Goal: Task Accomplishment & Management: Complete application form

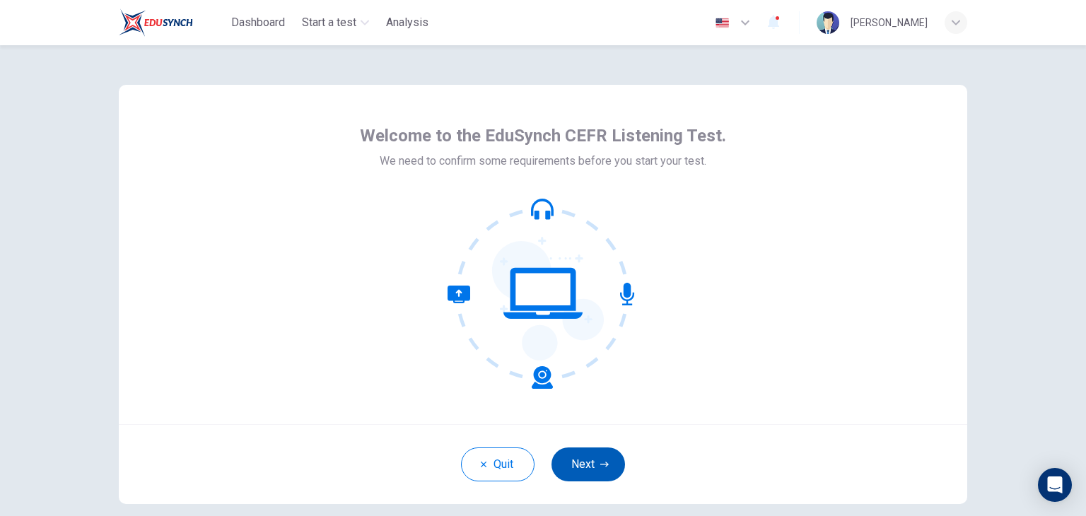
drag, startPoint x: 592, startPoint y: 463, endPoint x: 572, endPoint y: 456, distance: 21.0
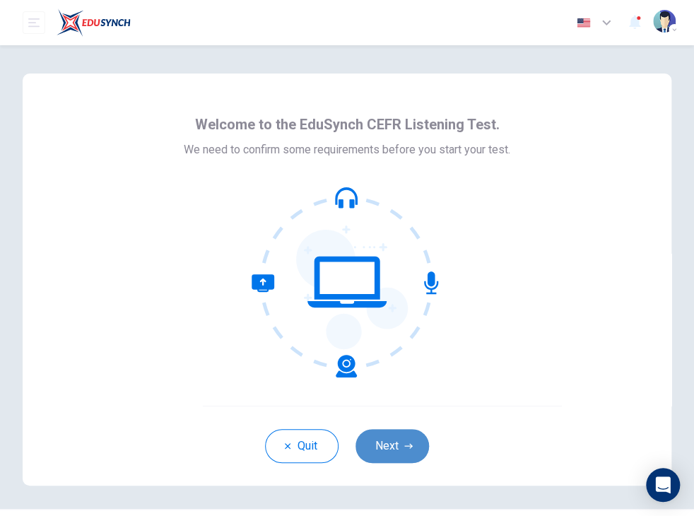
click at [385, 440] on button "Next" at bounding box center [393, 446] width 74 height 34
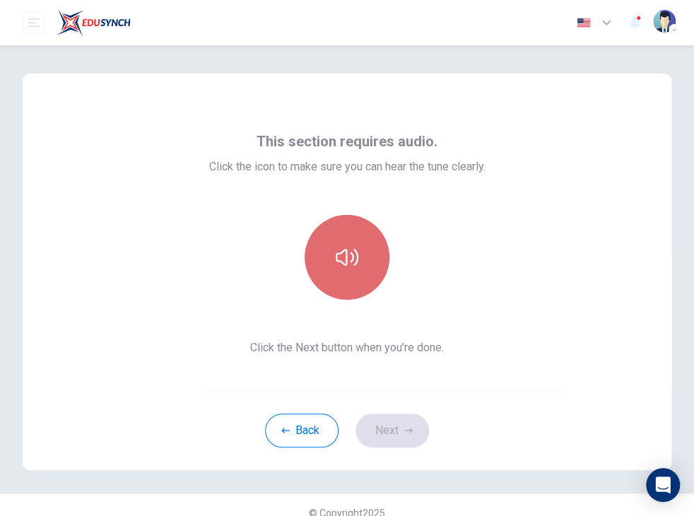
click at [345, 252] on icon "button" at bounding box center [347, 257] width 23 height 23
click at [351, 253] on icon "button" at bounding box center [347, 257] width 23 height 23
click at [356, 243] on button "button" at bounding box center [347, 257] width 85 height 85
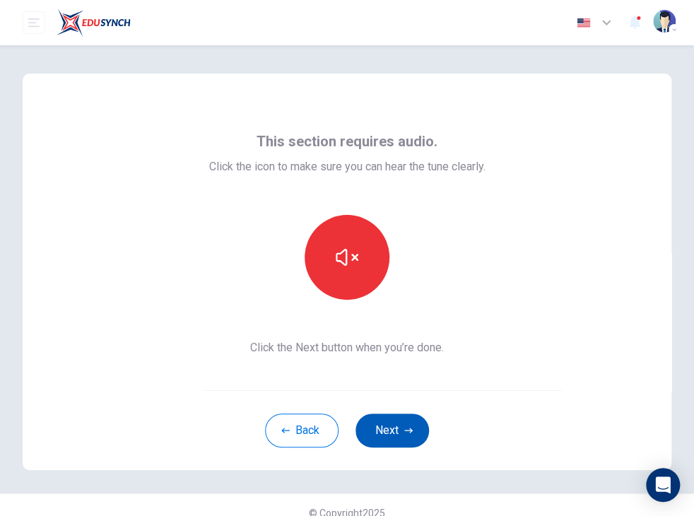
click at [404, 433] on icon "button" at bounding box center [408, 430] width 8 height 8
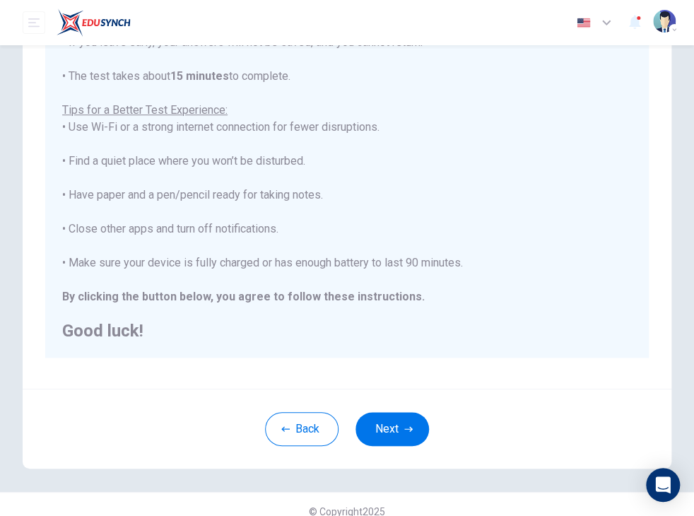
scroll to position [234, 0]
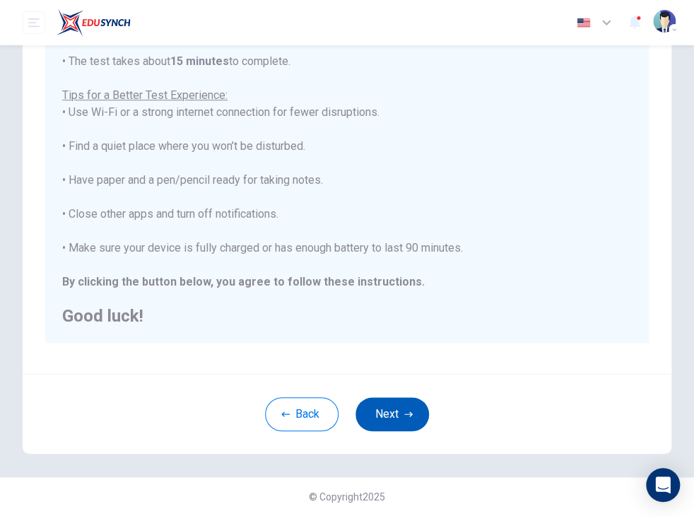
click at [390, 405] on button "Next" at bounding box center [393, 414] width 74 height 34
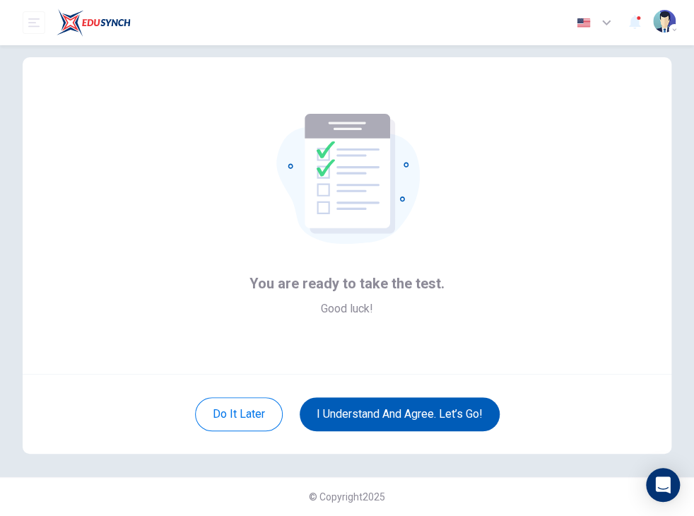
scroll to position [16, 0]
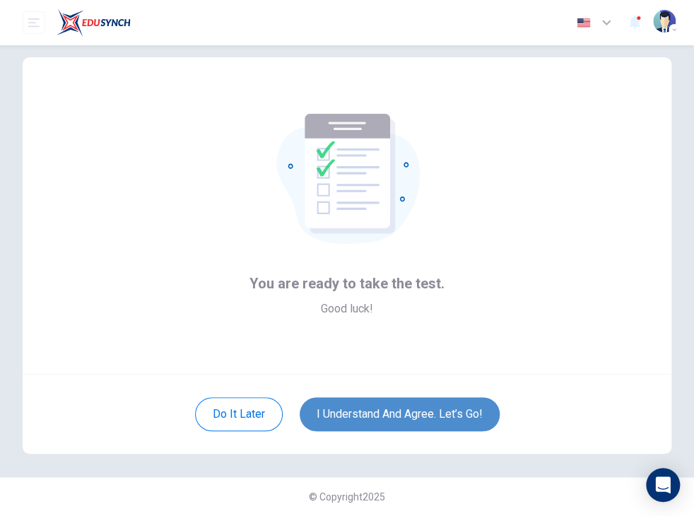
drag, startPoint x: 418, startPoint y: 412, endPoint x: 342, endPoint y: 416, distance: 75.7
click at [342, 416] on button "I understand and agree. Let’s go!" at bounding box center [400, 414] width 200 height 34
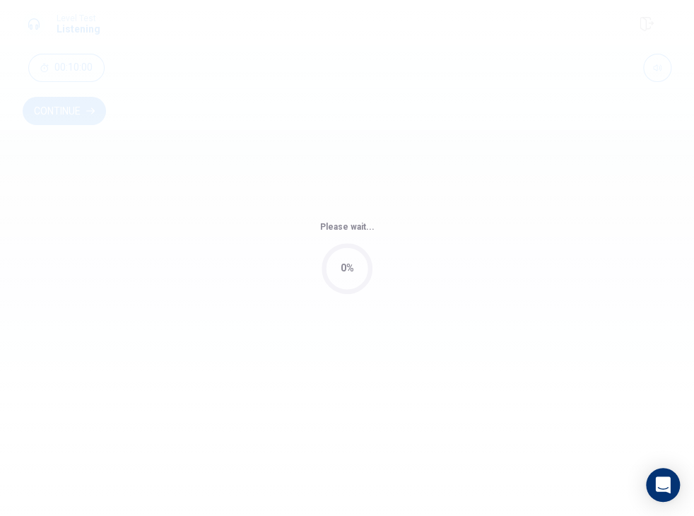
click at [342, 416] on body "Level Test Listening Continue 00:10:00 00:10:00 Continue © Copyright 2025 Going…" at bounding box center [347, 258] width 694 height 516
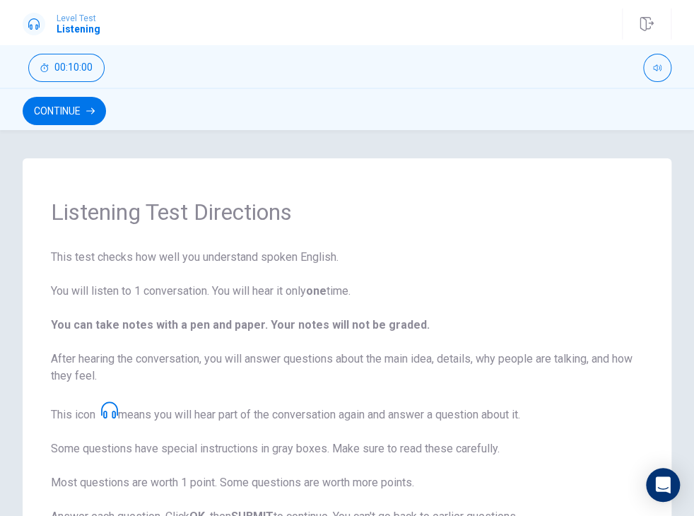
scroll to position [252, 0]
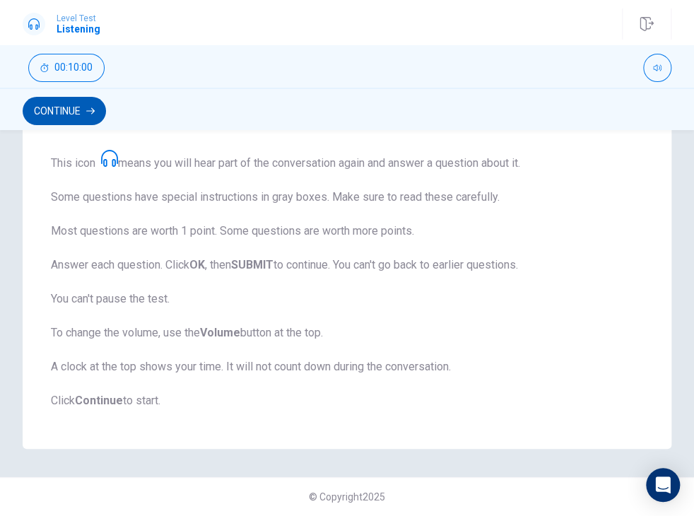
click at [74, 107] on button "Continue" at bounding box center [64, 111] width 83 height 28
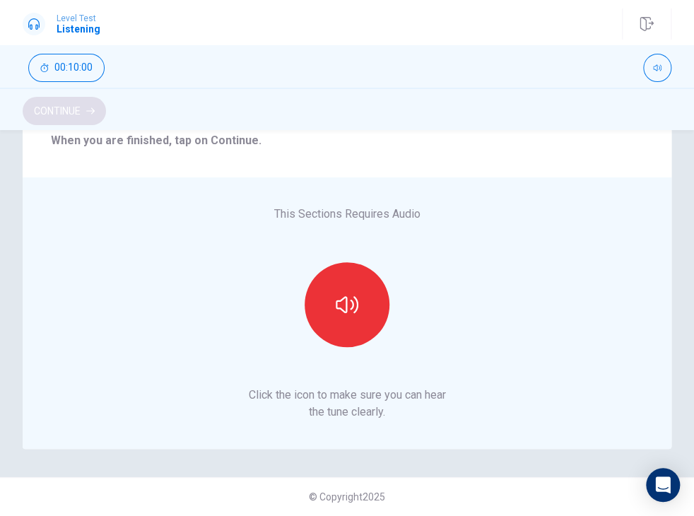
scroll to position [179, 0]
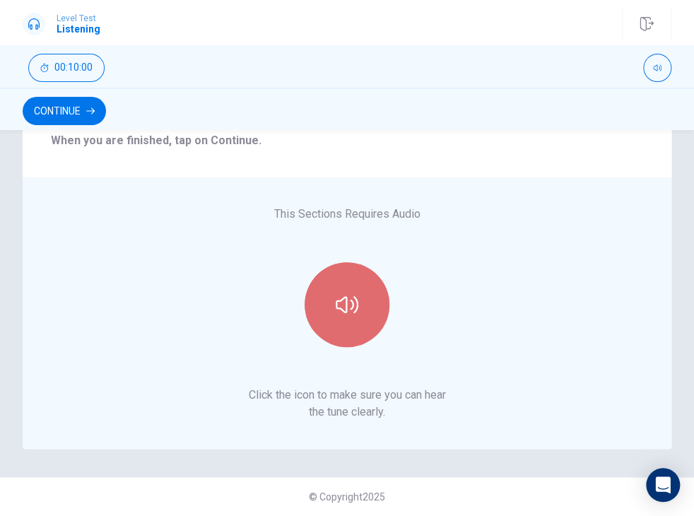
click at [339, 291] on button "button" at bounding box center [347, 304] width 85 height 85
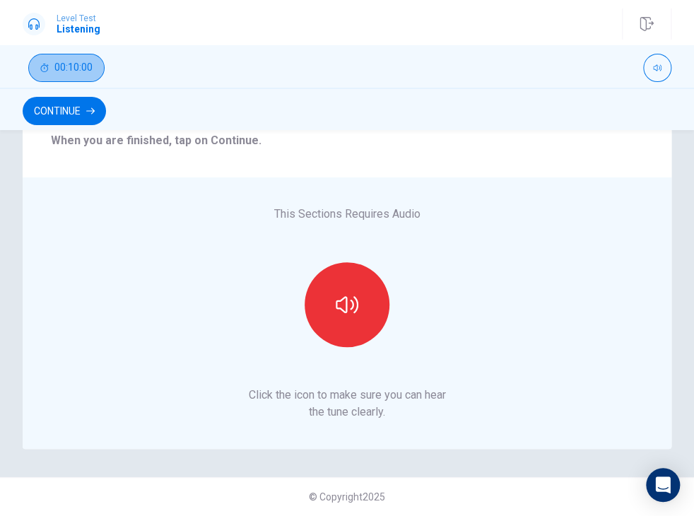
click at [69, 63] on span "00:10:00" at bounding box center [73, 67] width 38 height 11
click at [45, 59] on button "button" at bounding box center [42, 68] width 28 height 28
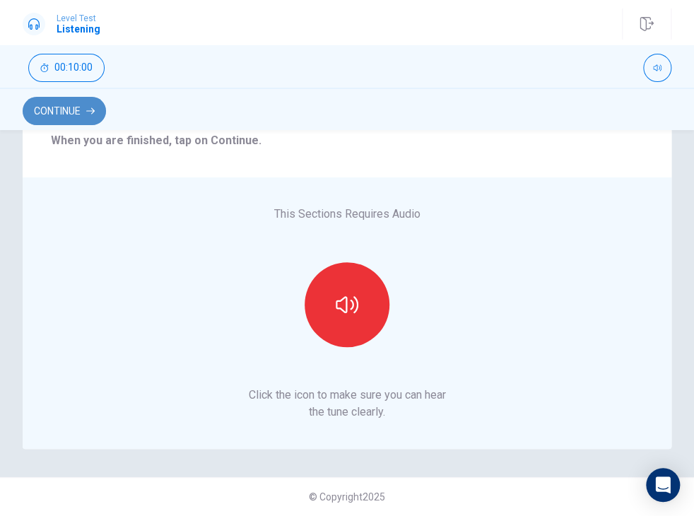
click at [91, 105] on button "Continue" at bounding box center [64, 111] width 83 height 28
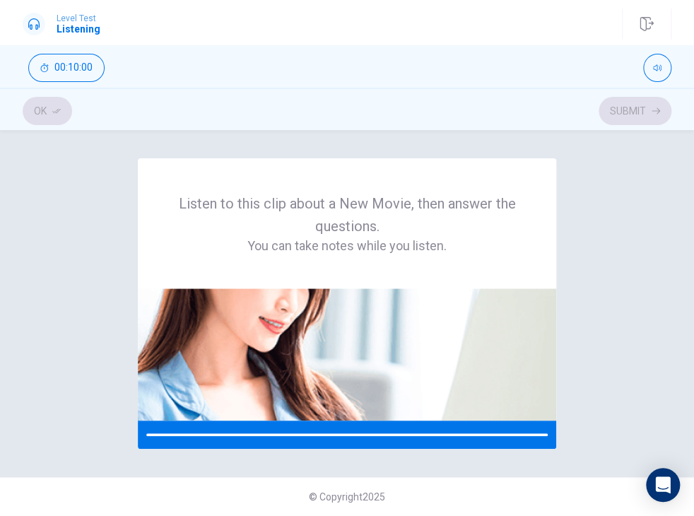
scroll to position [0, 0]
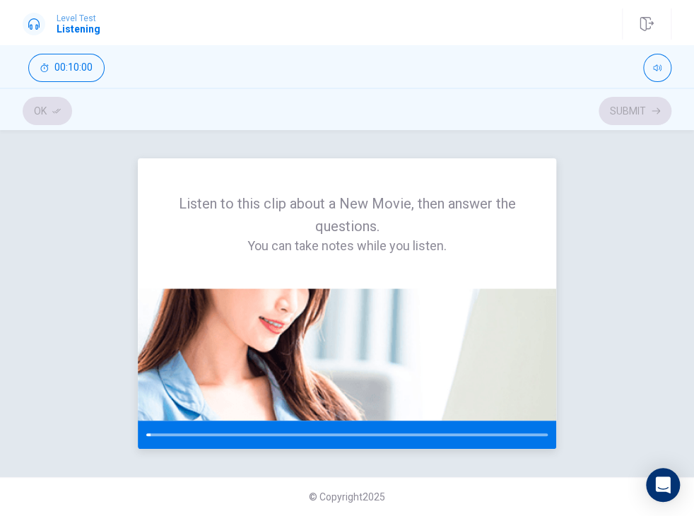
click at [416, 349] on img at bounding box center [347, 354] width 419 height 132
click at [631, 105] on div "Ok Submit" at bounding box center [347, 111] width 649 height 27
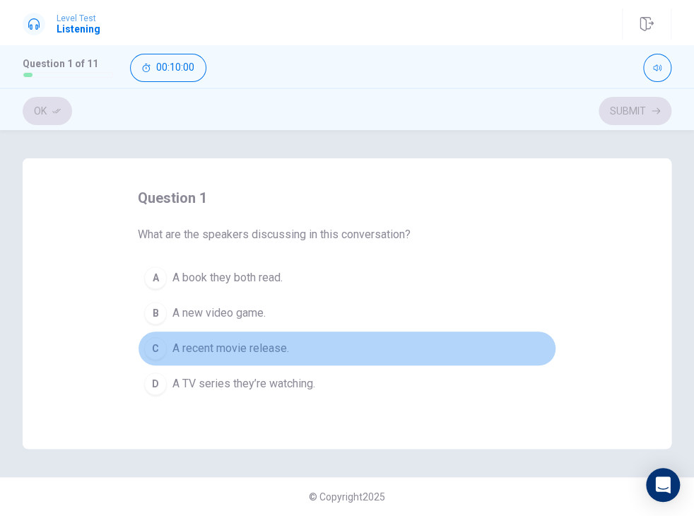
click at [438, 334] on button "C A recent movie release." at bounding box center [347, 348] width 419 height 35
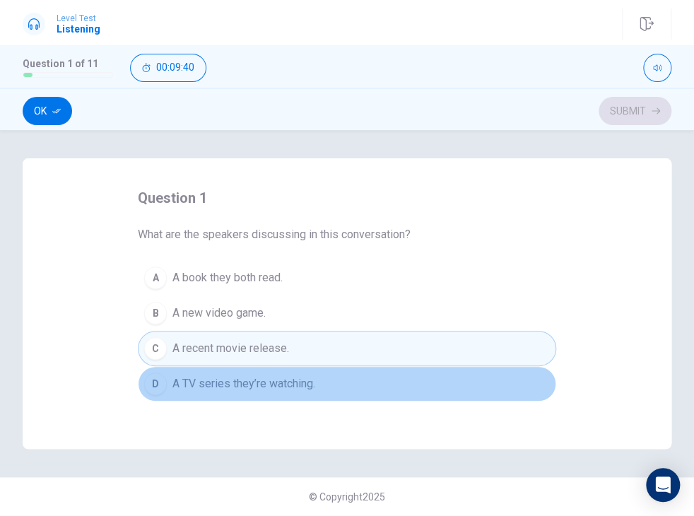
click at [297, 379] on span "A TV series they’re watching." at bounding box center [244, 383] width 143 height 17
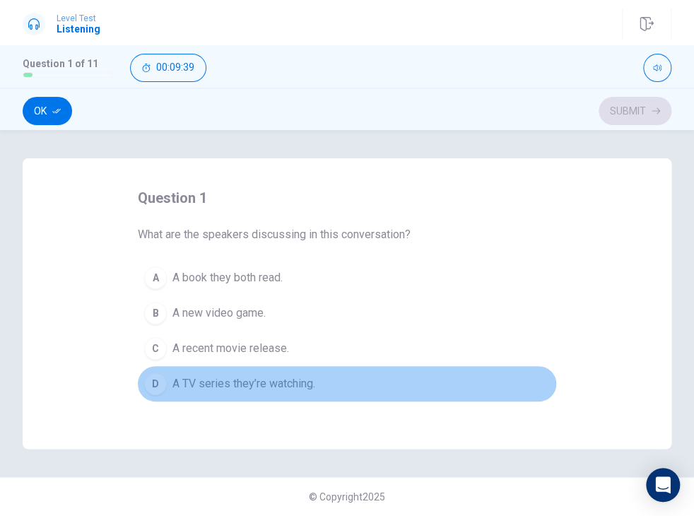
click at [297, 379] on span "A TV series they’re watching." at bounding box center [244, 383] width 143 height 17
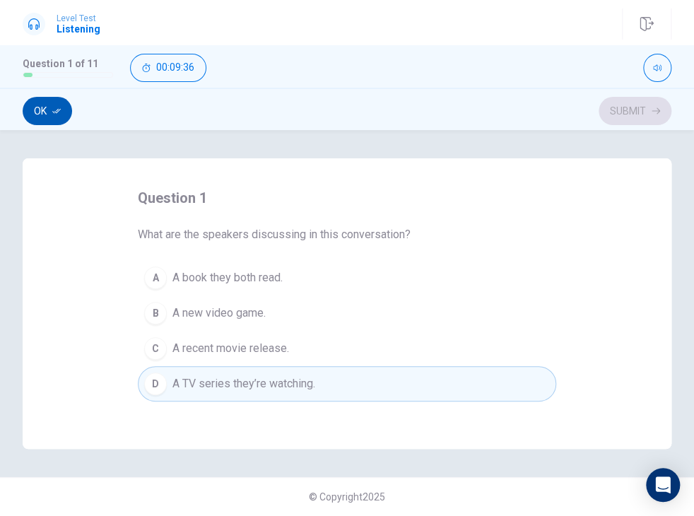
click at [39, 104] on button "Ok" at bounding box center [47, 111] width 49 height 28
click at [619, 103] on button "Submit" at bounding box center [635, 111] width 73 height 28
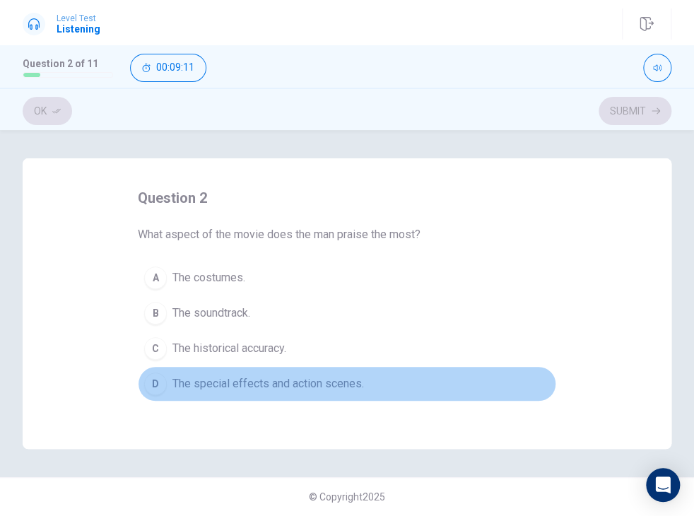
click at [255, 387] on span "The special effects and action scenes." at bounding box center [269, 383] width 192 height 17
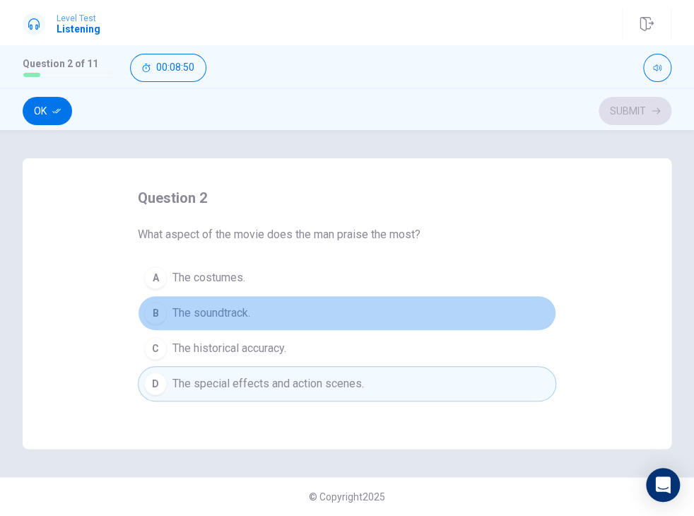
click at [241, 310] on span "The soundtrack." at bounding box center [212, 313] width 78 height 17
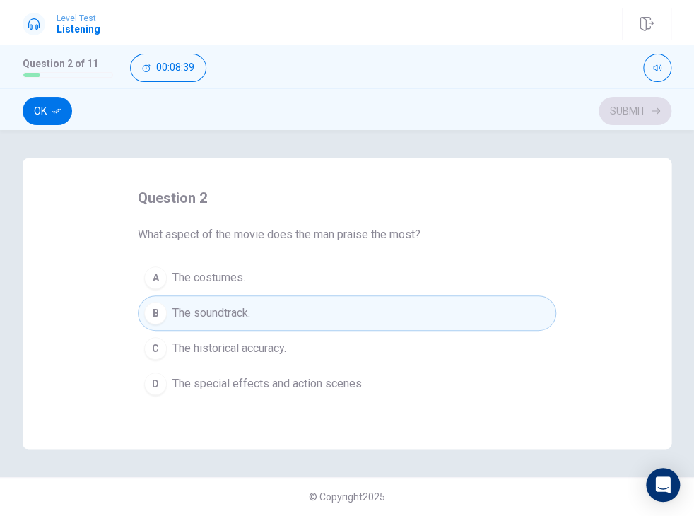
drag, startPoint x: 241, startPoint y: 310, endPoint x: 257, endPoint y: 374, distance: 66.2
click at [257, 374] on div "A The costumes. B The soundtrack. C The historical accuracy. D The special effe…" at bounding box center [347, 330] width 419 height 141
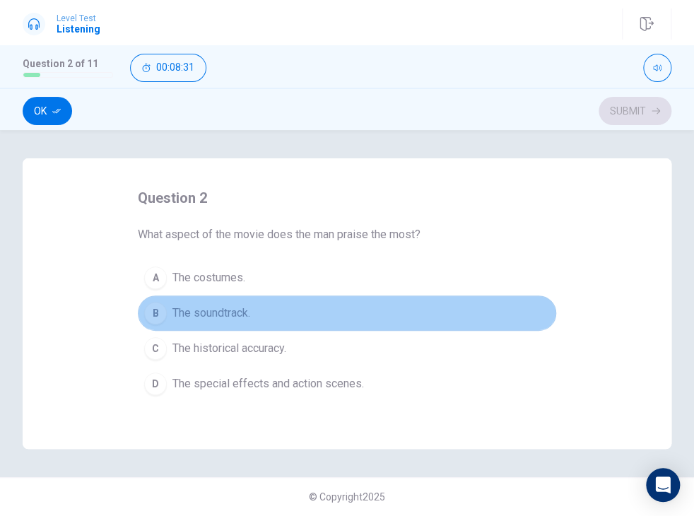
click at [314, 309] on button "B The soundtrack." at bounding box center [347, 313] width 419 height 35
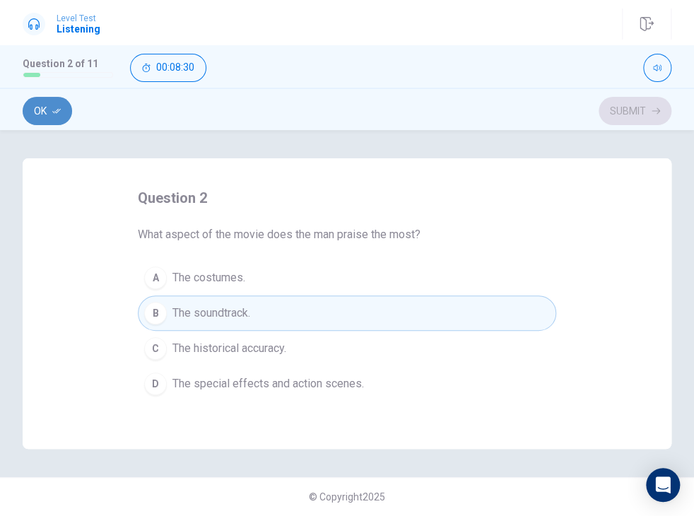
click at [37, 107] on button "Ok" at bounding box center [47, 111] width 49 height 28
click at [622, 103] on button "Submit" at bounding box center [635, 111] width 73 height 28
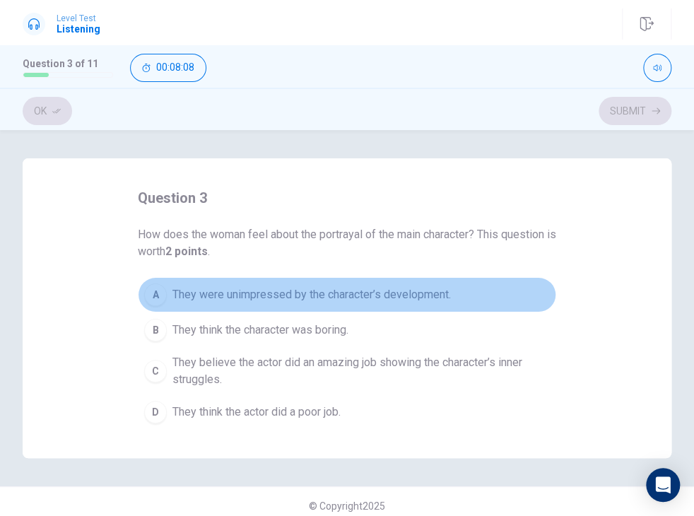
click at [320, 292] on span "They were unimpressed by the character’s development." at bounding box center [312, 294] width 279 height 17
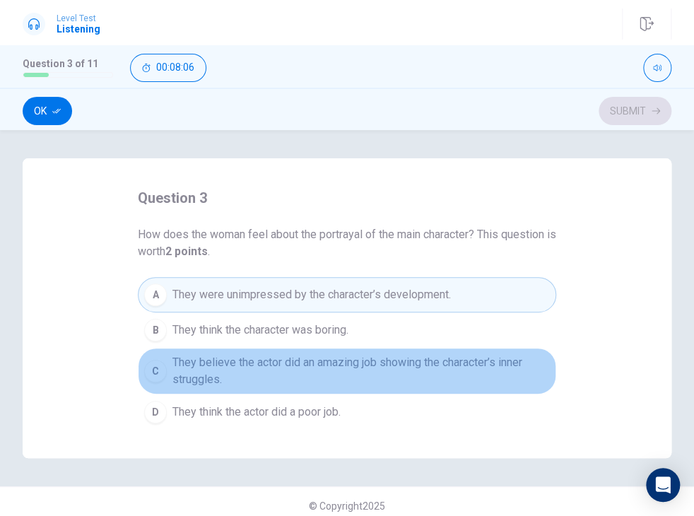
click at [364, 365] on span "They believe the actor did an amazing job showing the character’s inner struggl…" at bounding box center [362, 371] width 378 height 34
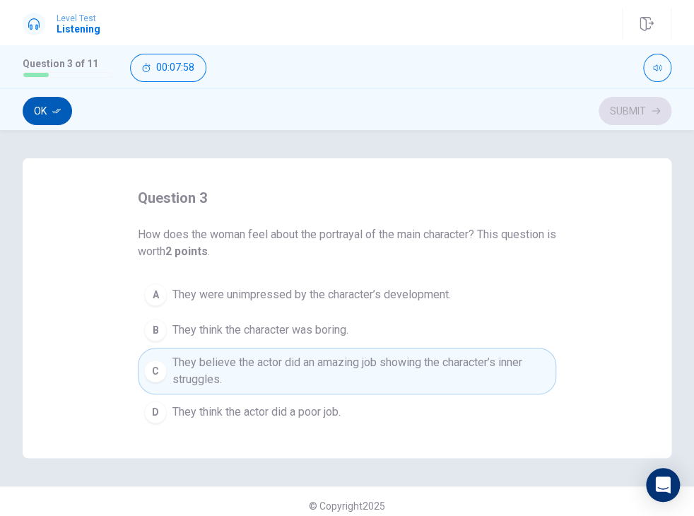
click at [56, 117] on button "Ok" at bounding box center [47, 111] width 49 height 28
click at [643, 107] on button "Submit" at bounding box center [635, 111] width 73 height 28
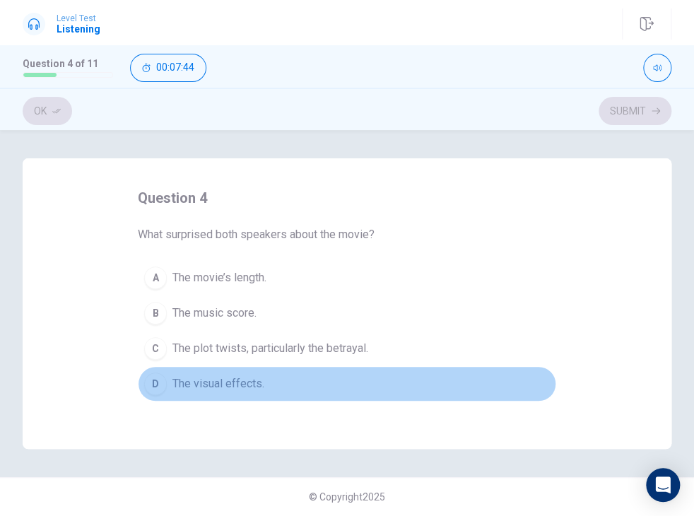
click at [240, 380] on span "The visual effects." at bounding box center [219, 383] width 92 height 17
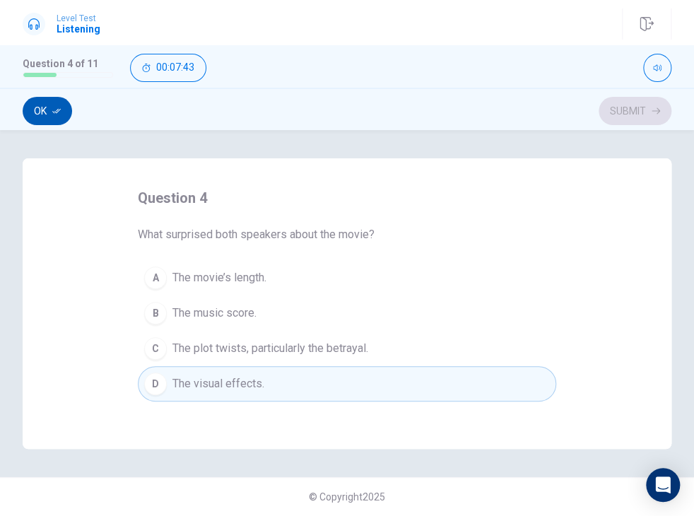
click at [49, 107] on button "Ok" at bounding box center [47, 111] width 49 height 28
click at [624, 102] on button "Submit" at bounding box center [635, 111] width 73 height 28
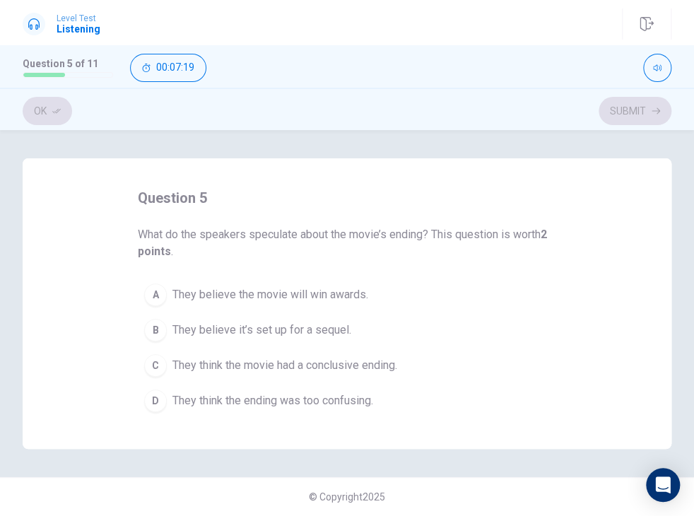
click at [358, 345] on button "B They believe it’s set up for a sequel." at bounding box center [347, 330] width 419 height 35
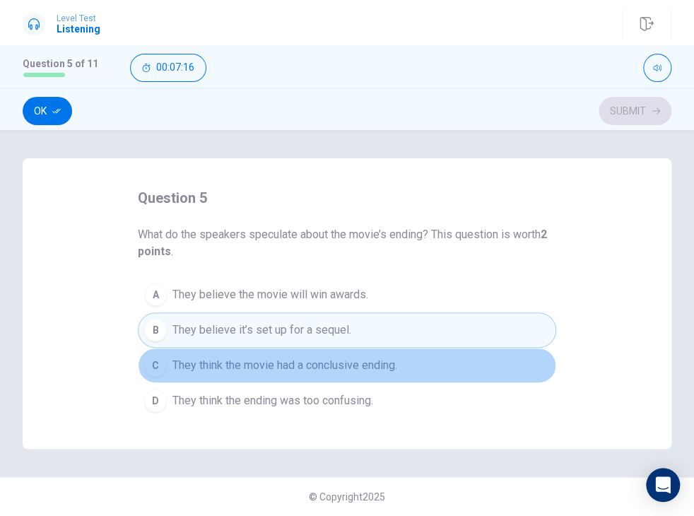
click at [363, 361] on span "They think the movie had a conclusive ending." at bounding box center [285, 365] width 225 height 17
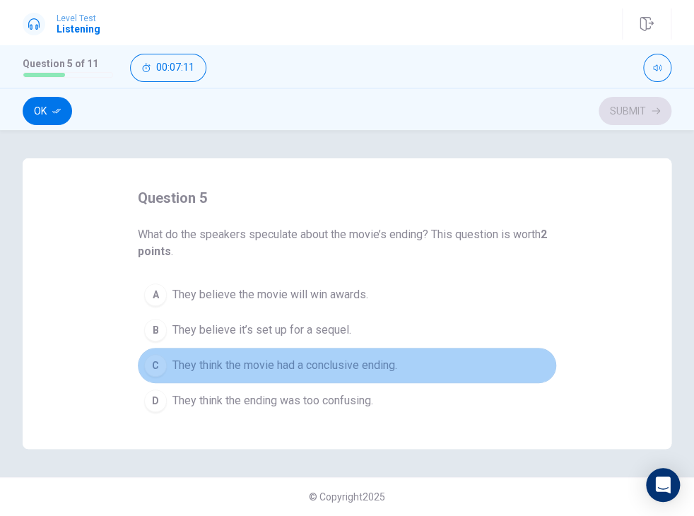
click at [362, 360] on span "They think the movie had a conclusive ending." at bounding box center [285, 365] width 225 height 17
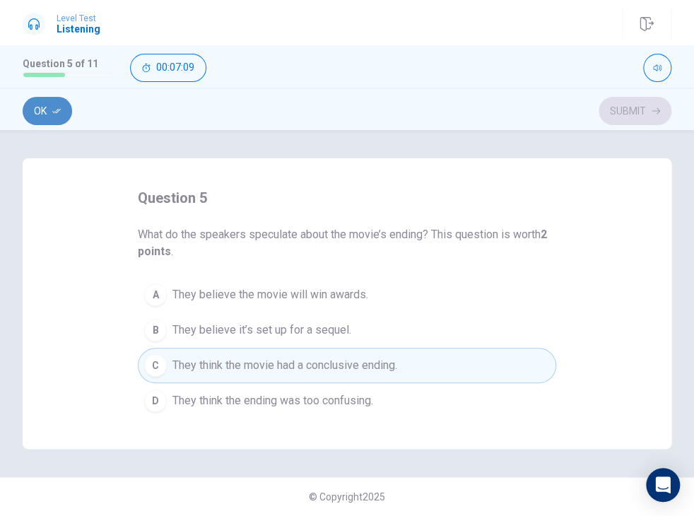
click at [35, 106] on button "Ok" at bounding box center [47, 111] width 49 height 28
click at [629, 100] on button "Submit" at bounding box center [635, 111] width 73 height 28
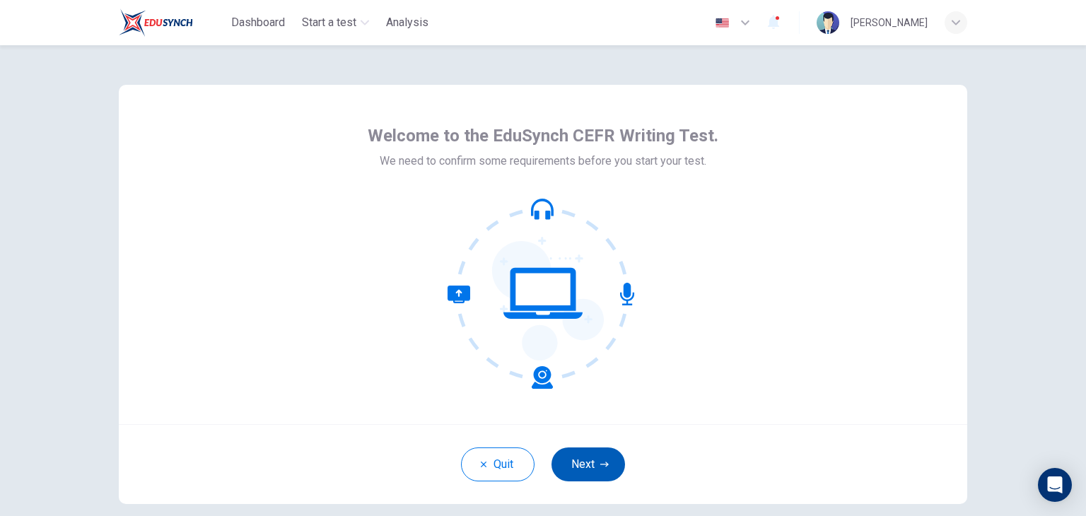
click at [600, 465] on icon "button" at bounding box center [604, 464] width 8 height 8
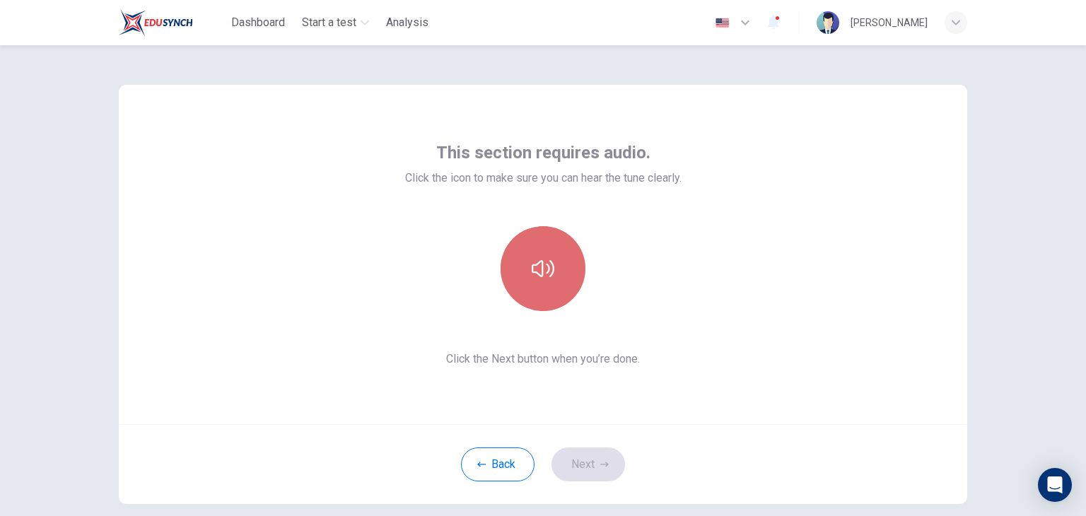
click at [539, 281] on button "button" at bounding box center [543, 268] width 85 height 85
click at [537, 282] on button "button" at bounding box center [543, 268] width 85 height 85
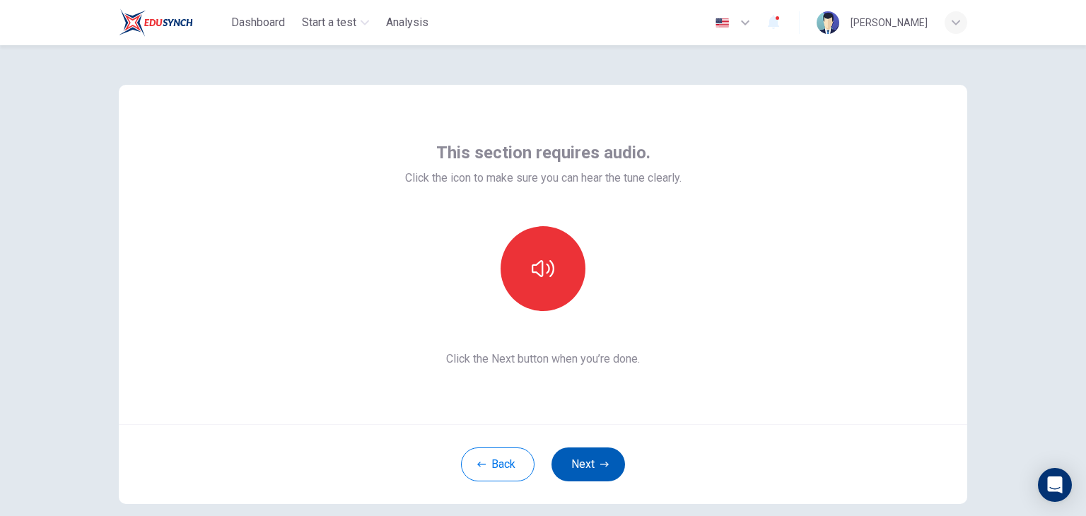
click at [590, 462] on button "Next" at bounding box center [588, 465] width 74 height 34
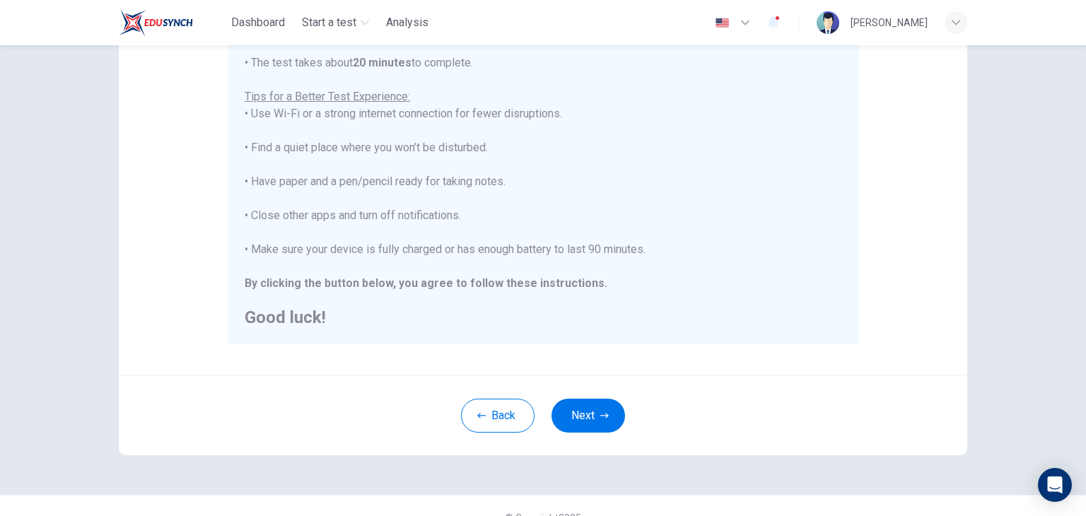
scroll to position [246, 0]
click at [587, 405] on button "Next" at bounding box center [588, 416] width 74 height 34
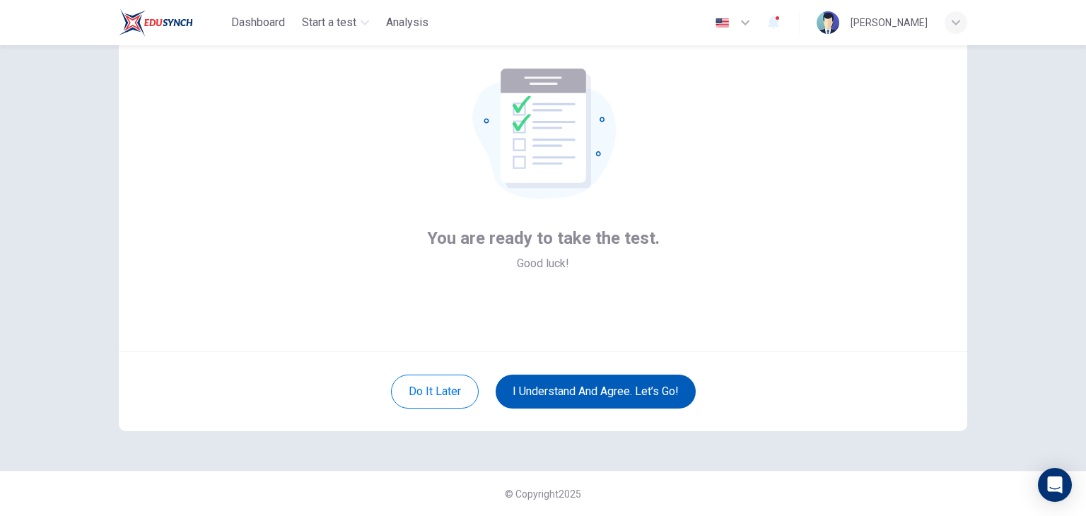
scroll to position [73, 0]
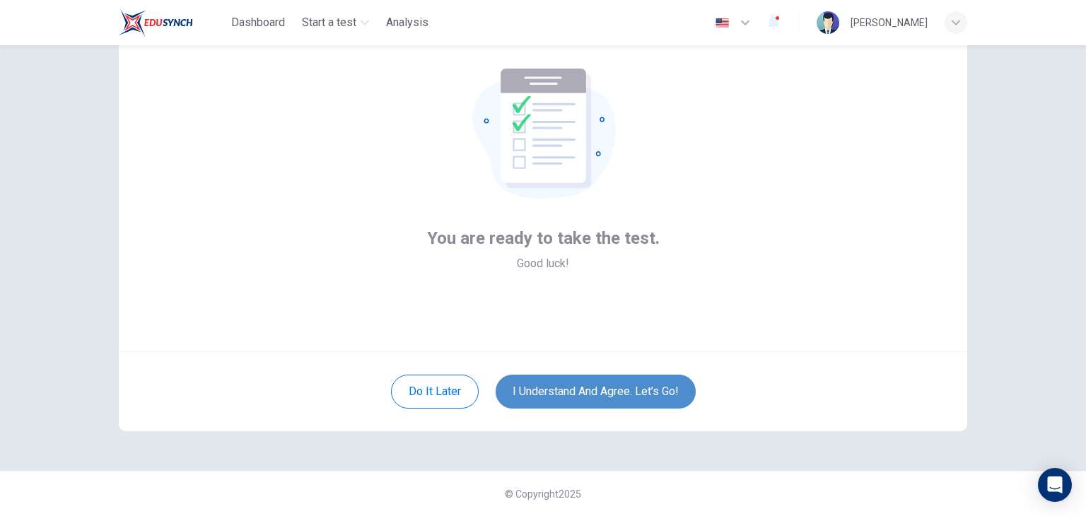
click at [586, 391] on button "I understand and agree. Let’s go!" at bounding box center [596, 392] width 200 height 34
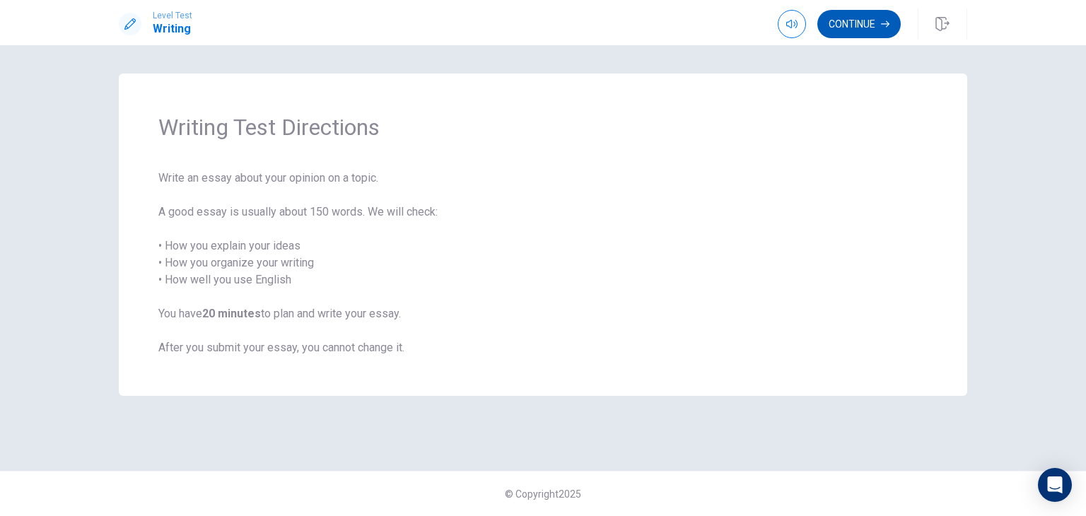
click at [855, 18] on button "Continue" at bounding box center [858, 24] width 83 height 28
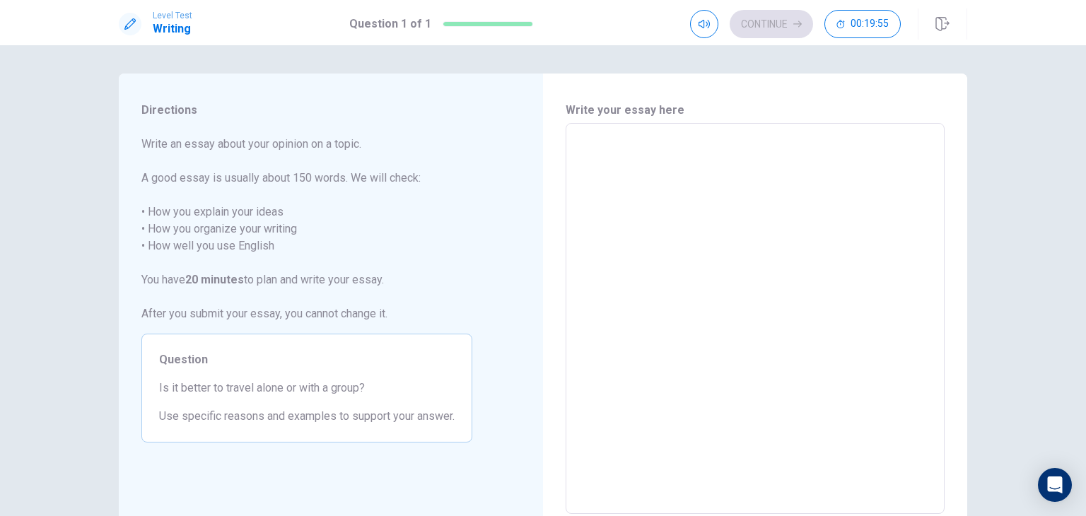
click at [598, 143] on textarea at bounding box center [755, 319] width 359 height 368
type textarea "O"
type textarea "x"
type textarea "ON"
type textarea "x"
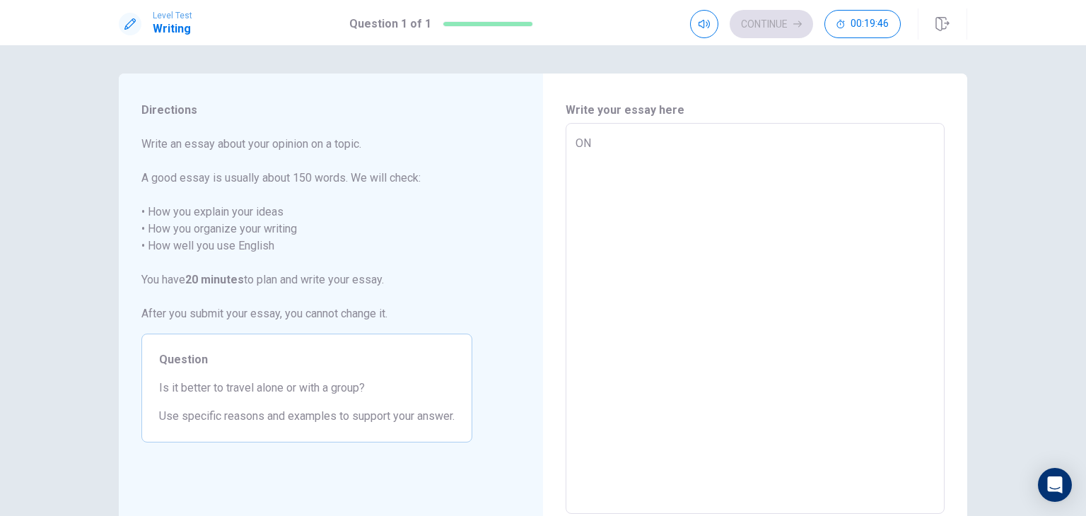
type textarea "O"
type textarea "x"
type textarea "On"
type textarea "x"
type textarea "Onc"
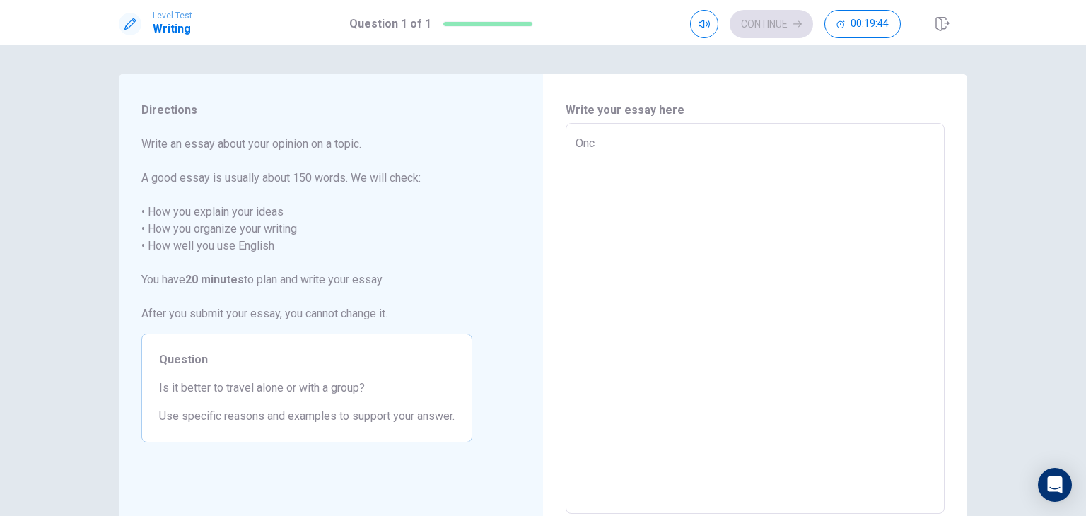
type textarea "x"
type textarea "Once"
type textarea "x"
type textarea "Once"
type textarea "x"
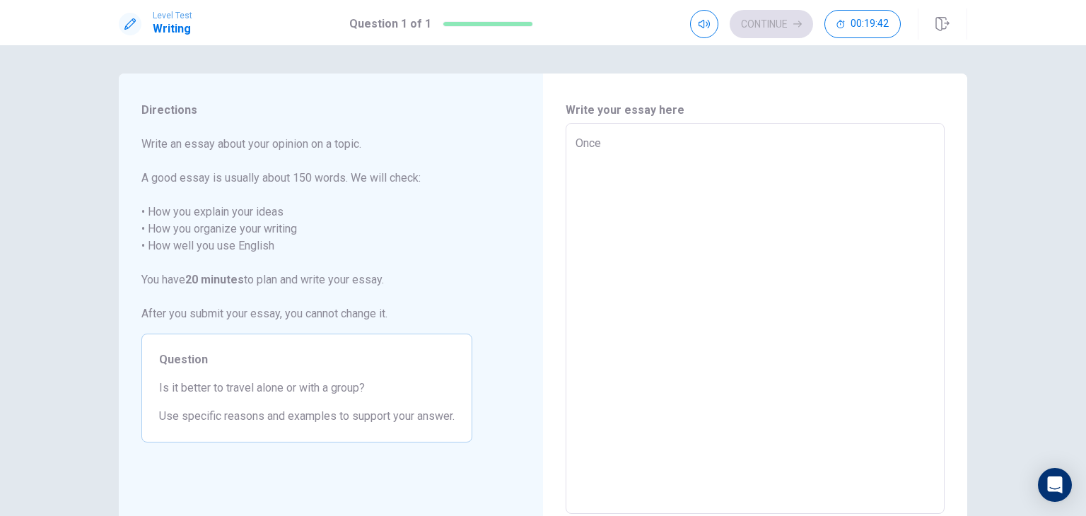
type textarea "Once u"
type textarea "x"
type textarea "Once up"
type textarea "x"
type textarea "Once upo"
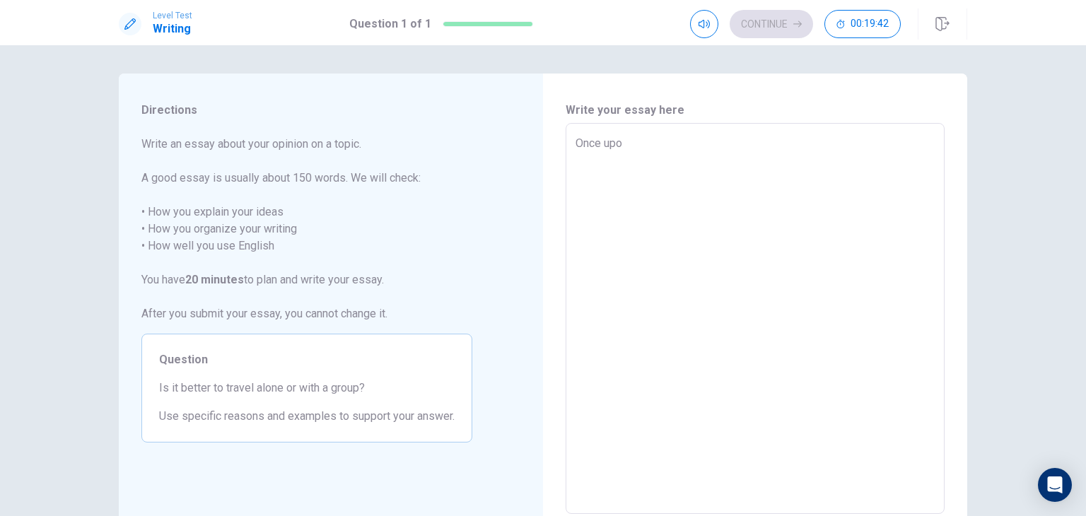
type textarea "x"
type textarea "Once upon"
type textarea "x"
type textarea "Once upon"
type textarea "x"
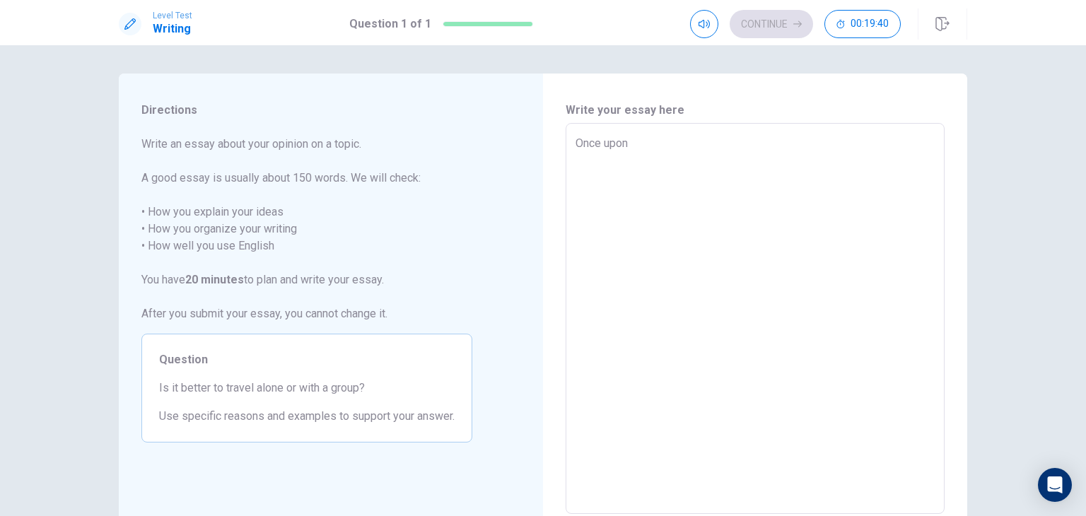
type textarea "Once upon a"
type textarea "x"
type textarea "Once upon a"
type textarea "x"
type textarea "Once upon a t"
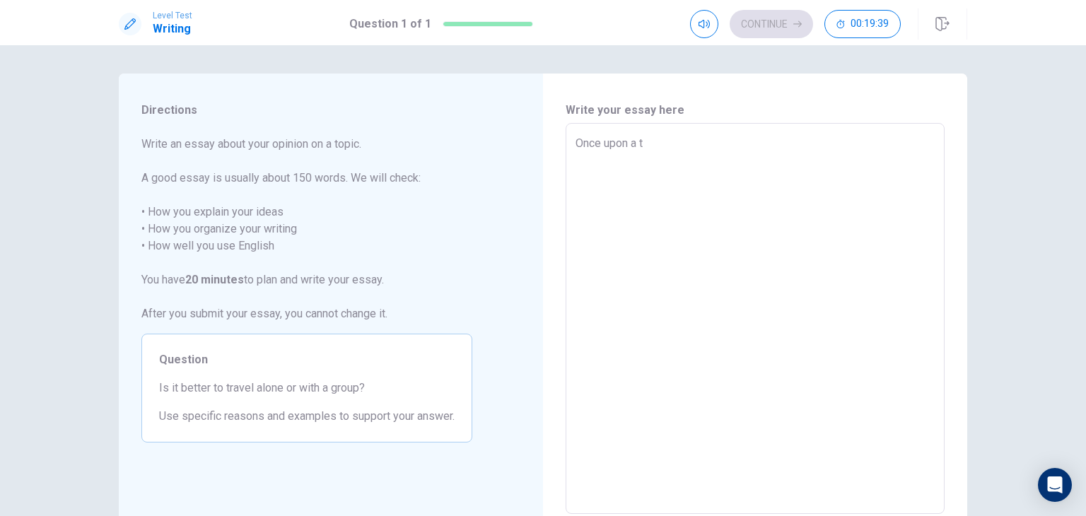
type textarea "x"
type textarea "Once upon a ti"
type textarea "x"
type textarea "Once upon a tim"
type textarea "x"
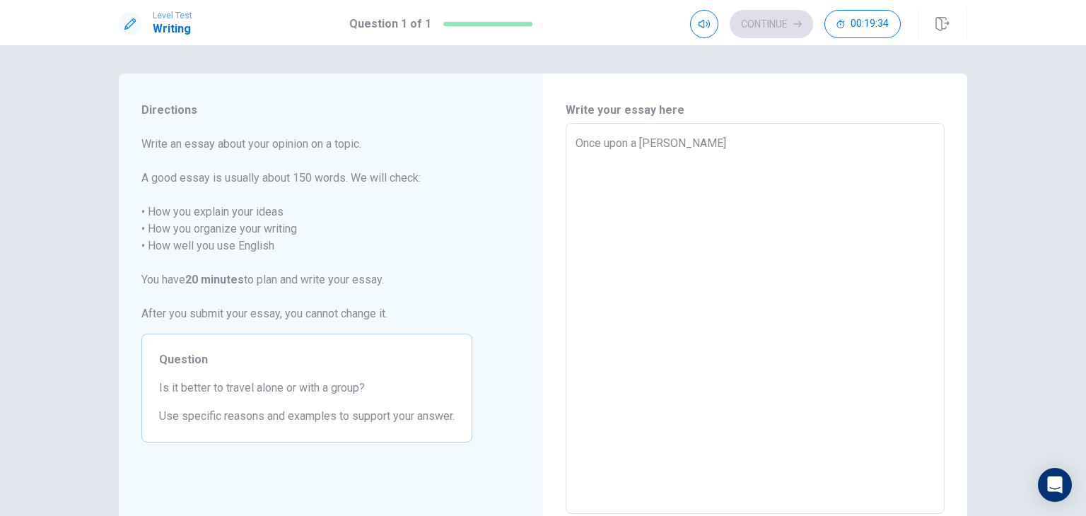
type textarea "Once upon a time"
type textarea "x"
type textarea "Once upon a time,"
type textarea "x"
type textarea "Once upon a time,I"
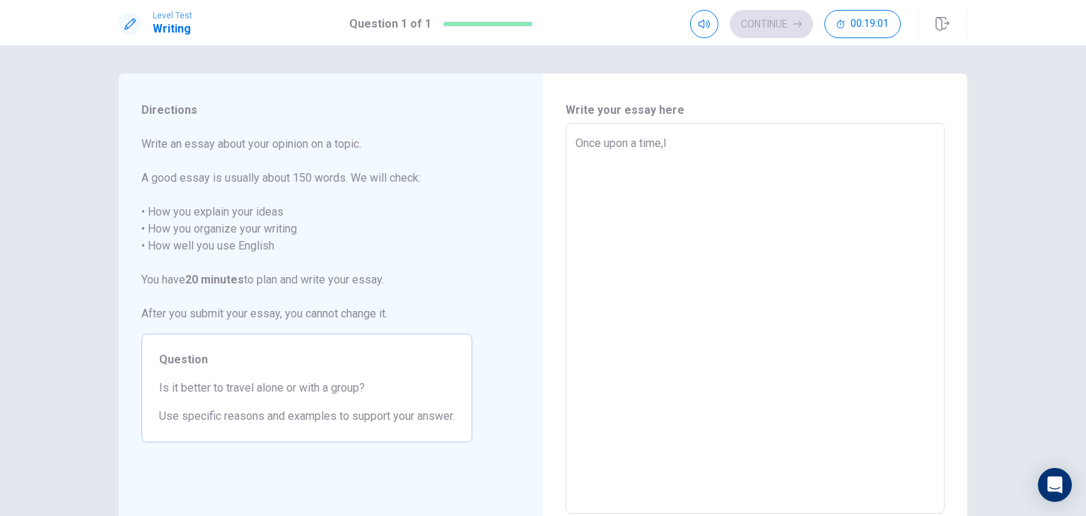
type textarea "x"
type textarea "Once upon a time,"
type textarea "x"
type textarea "Once upon a time,"
type textarea "x"
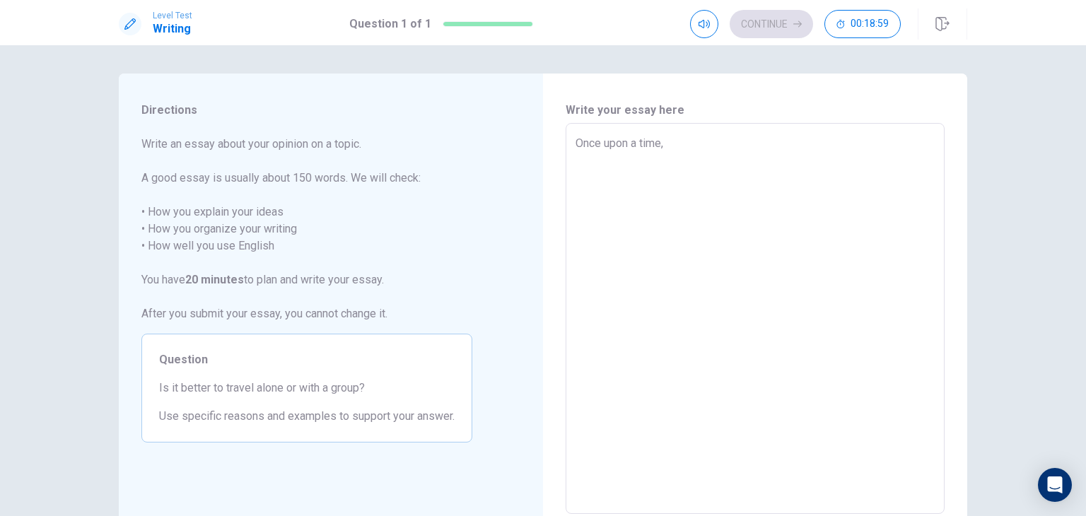
type textarea "Once upon a time, I"
type textarea "x"
type textarea "Once upon a time, I"
type textarea "x"
type textarea "Once upon a time, I w"
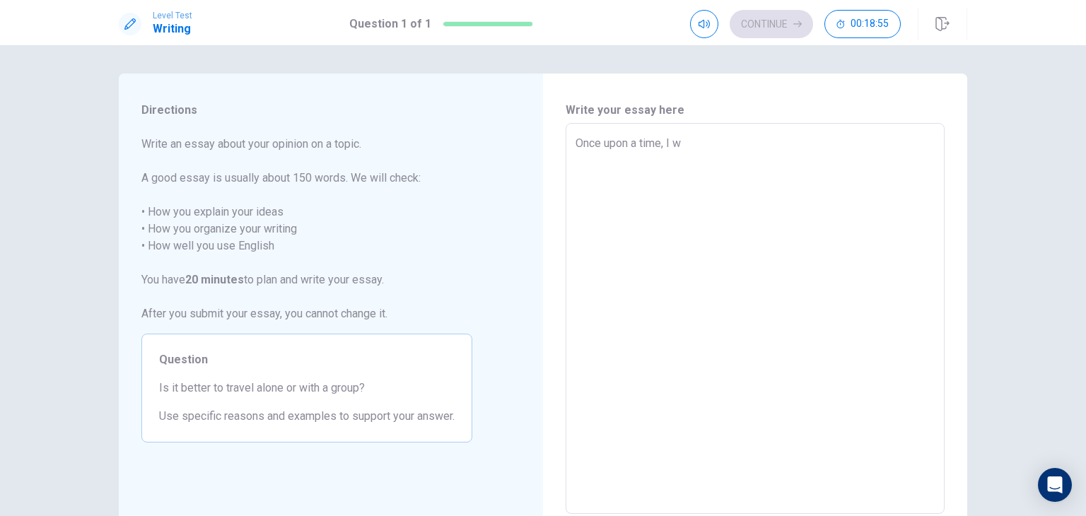
type textarea "x"
type textarea "Once upon a time, I we"
type textarea "x"
type textarea "Once upon a time, I wen"
type textarea "x"
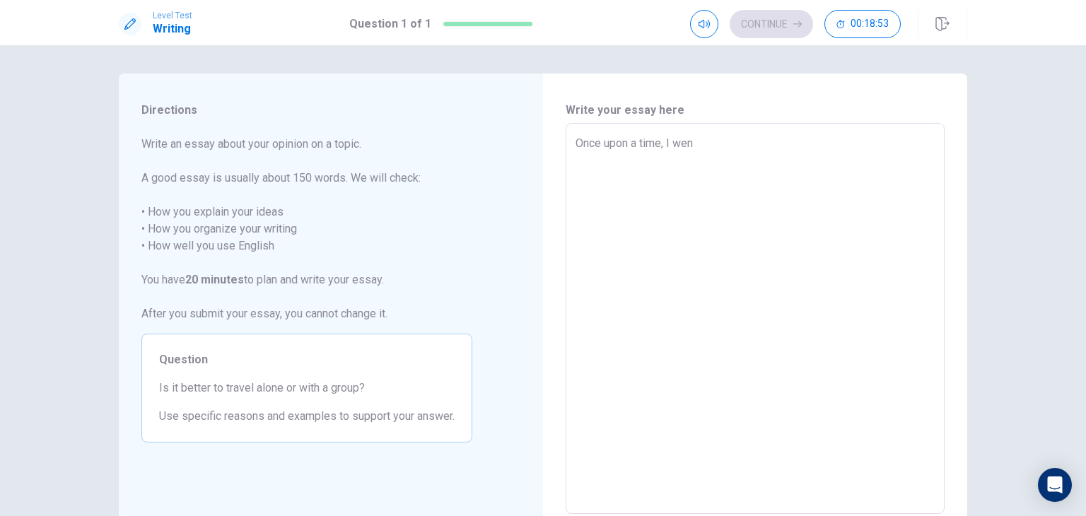
type textarea "Once upon a time, I went"
type textarea "x"
type textarea "Once upon a time, I went"
type textarea "x"
type textarea "Once upon a time, I went t"
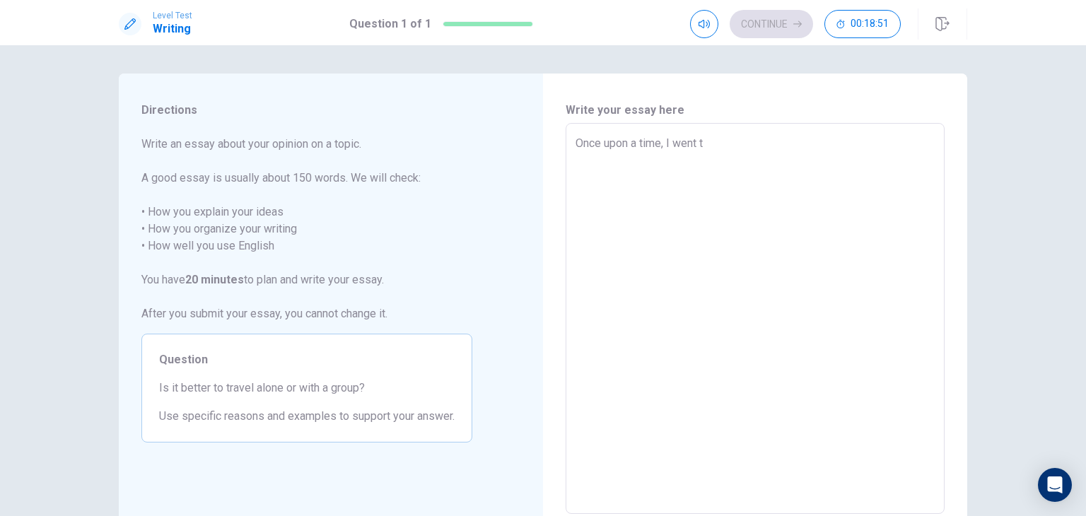
type textarea "x"
type textarea "Once upon a time, I went to"
type textarea "x"
type textarea "Once upon a time, I went to"
type textarea "x"
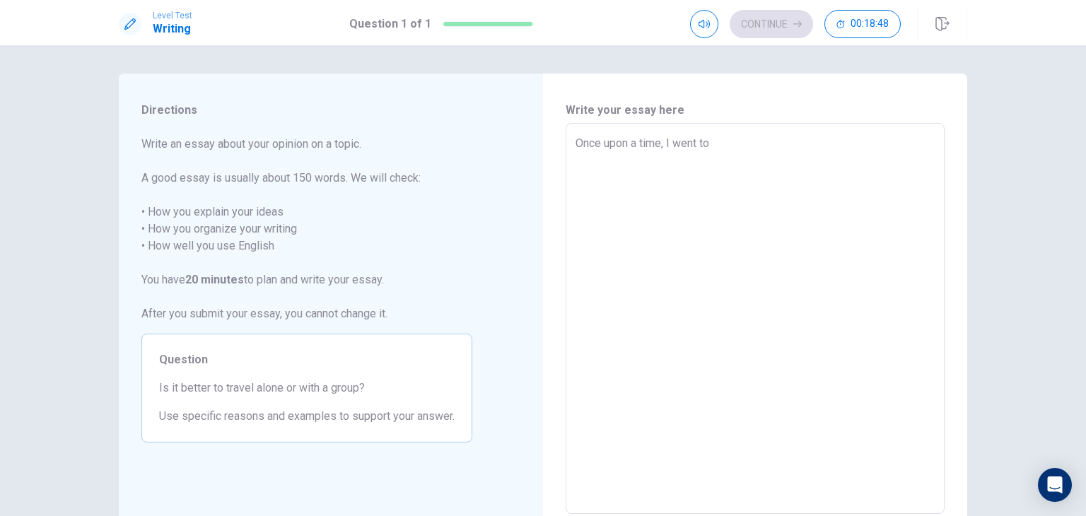
type textarea "Once upon a time, I went to a"
type textarea "x"
type textarea "Once upon a time, I went to"
type textarea "x"
type textarea "Once upon a time, I went to S"
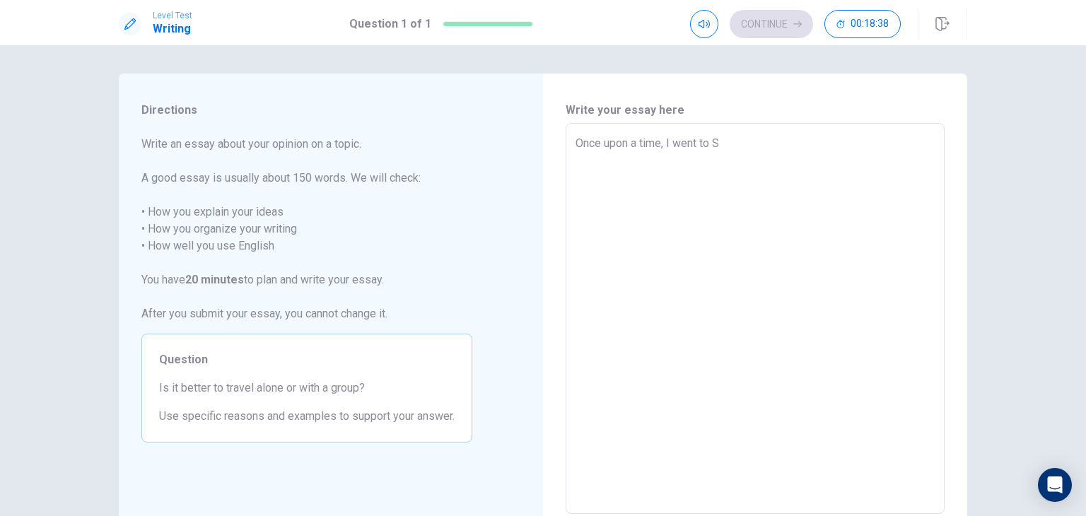
type textarea "x"
type textarea "Once upon a time, I went to Sa"
type textarea "x"
type textarea "Once upon a time, I went to Sar"
type textarea "x"
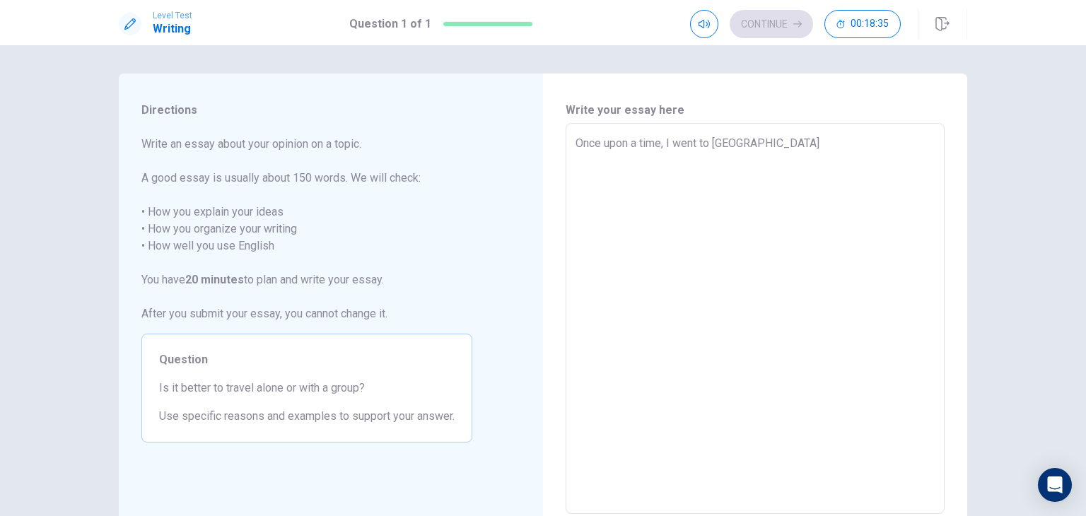
type textarea "Once upon a time, I went to Sard"
type textarea "x"
type textarea "Once upon a time, I went to Sarde"
type textarea "x"
type textarea "Once upon a time, I went to Sardeg"
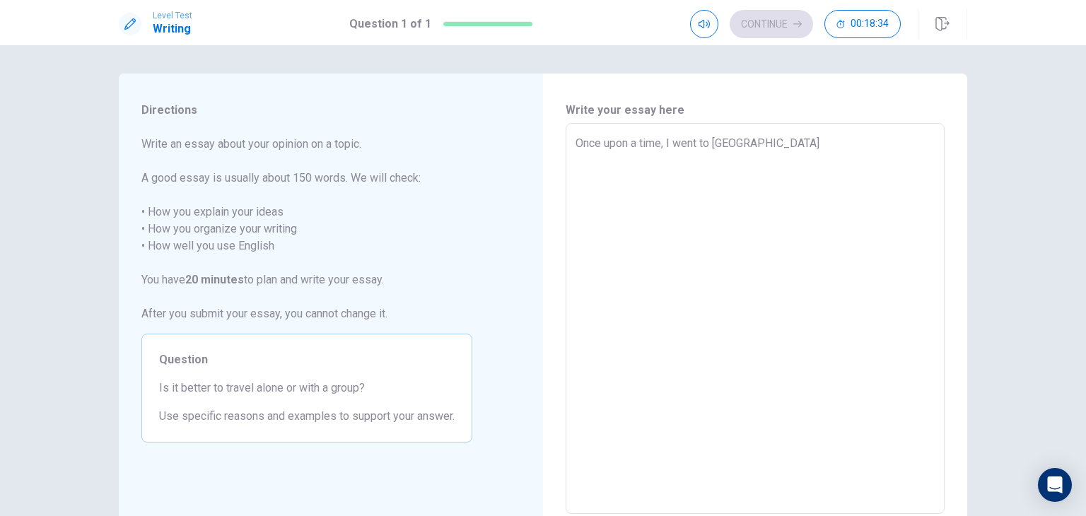
type textarea "x"
type textarea "Once upon a time, I went to Sardegn"
type textarea "x"
type textarea "Once upon a time, I went to Sardegna"
type textarea "x"
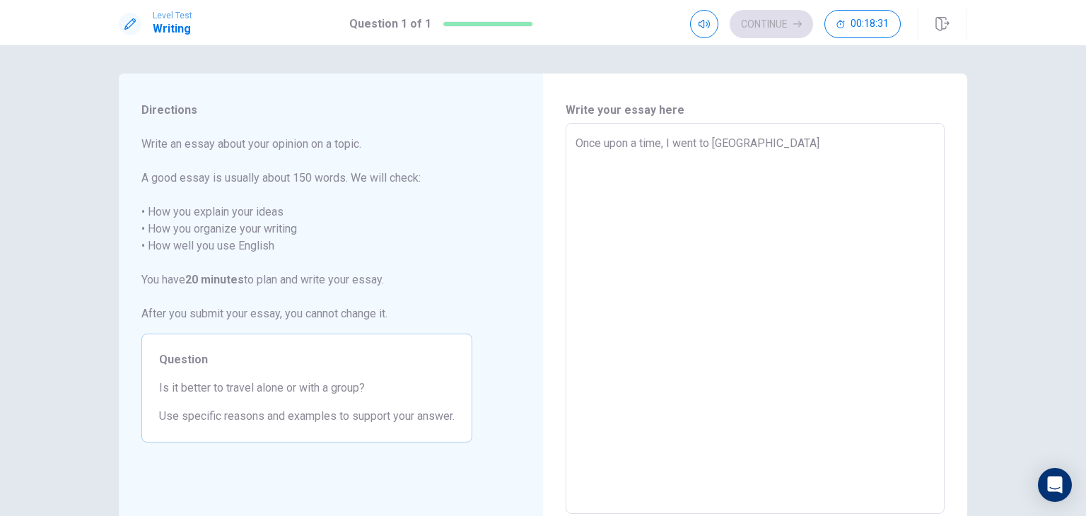
type textarea "Once upon a time, I went to Sardegna,"
type textarea "x"
type textarea "Once upon a time, I went to Sardegna,"
type textarea "x"
type textarea "Once upon a time, I went to Sardegna, w"
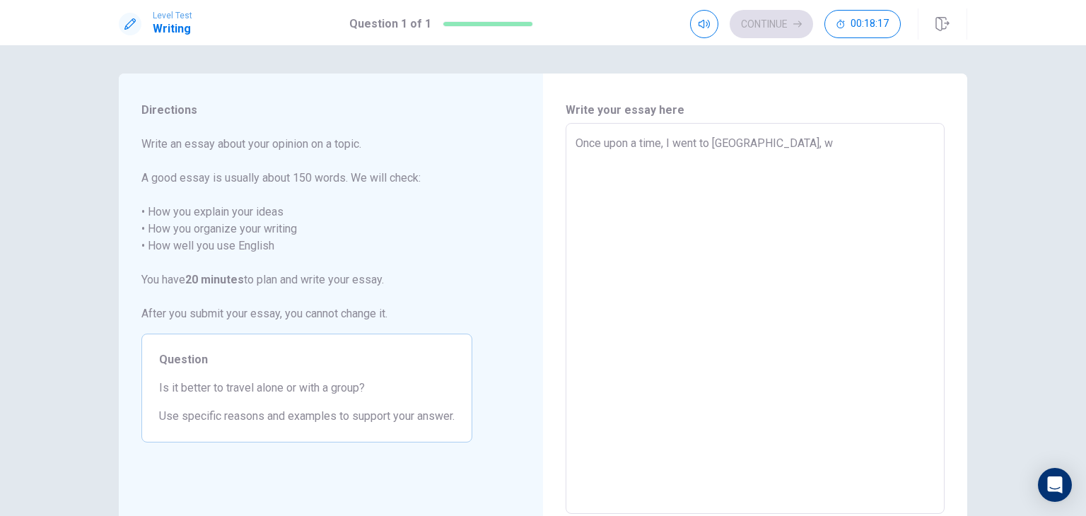
type textarea "x"
type textarea "Once upon a time, I went to Sardegna, wi"
type textarea "x"
type textarea "Once upon a time, I went to Sardegna, wit"
type textarea "x"
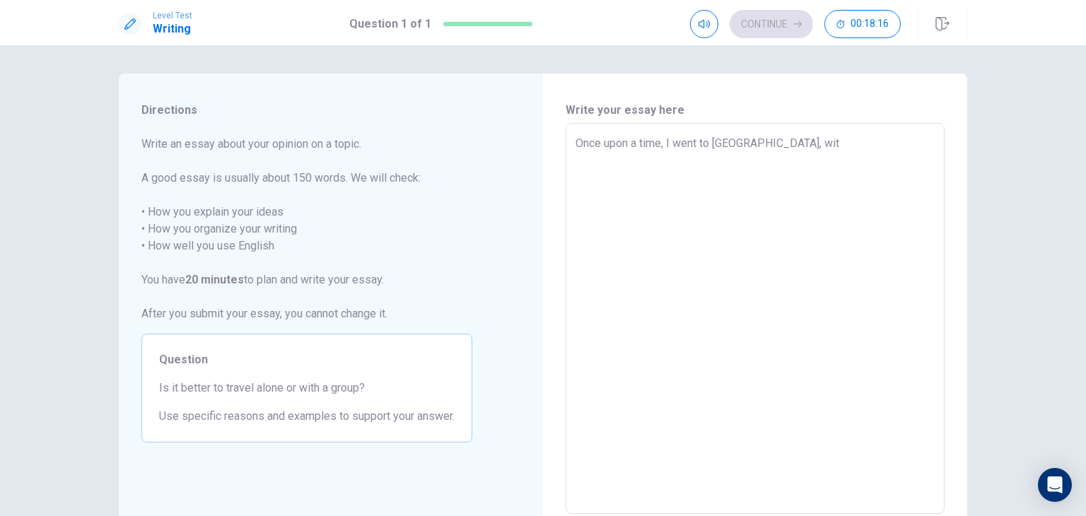
type textarea "Once upon a time, I went to Sardegna, with"
type textarea "x"
type textarea "Once upon a time, I went to Sardegna, with"
type textarea "x"
type textarea "Once upon a time, I went to Sardegna, with o"
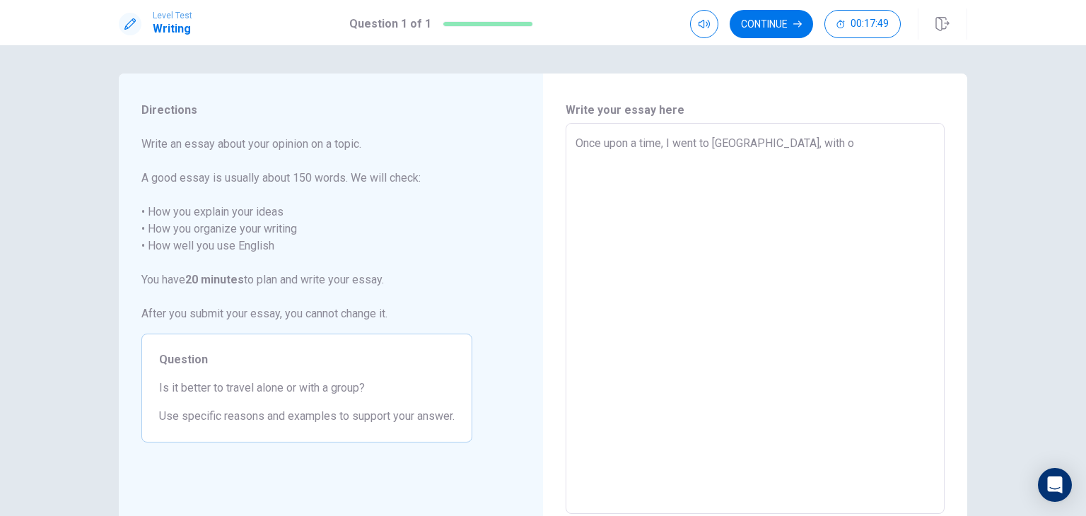
type textarea "x"
type textarea "Once upon a time, I went to Sardegna, with ou"
type textarea "x"
type textarea "Once upon a time, I went to Sardegna, with our"
type textarea "x"
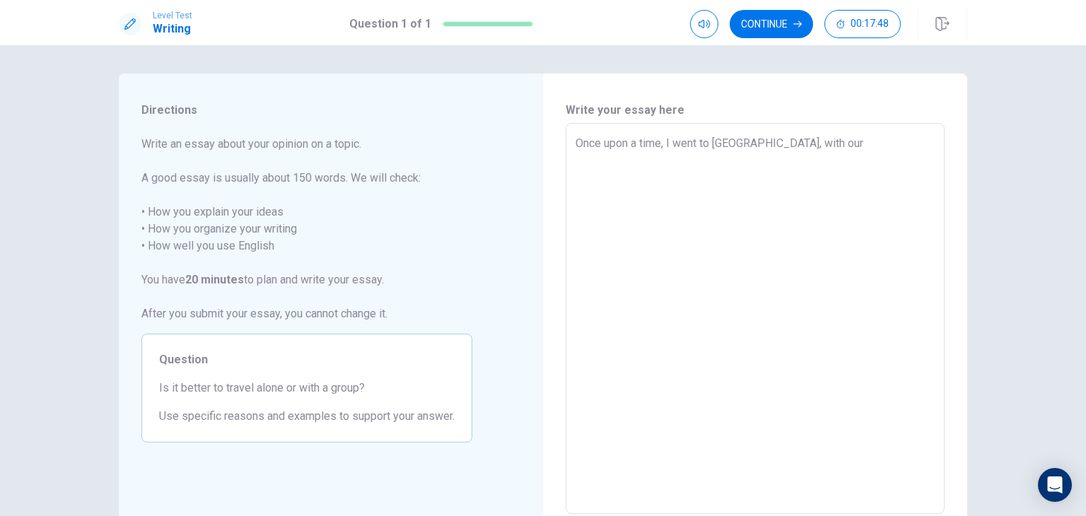
type textarea "Once upon a time, I went to Sardegna, with our"
type textarea "x"
type textarea "Once upon a time, I went to Sardegna, with our b"
type textarea "x"
type textarea "Once upon a time, I went to Sardegna, with our bo"
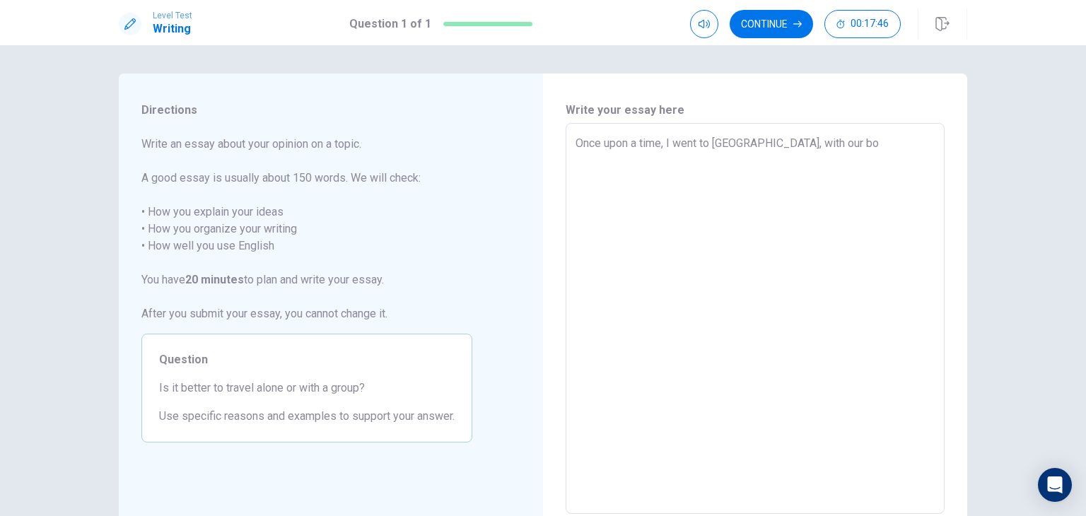
type textarea "x"
type textarea "Once upon a time, I went to Sardegna, with our boa"
type textarea "x"
type textarea "Once upon a time, I went to Sardegna, with our boat"
type textarea "x"
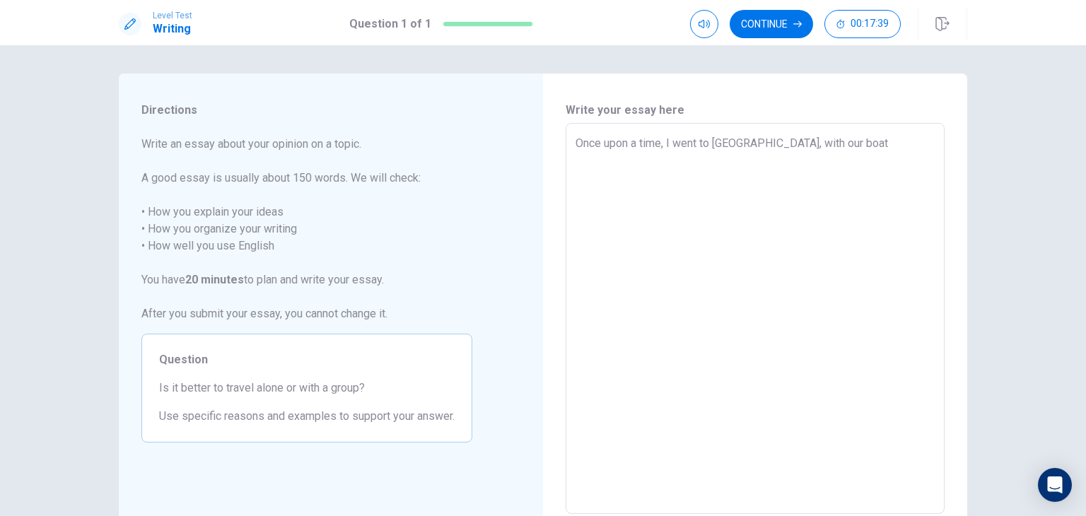
type textarea "Once upon a time, I went to Sardegna, with our boat."
type textarea "x"
type textarea "Once upon a time, I went to Sardegna, with our boat."
type textarea "x"
type textarea "Once upon a time, I went to Sardegna, with our boat. W"
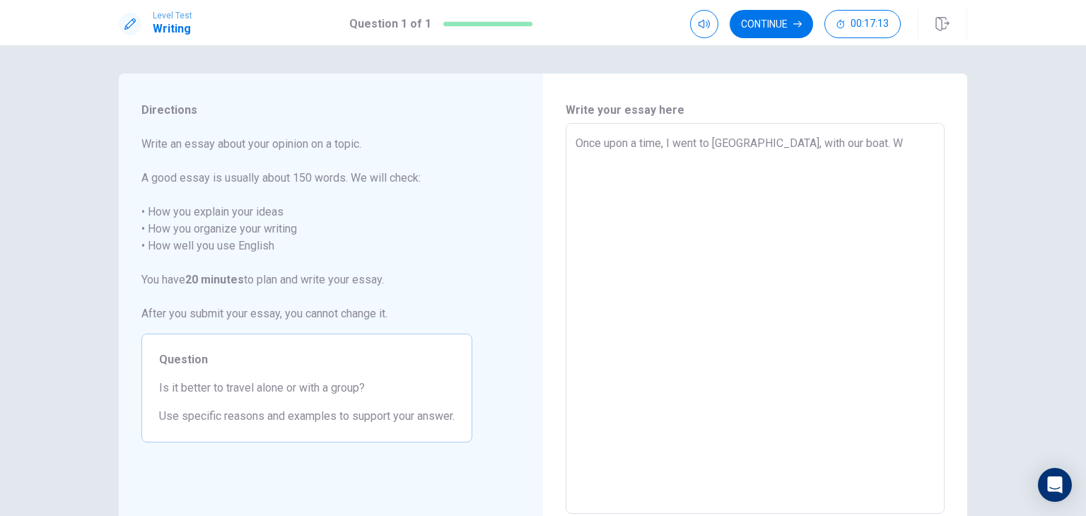
type textarea "x"
type textarea "Once upon a time, I went to Sardegna, with our boat. WE"
type textarea "x"
type textarea "Once upon a time, I went to Sardegna, with our boat. WER"
type textarea "x"
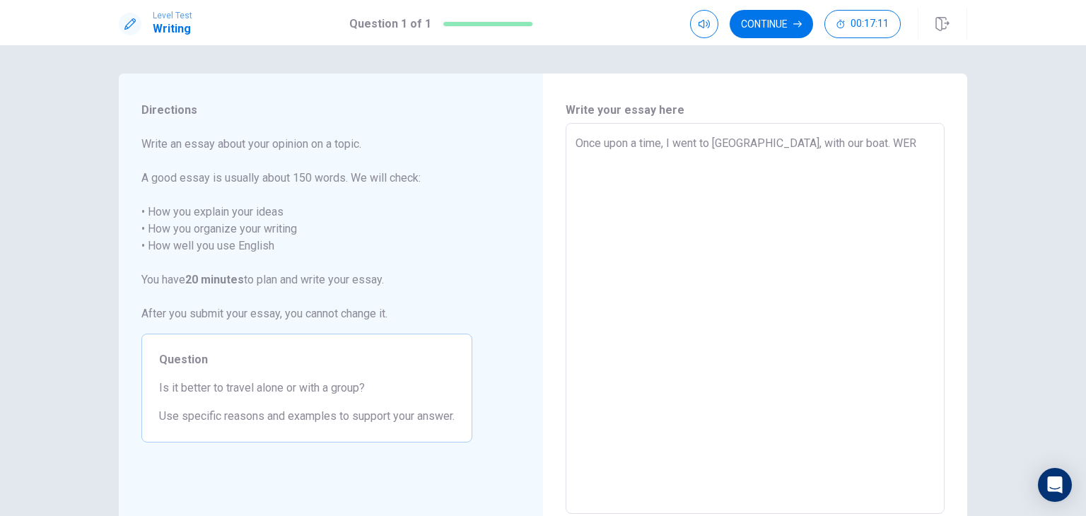
type textarea "Once upon a time, I went to Sardegna, with our boat. WERT"
type textarea "x"
type textarea "Once upon a time, I went to Sardegna, with our boat. WERTY"
type textarea "x"
type textarea "Once upon a time, I went to Sardegna, with our boat. WERTYY"
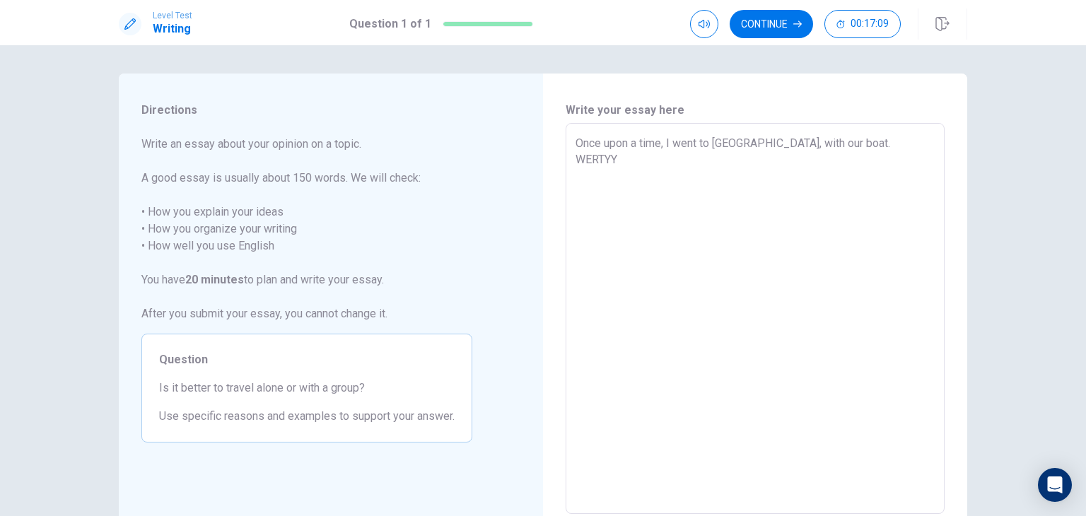
type textarea "x"
type textarea "Once upon a time, I went to Sardegna, with our boat. WERTYYY"
type textarea "x"
type textarea "Once upon a time, I went to Sardegna, with our boat. WERTYYYY"
type textarea "x"
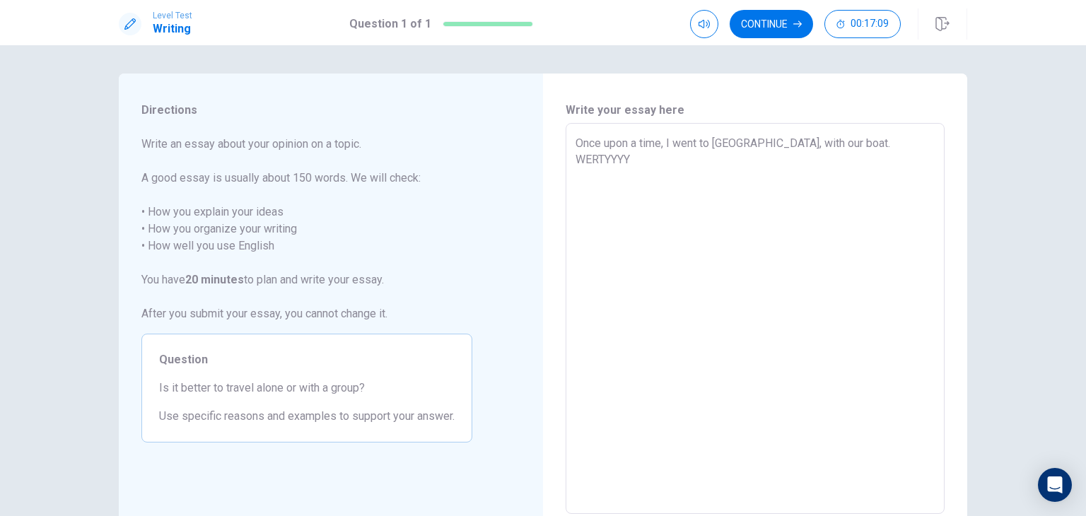
type textarea "Once upon a time, I went to Sardegna, with our boat. WERTYYYYY"
type textarea "x"
type textarea "Once upon a time, I went to Sardegna, with our boat. WERTYYYY"
type textarea "x"
type textarea "Once upon a time, I went to Sardegna, with our boat. WERTYYY"
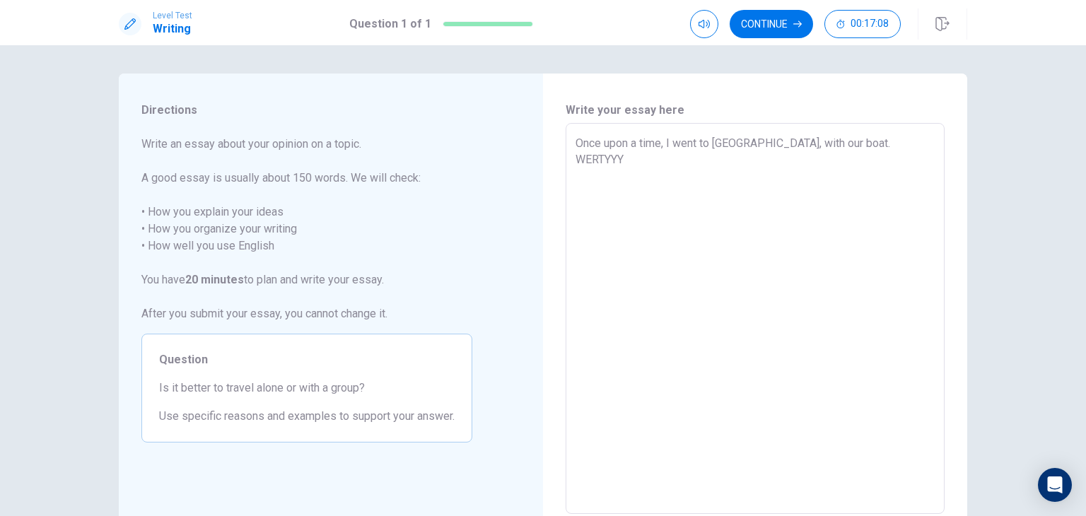
type textarea "x"
type textarea "Once upon a time, I went to Sardegna, with our boat. WERTYY"
type textarea "x"
type textarea "Once upon a time, I went to Sardegna, with our boat. WERTY"
type textarea "x"
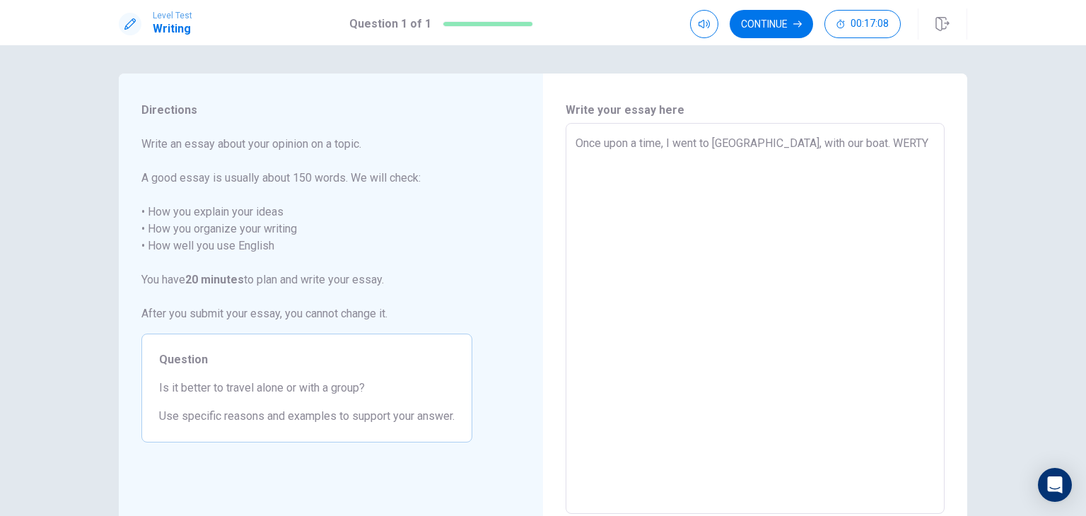
type textarea "Once upon a time, I went to Sardegna, with our boat. WERT"
type textarea "x"
type textarea "Once upon a time, I went to Sardegna, with our boat. WER"
type textarea "x"
type textarea "Once upon a time, I went to Sardegna, with our boat. WE"
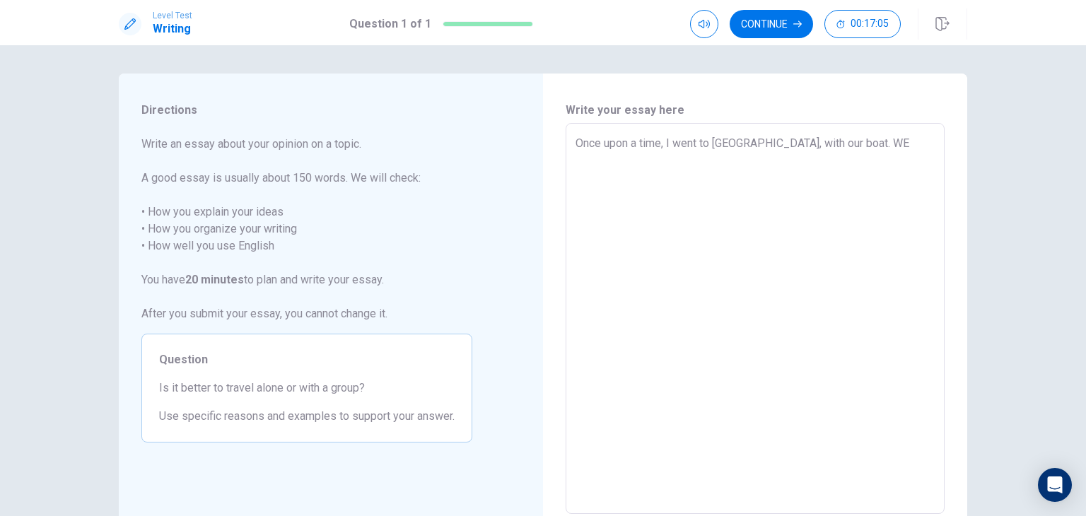
type textarea "x"
type textarea "Once upon a time, I went to Sardegna, with our boat. W"
type textarea "x"
type textarea "Once upon a time, I went to Sardegna, with our boat. We"
type textarea "x"
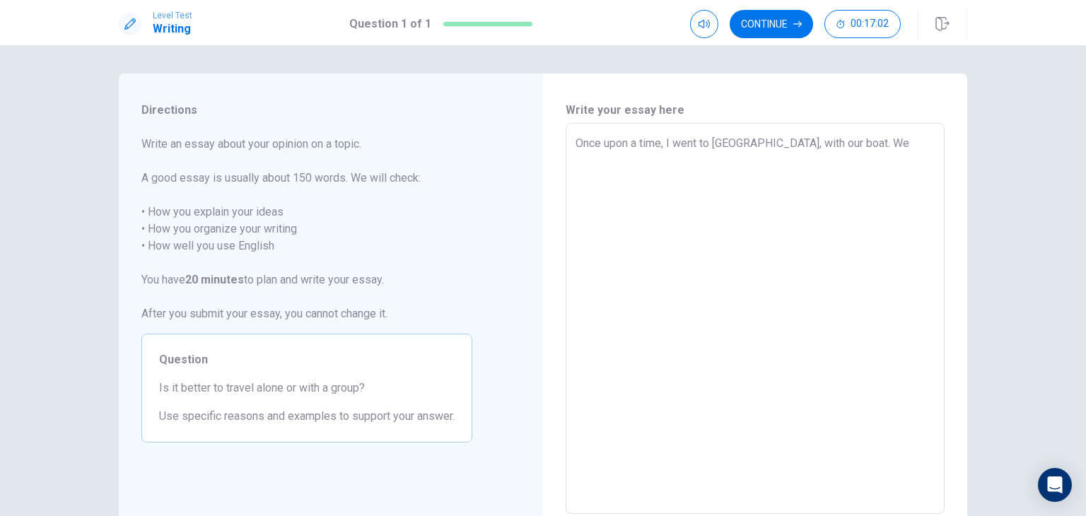
type textarea "Once upon a time, I went to Sardegna, with our boat. We"
type textarea "x"
type textarea "Once upon a time, I went to Sardegna, with our boat. We"
type textarea "x"
type textarea "Once upon a time, I went to Sardegna, with our boat. We l"
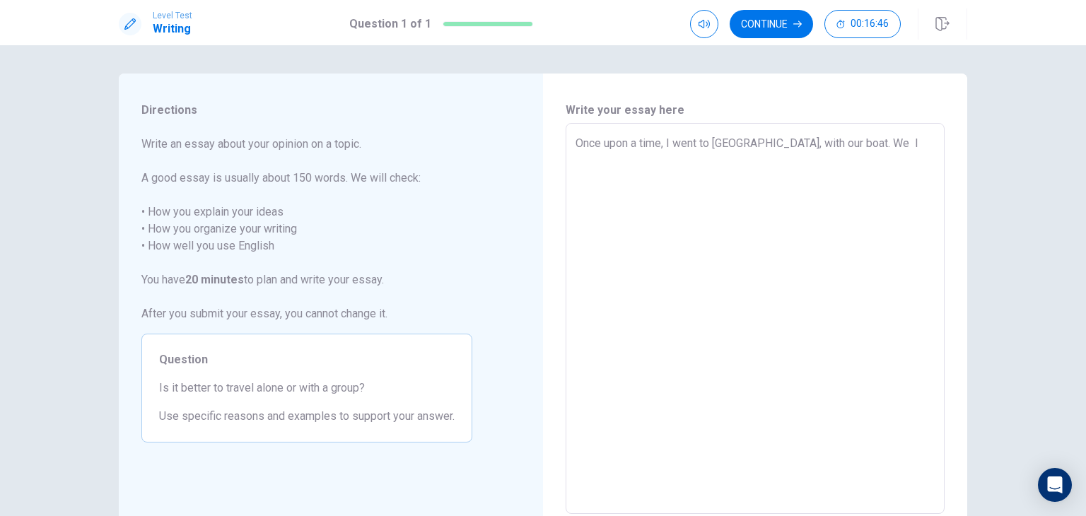
type textarea "x"
type textarea "Once upon a time, I went to Sardegna, with our boat. We lo"
type textarea "x"
type textarea "Once upon a time, I went to Sardegna, with our boat. We lov"
type textarea "x"
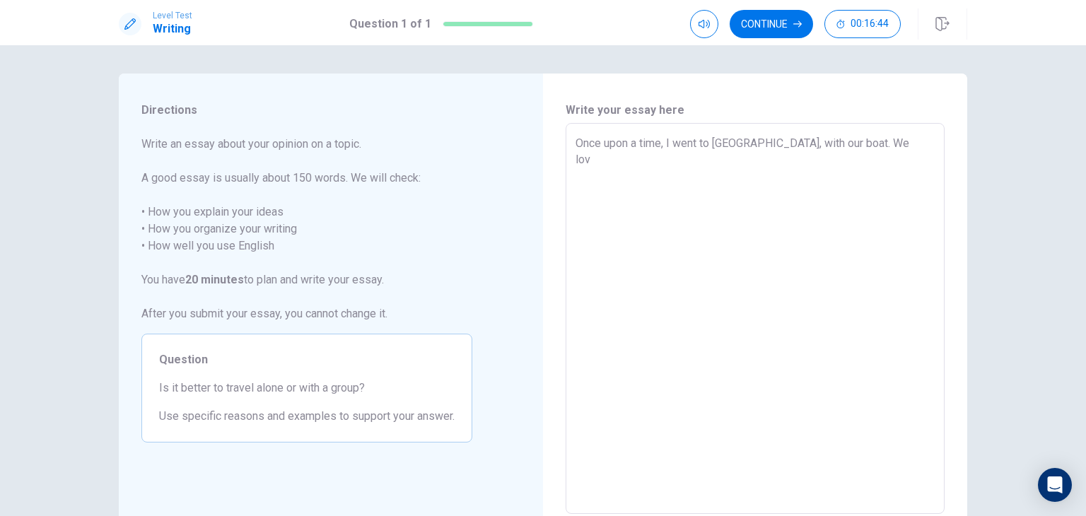
type textarea "Once upon a time, I went to Sardegna, with our boat. We love"
type textarea "x"
type textarea "Once upon a time, I went to Sardegna, with our boat. We love"
type textarea "x"
type textarea "Once upon a time, I went to Sardegna, with our boat. We love"
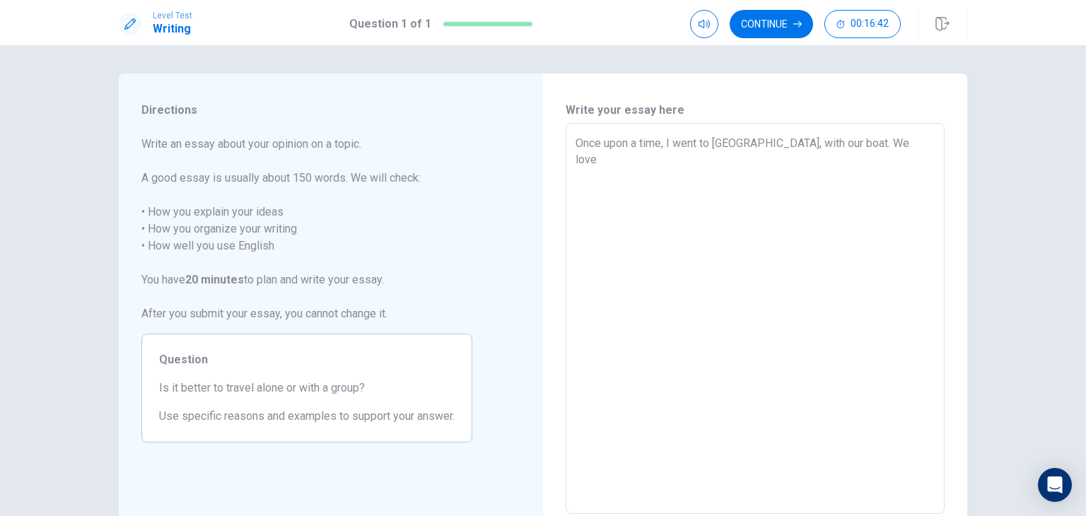
type textarea "x"
type textarea "Once upon a time, I went to Sardegna, with our boat. We lov"
type textarea "x"
type textarea "Once upon a time, I went to Sardegna, with our boat. We lo"
type textarea "x"
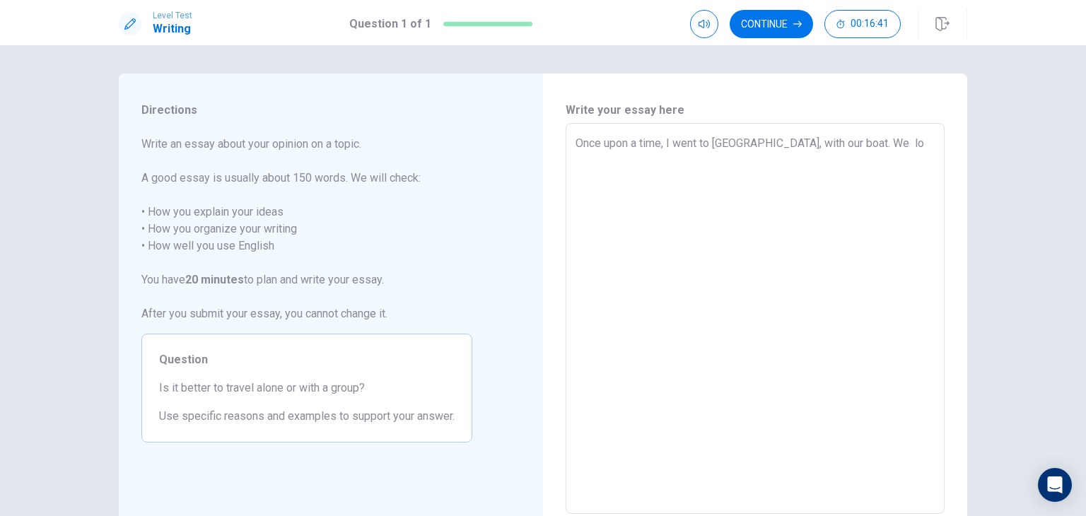
type textarea "Once upon a time, I went to Sardegna, with our boat. We l"
type textarea "x"
type textarea "Once upon a time, I went to Sardegna, with our boat. We"
type textarea "x"
type textarea "Once upon a time, I went to Sardegna, with our boat. We"
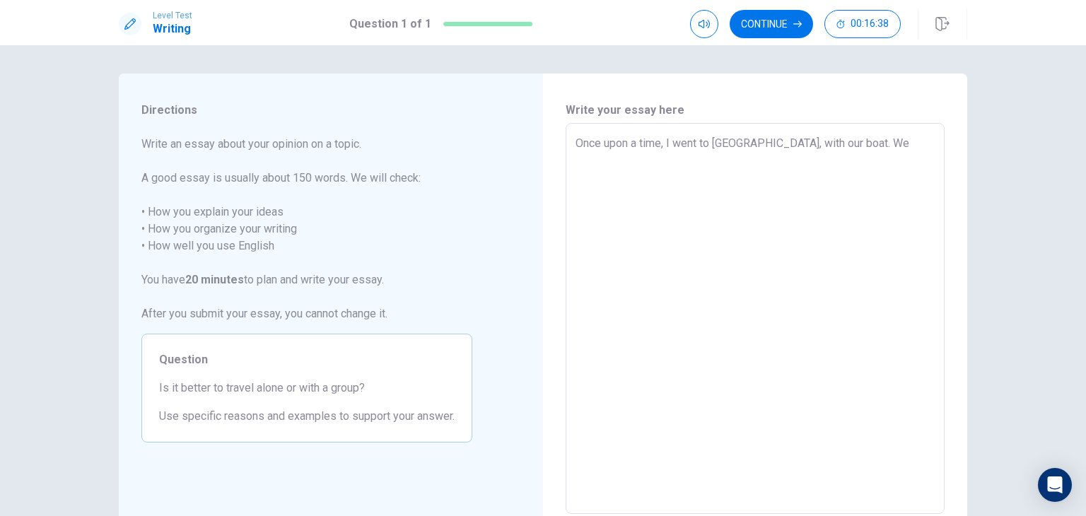
type textarea "x"
type textarea "Once upon a time, I went to Sardegna, with our boat. We l"
type textarea "x"
type textarea "Once upon a time, I went to Sardegna, with our boat. We lo"
type textarea "x"
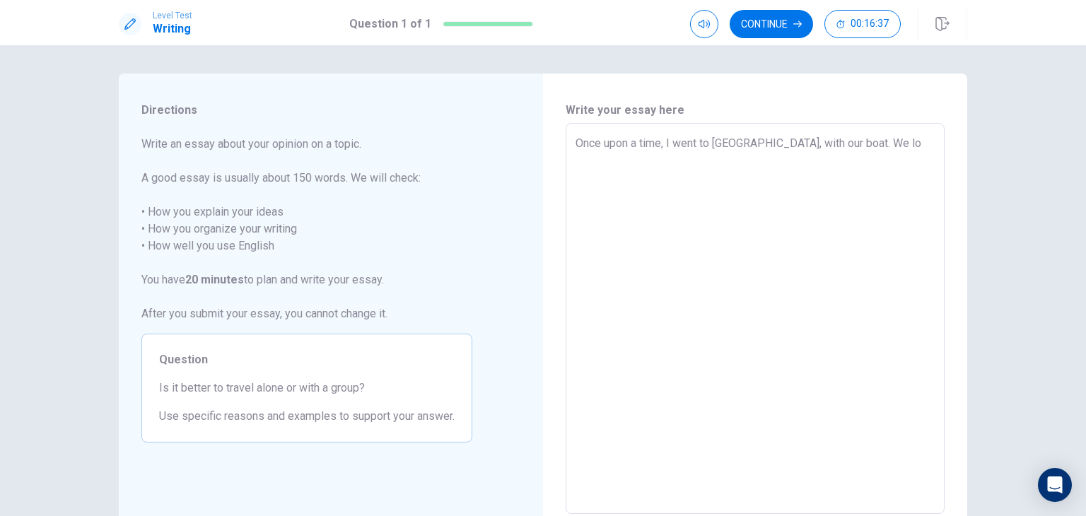
type textarea "Once upon a time, I went to Sardegna, with our boat. We lov"
type textarea "x"
type textarea "Once upon a time, I went to Sardegna, with our boat. We love"
type textarea "x"
type textarea "Once upon a time, I went to Sardegna, with our boat. We loved"
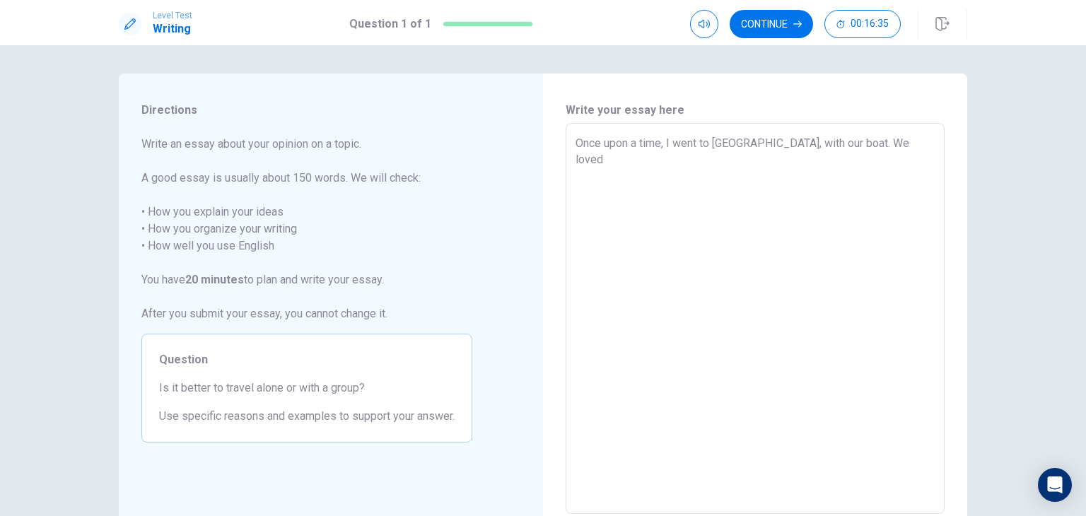
type textarea "x"
type textarea "Once upon a time, I went to Sardegna, with our boat. We loved"
type textarea "x"
type textarea "Once upon a time, I went to Sardegna, with our boat. We loved t"
type textarea "x"
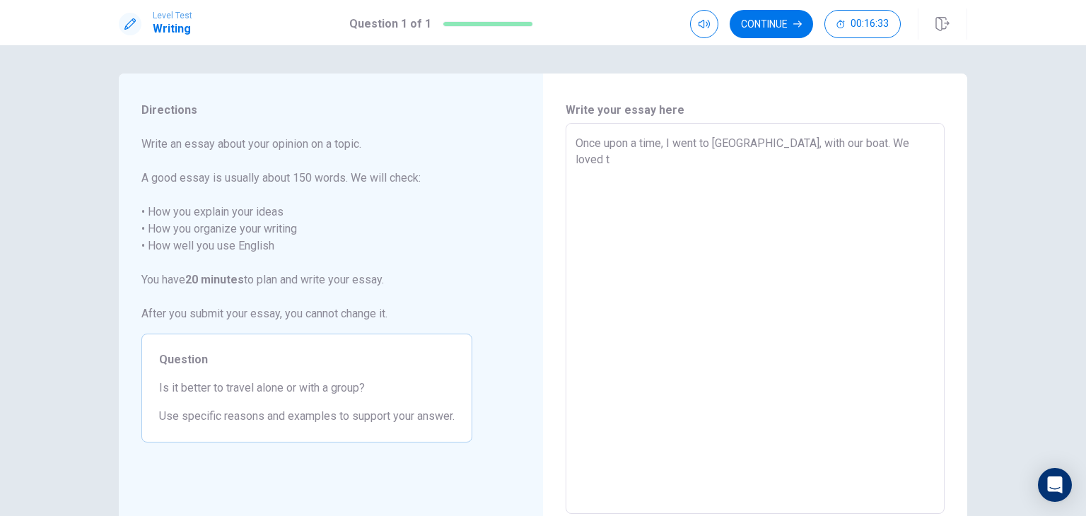
type textarea "Once upon a time, I went to Sardegna, with our boat. We loved th"
type textarea "x"
type textarea "Once upon a time, I went to Sardegna, with our boat. We loved thr"
type textarea "x"
type textarea "Once upon a time, I went to Sardegna, with our boat. We loved th"
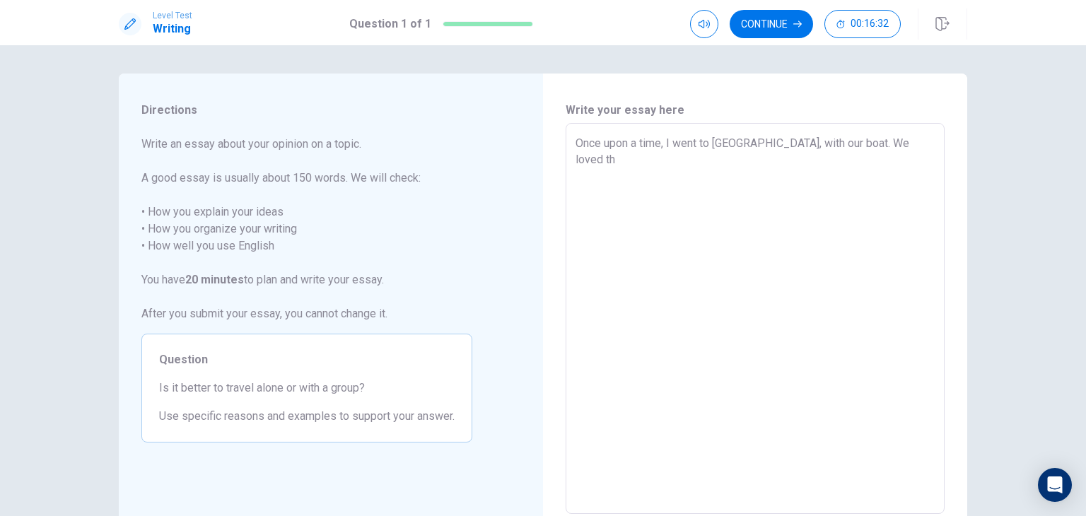
type textarea "x"
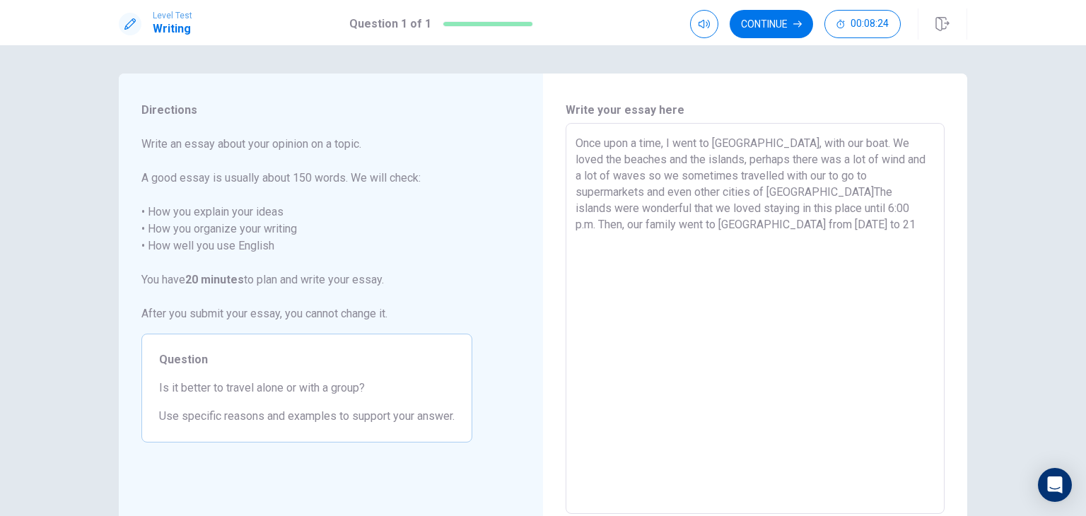
click at [923, 210] on textarea "Once upon a time, I went to Sardegna, with our boat. We loved the beaches and t…" at bounding box center [755, 319] width 359 height 368
click at [921, 202] on textarea "Once upon a time, I went to Sardegna, with our boat. We loved the beaches and t…" at bounding box center [755, 319] width 359 height 368
click at [687, 223] on textarea "Once upon a time, I went to Sardegna, with our boat. We loved the beaches and t…" at bounding box center [755, 319] width 359 height 368
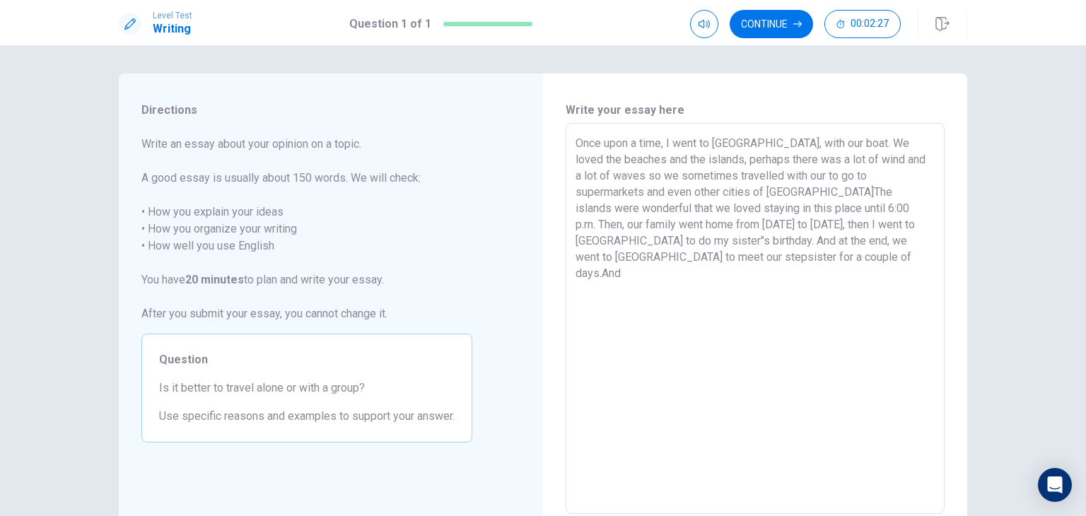
click at [723, 257] on textarea "Once upon a time, I went to Sardegna, with our boat. We loved the beaches and t…" at bounding box center [755, 319] width 359 height 368
click at [726, 255] on textarea "Once upon a time, I went to Sardegna, with our boat. We loved the beaches and t…" at bounding box center [755, 319] width 359 height 368
click at [748, 255] on textarea "Once upon a time, I went to Sardegna, with our boat. We loved the beaches and t…" at bounding box center [755, 319] width 359 height 368
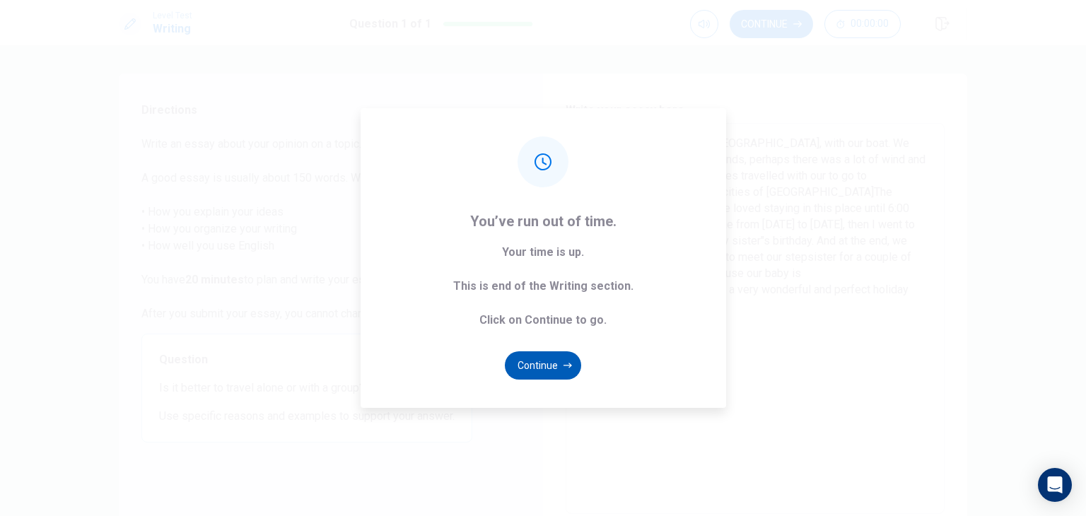
click at [537, 363] on button "Continue" at bounding box center [543, 365] width 76 height 28
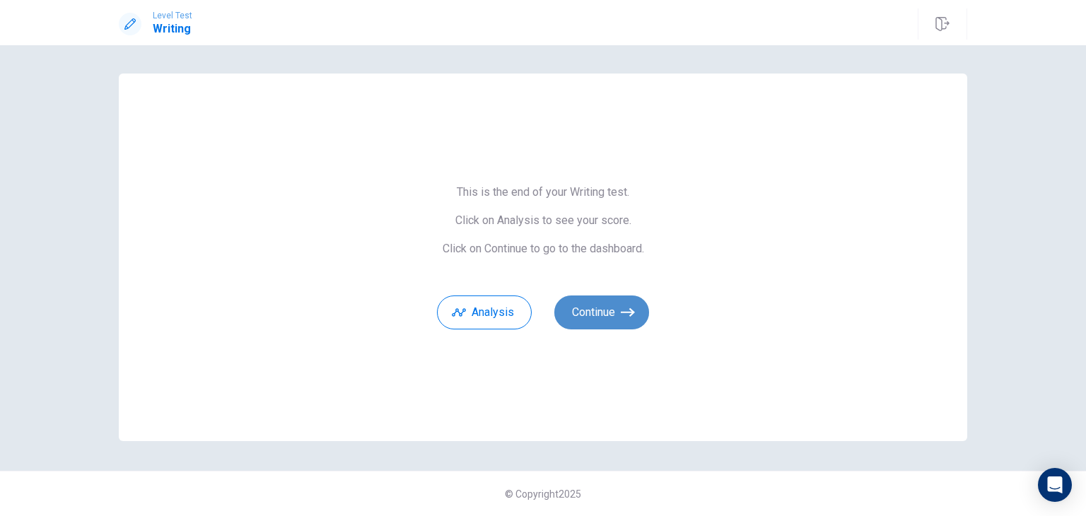
click at [599, 300] on button "Continue" at bounding box center [601, 313] width 95 height 34
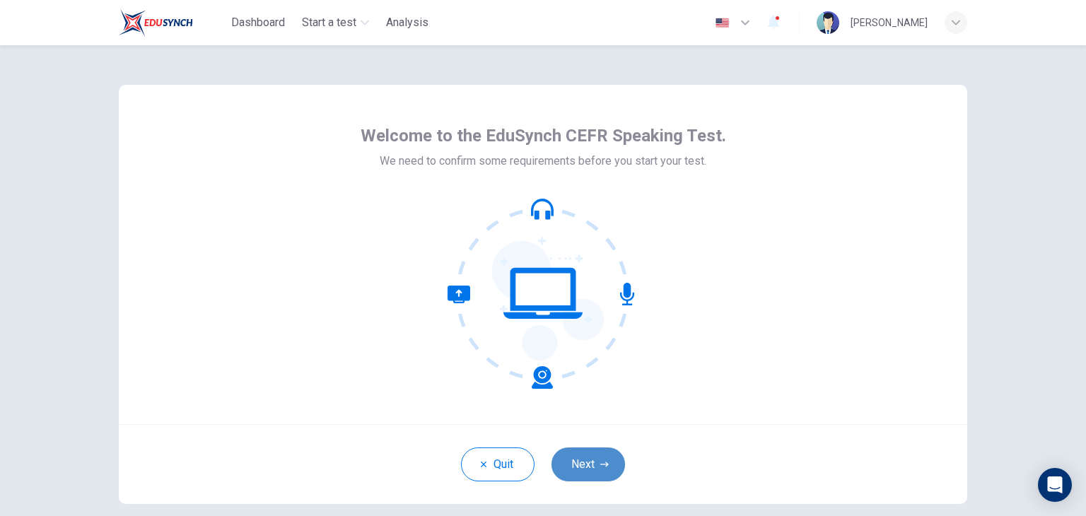
click at [579, 460] on button "Next" at bounding box center [588, 465] width 74 height 34
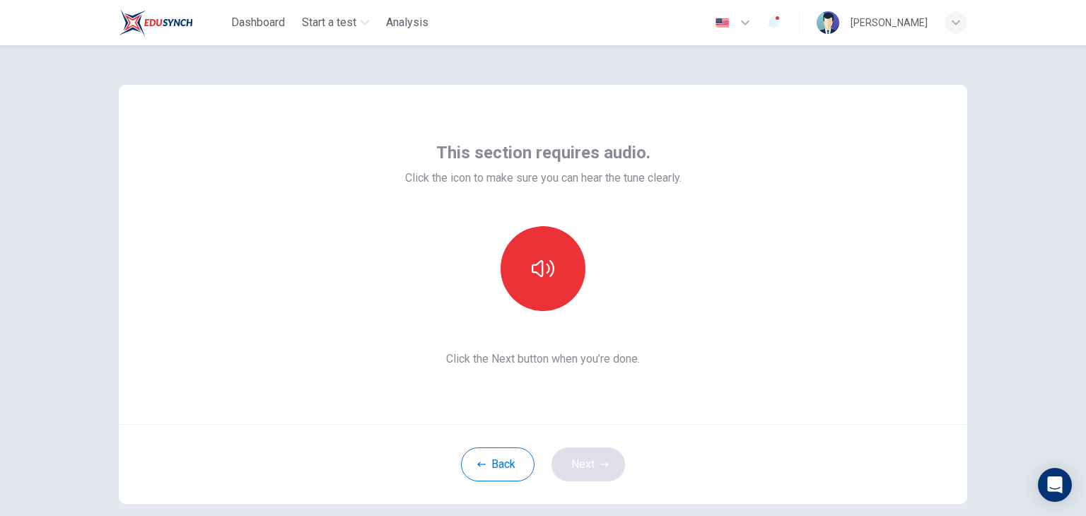
click at [579, 460] on div "Back Next" at bounding box center [543, 464] width 848 height 80
click at [542, 268] on icon "button" at bounding box center [543, 268] width 23 height 23
drag, startPoint x: 542, startPoint y: 272, endPoint x: 585, endPoint y: 467, distance: 199.9
click at [585, 467] on button "Next" at bounding box center [588, 465] width 74 height 34
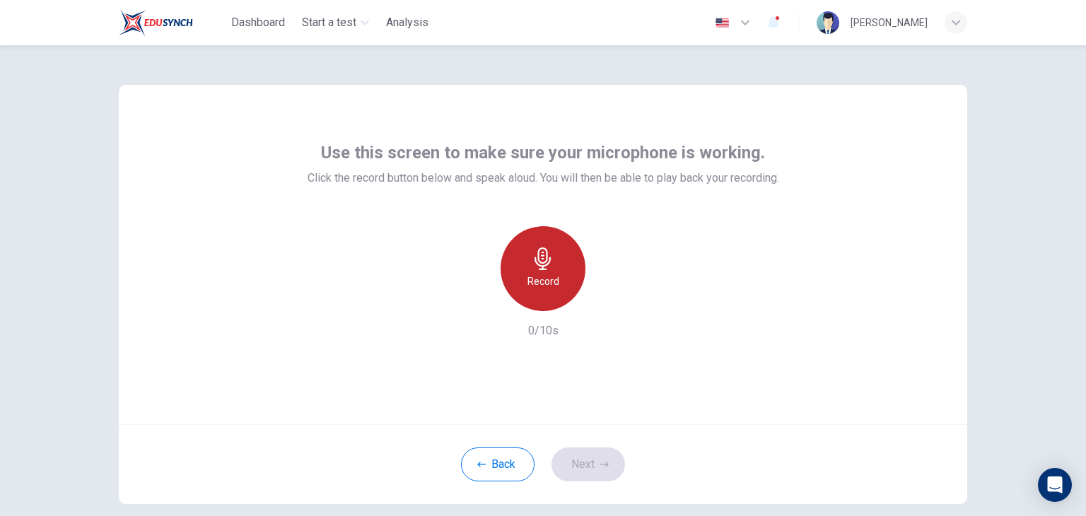
click at [552, 264] on div "Record" at bounding box center [543, 268] width 85 height 85
click at [552, 264] on div "Stop" at bounding box center [543, 268] width 85 height 85
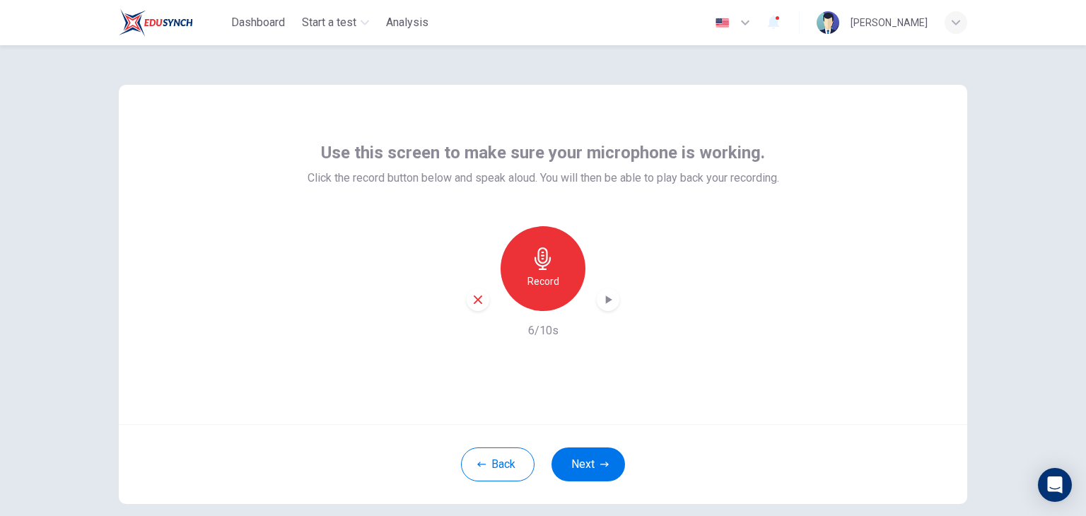
click at [601, 300] on icon "button" at bounding box center [608, 300] width 14 height 14
click at [530, 274] on h6 "Record" at bounding box center [543, 281] width 32 height 17
click at [532, 274] on h6 "Stop" at bounding box center [542, 281] width 21 height 17
click at [602, 293] on icon "button" at bounding box center [608, 300] width 14 height 14
click at [522, 273] on div "Record" at bounding box center [543, 268] width 85 height 85
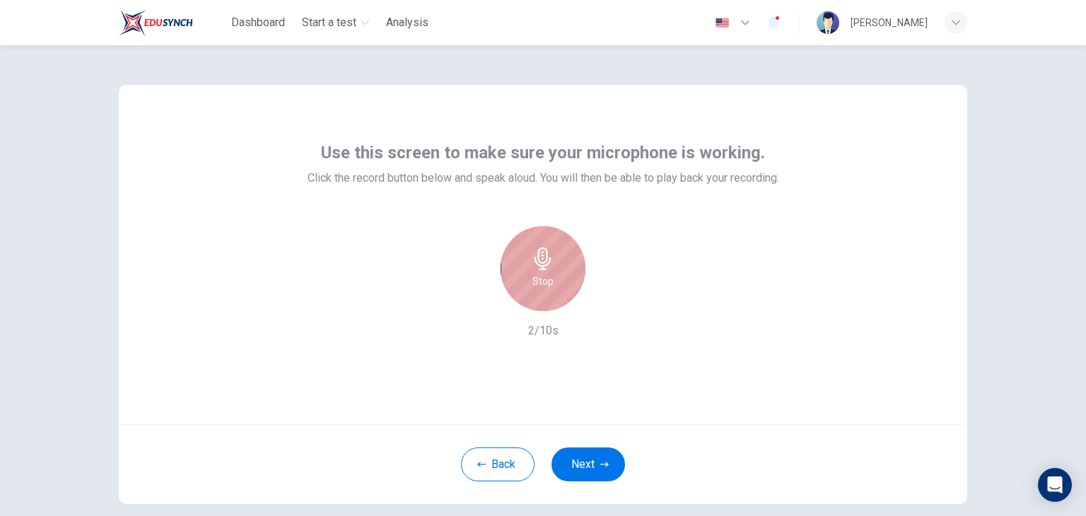
click at [545, 255] on icon "button" at bounding box center [543, 258] width 23 height 23
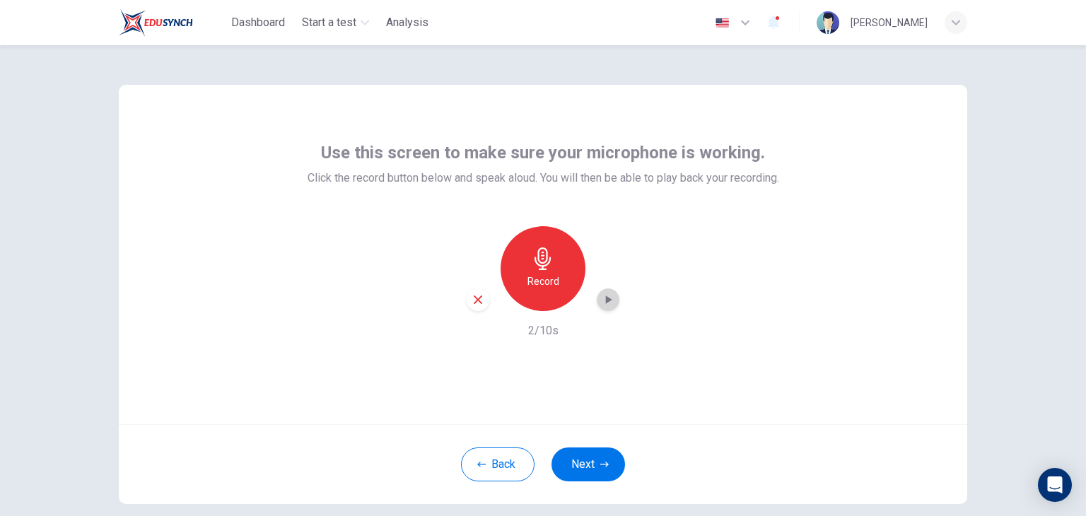
click at [597, 303] on div "button" at bounding box center [608, 299] width 23 height 23
click at [604, 295] on icon "button" at bounding box center [608, 300] width 14 height 14
click at [549, 269] on icon "button" at bounding box center [543, 258] width 23 height 23
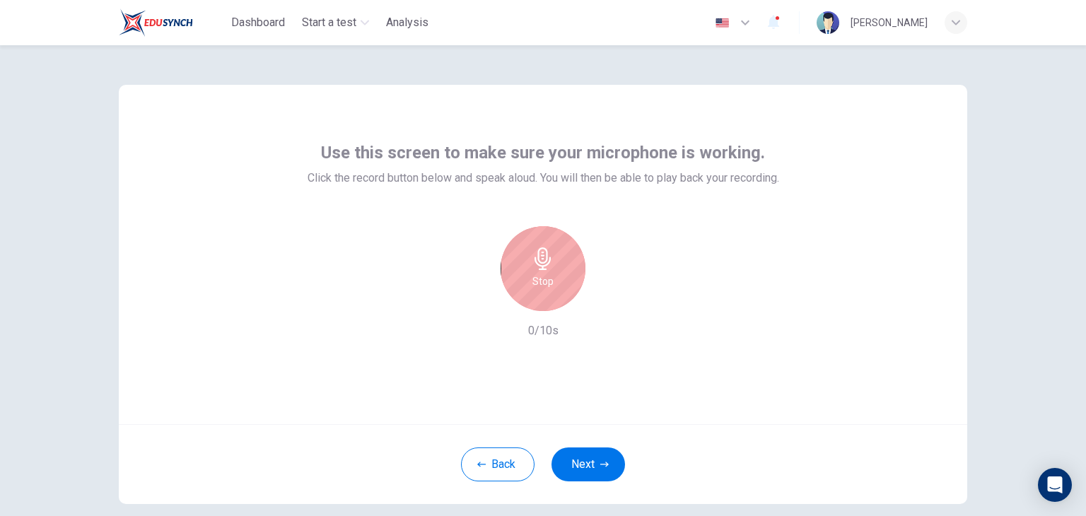
click at [549, 269] on icon "button" at bounding box center [543, 258] width 23 height 23
click at [554, 274] on h6 "Record" at bounding box center [543, 281] width 32 height 17
click at [489, 286] on div "Stop" at bounding box center [543, 268] width 153 height 85
click at [519, 279] on div "Stop" at bounding box center [543, 268] width 85 height 85
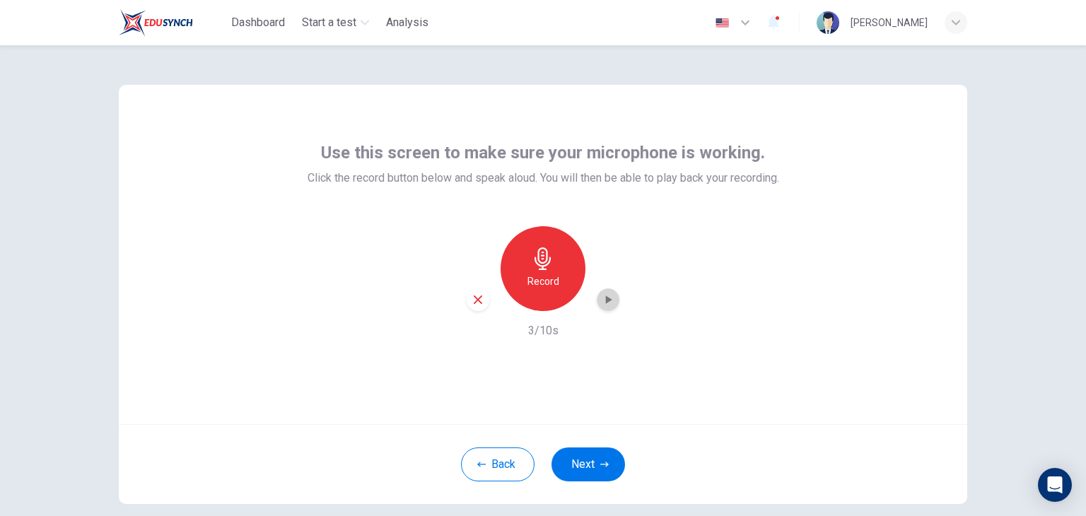
click at [603, 296] on icon "button" at bounding box center [608, 300] width 14 height 14
click at [601, 297] on icon "button" at bounding box center [608, 300] width 14 height 14
click at [497, 472] on button "Back" at bounding box center [498, 465] width 74 height 34
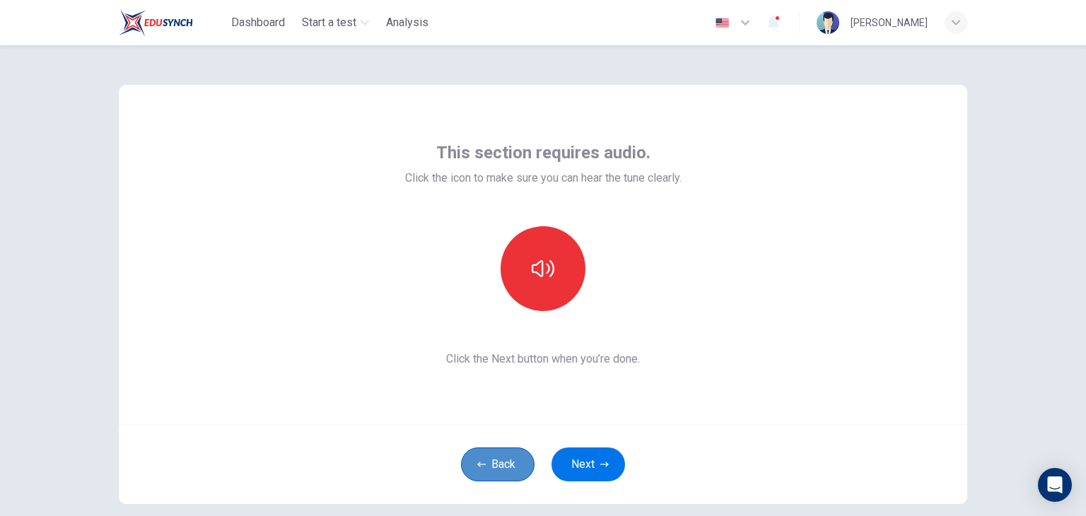
click at [490, 462] on button "Back" at bounding box center [498, 465] width 74 height 34
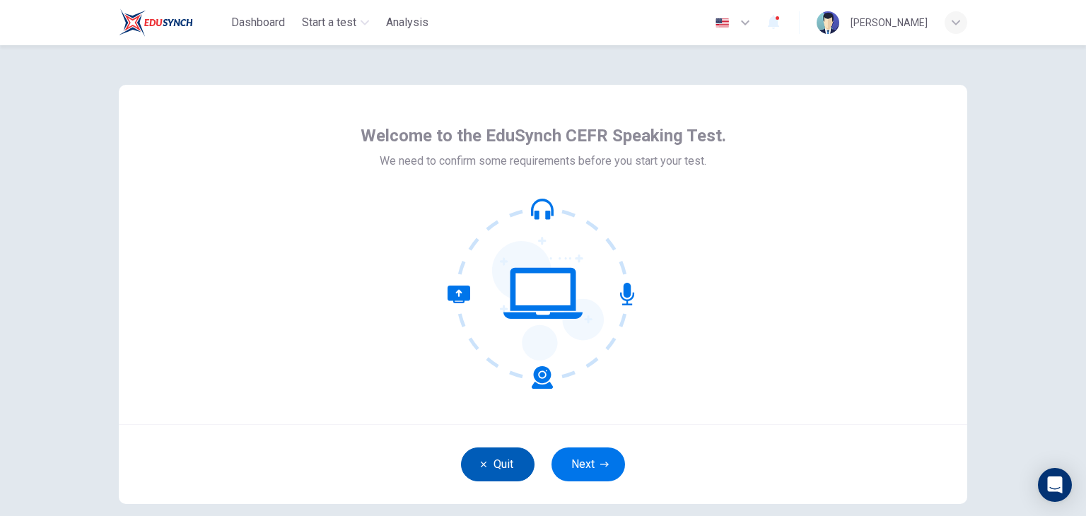
click at [490, 462] on button "Quit" at bounding box center [498, 465] width 74 height 34
click at [579, 460] on button "Next" at bounding box center [588, 465] width 74 height 34
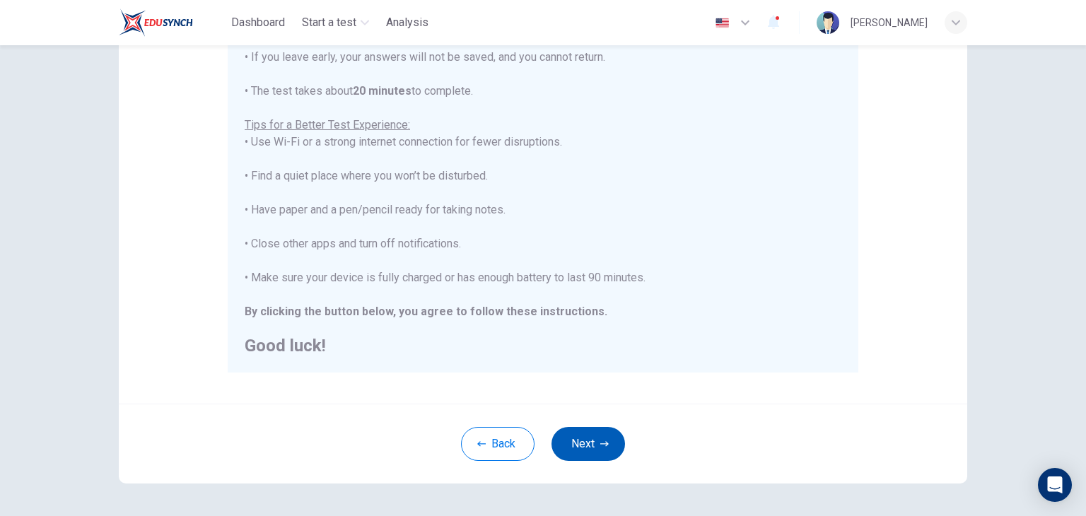
scroll to position [223, 0]
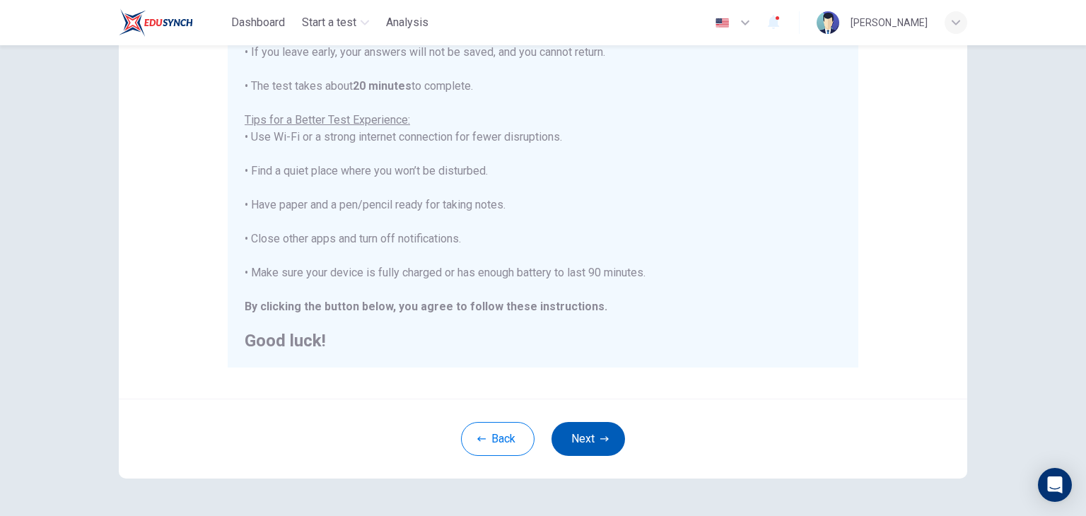
click at [591, 439] on button "Next" at bounding box center [588, 439] width 74 height 34
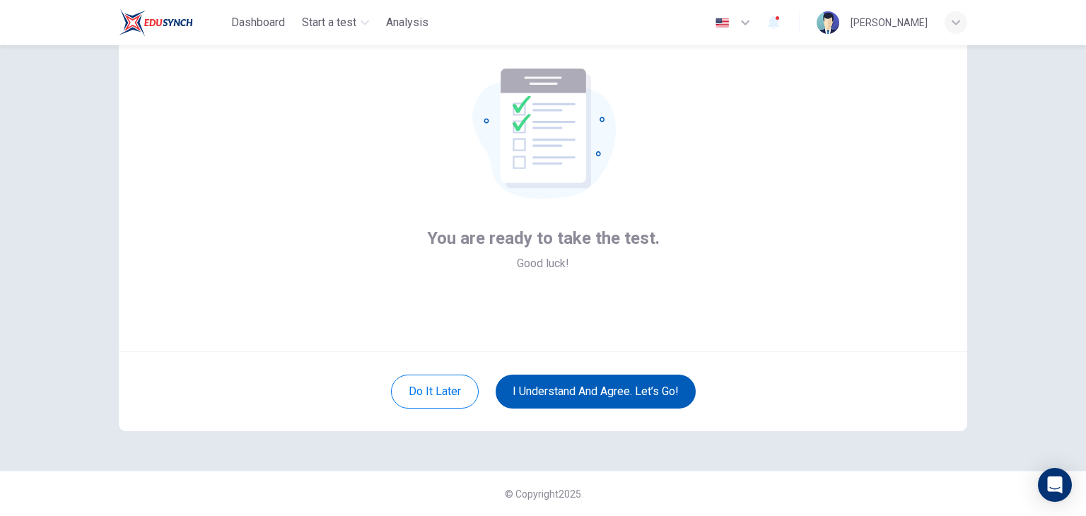
scroll to position [73, 0]
click at [600, 383] on button "I understand and agree. Let’s go!" at bounding box center [596, 392] width 200 height 34
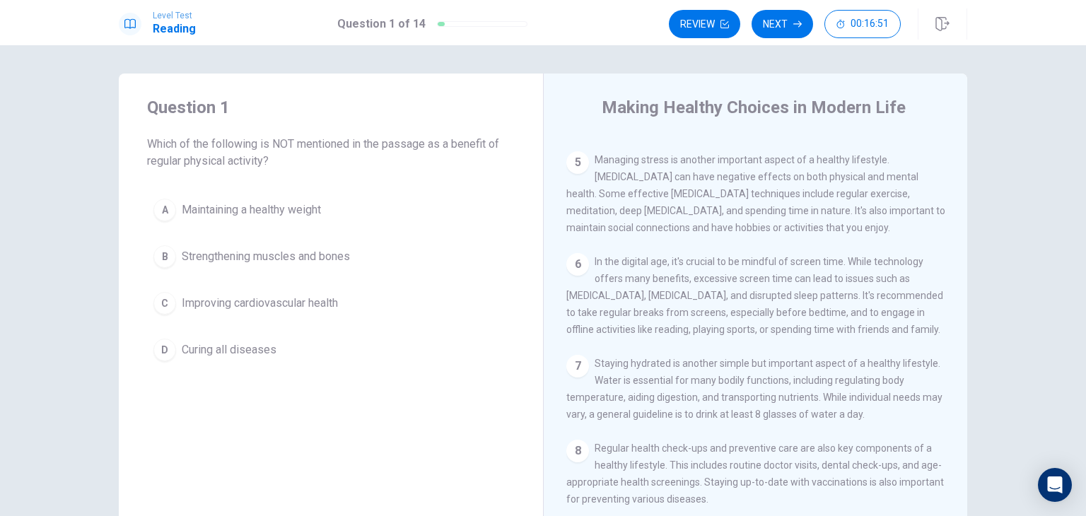
scroll to position [414, 0]
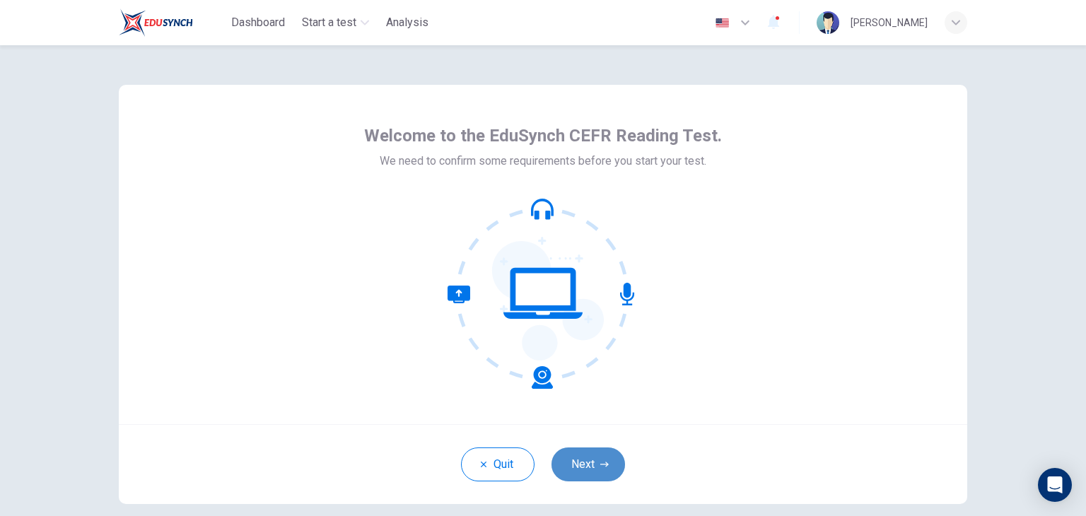
click at [583, 459] on button "Next" at bounding box center [588, 465] width 74 height 34
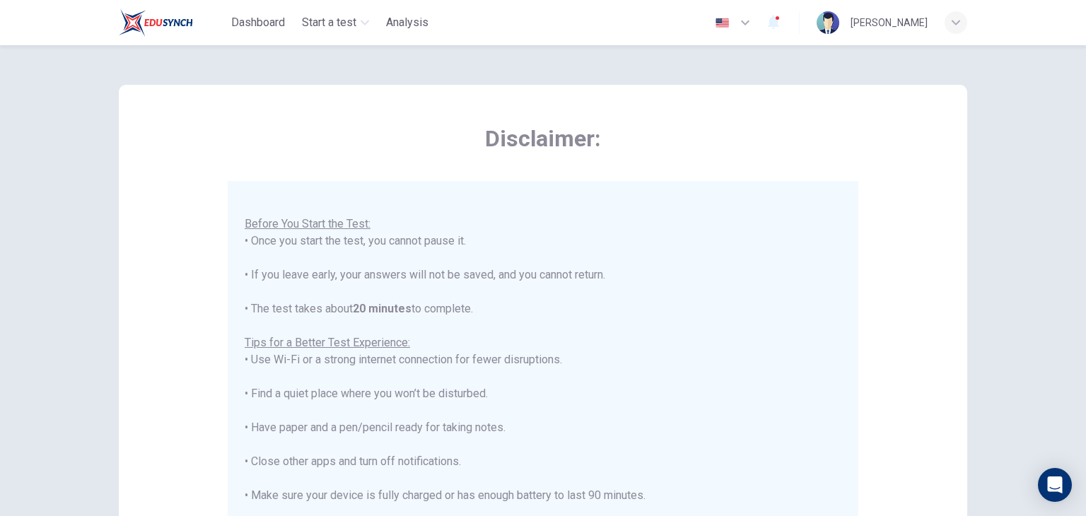
scroll to position [270, 0]
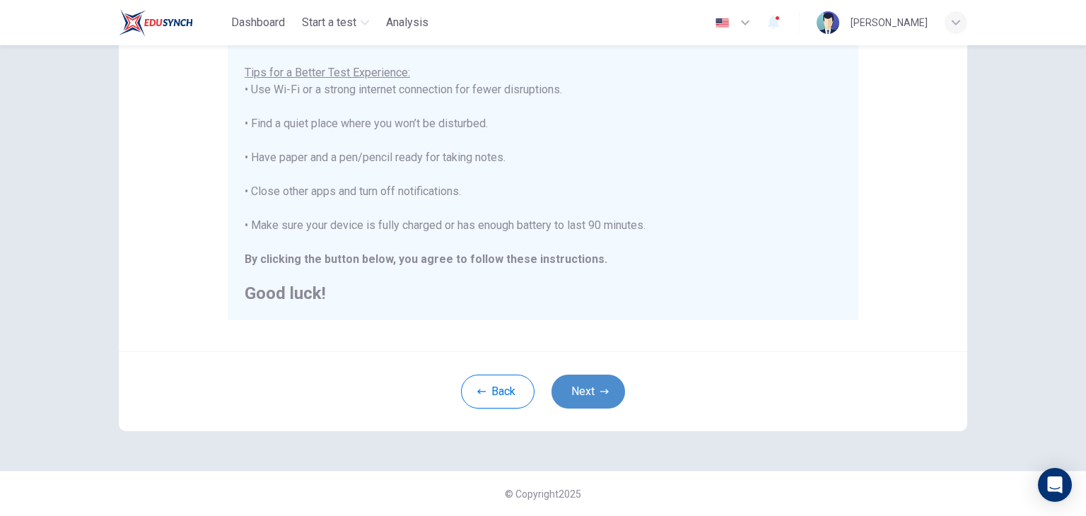
click at [581, 387] on button "Next" at bounding box center [588, 392] width 74 height 34
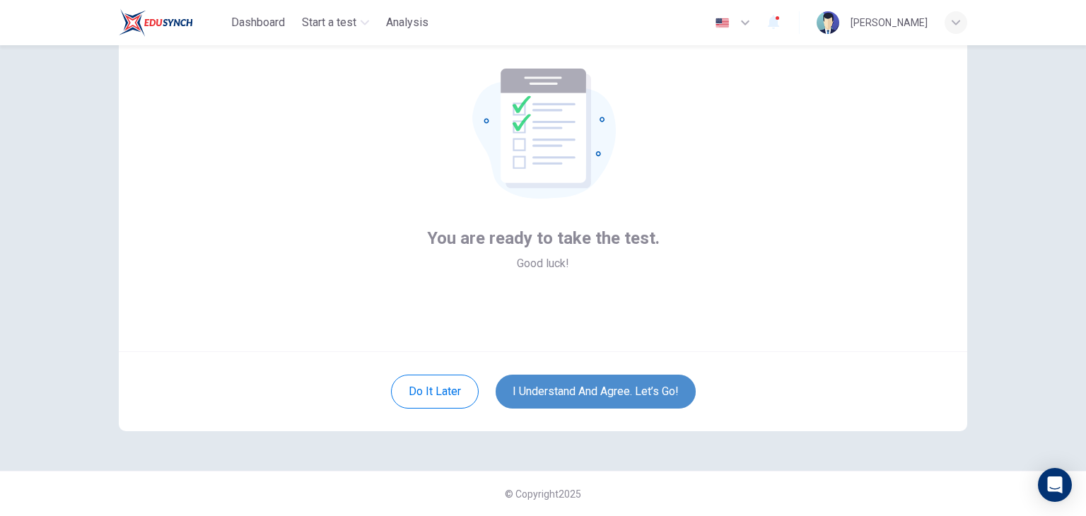
drag, startPoint x: 581, startPoint y: 387, endPoint x: 564, endPoint y: 386, distance: 17.7
click at [564, 386] on button "I understand and agree. Let’s go!" at bounding box center [596, 392] width 200 height 34
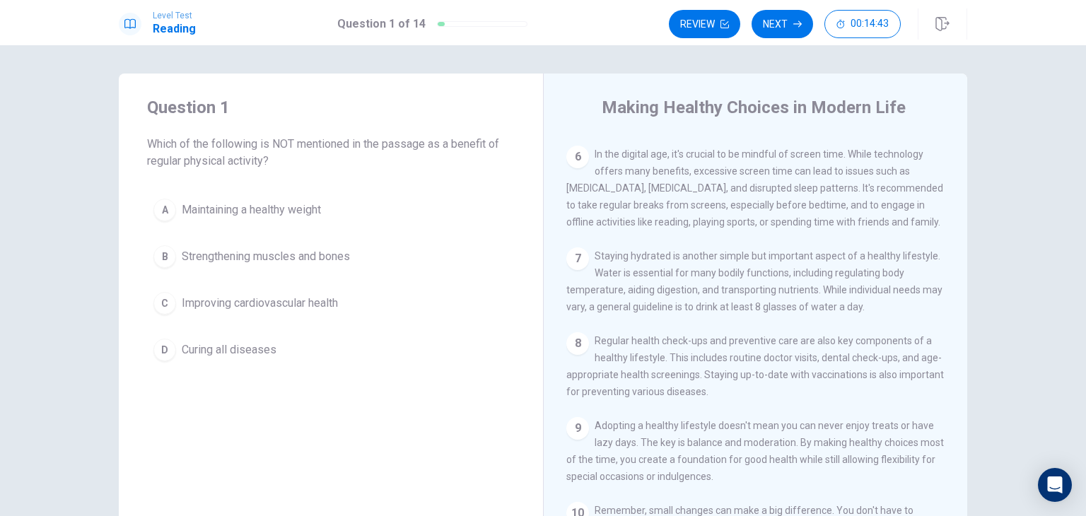
scroll to position [522, 0]
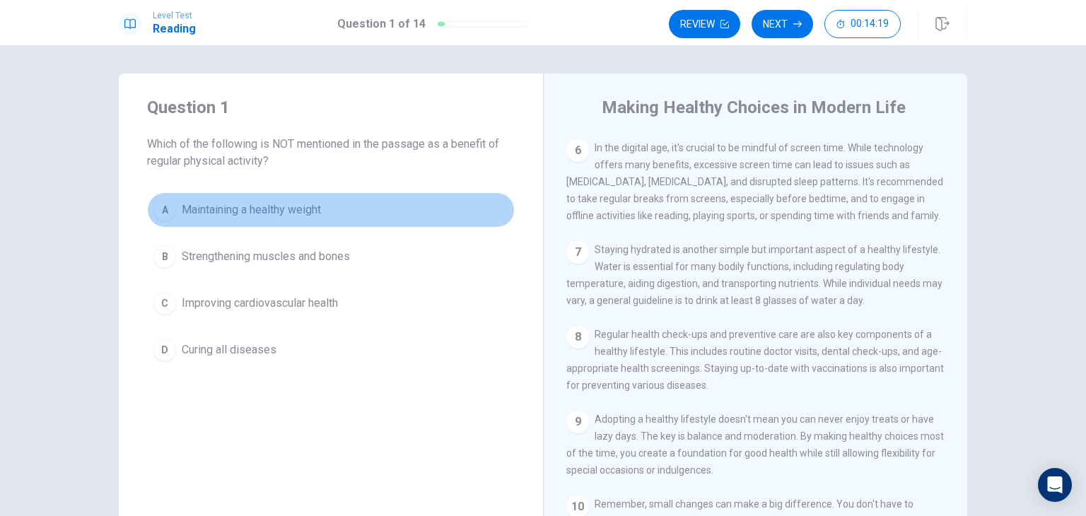
click at [249, 205] on span "Maintaining a healthy weight" at bounding box center [251, 210] width 139 height 17
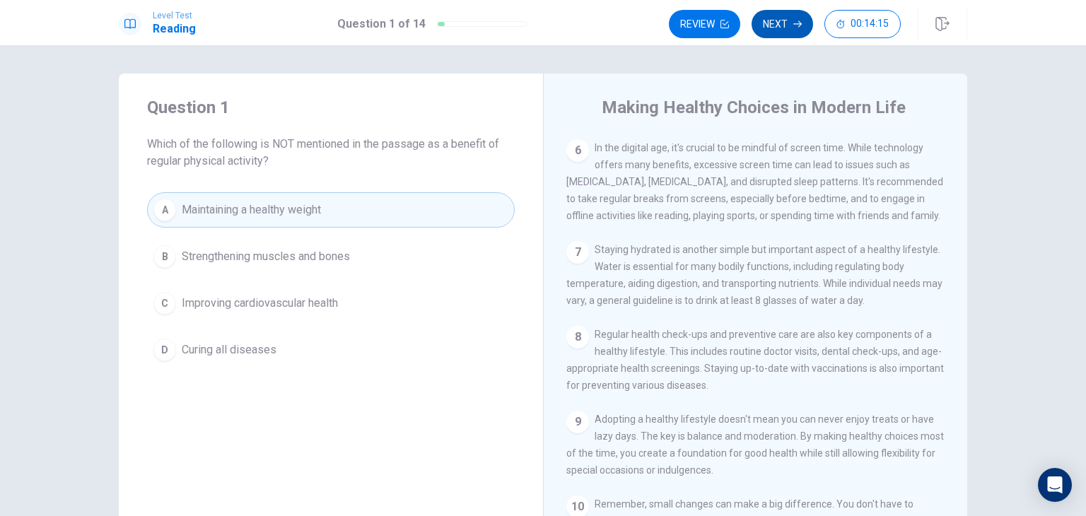
click at [778, 25] on button "Next" at bounding box center [783, 24] width 62 height 28
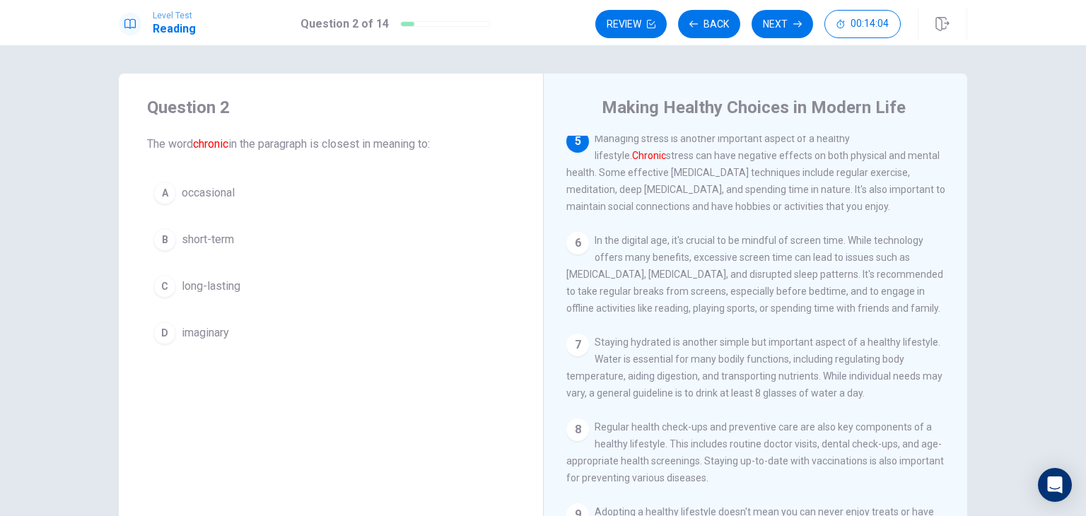
scroll to position [428, 0]
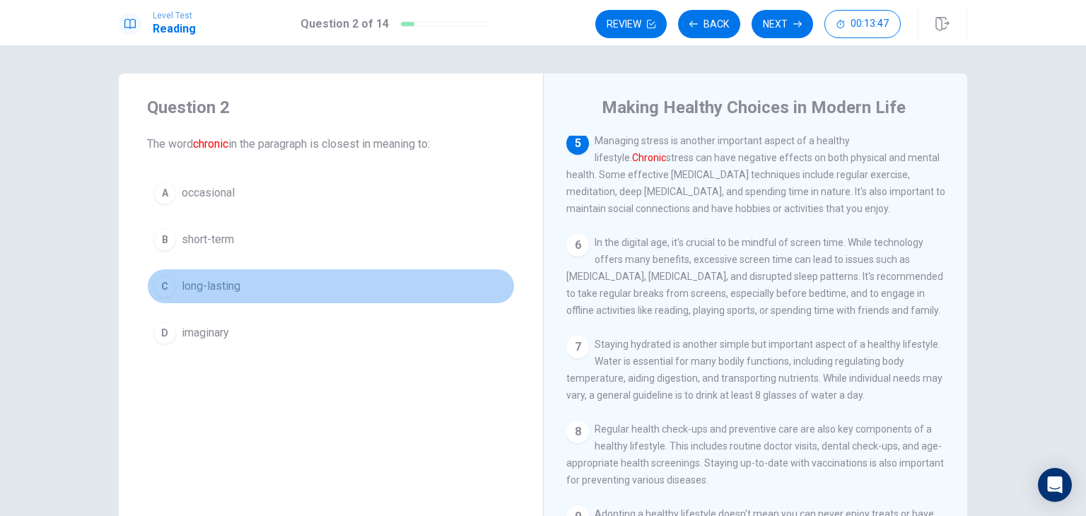
click at [158, 281] on div "C" at bounding box center [164, 286] width 23 height 23
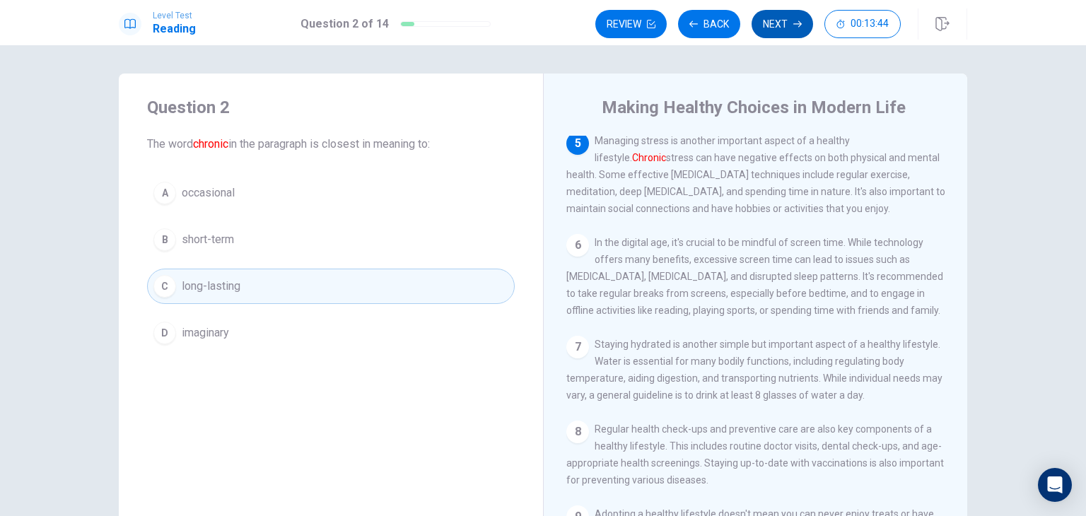
click at [776, 23] on button "Next" at bounding box center [783, 24] width 62 height 28
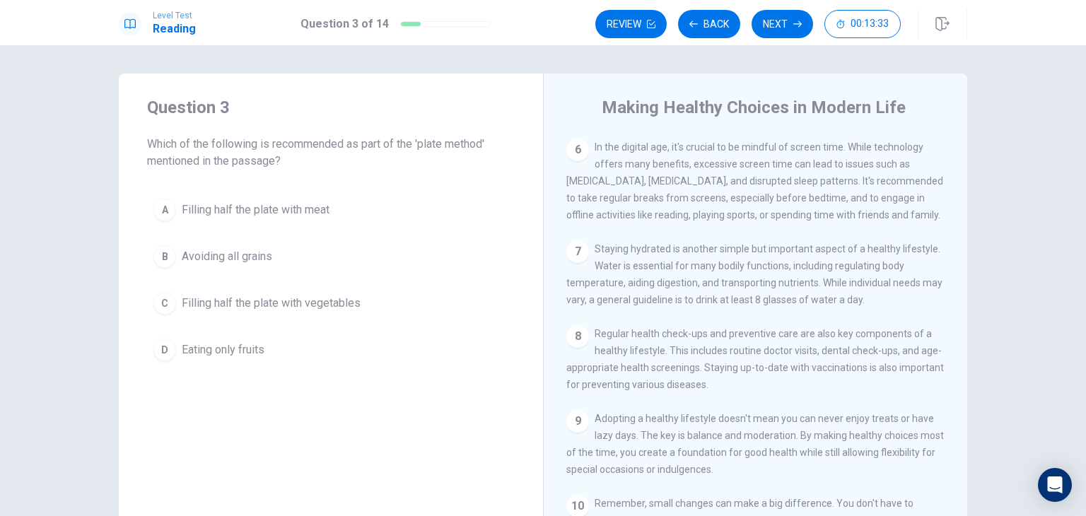
scroll to position [525, 0]
click at [267, 295] on span "Filling half the plate with vegetables" at bounding box center [271, 303] width 179 height 17
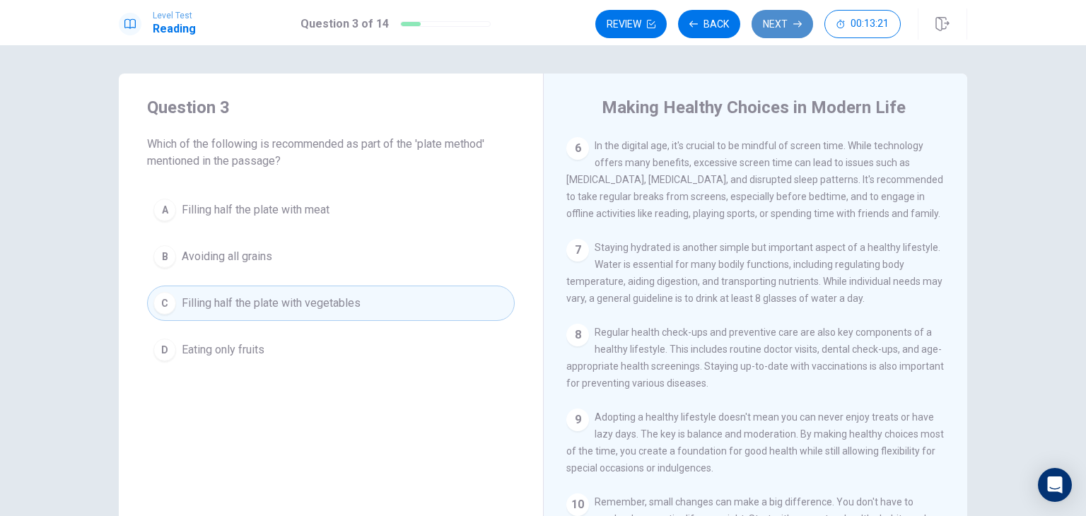
click at [771, 18] on button "Next" at bounding box center [783, 24] width 62 height 28
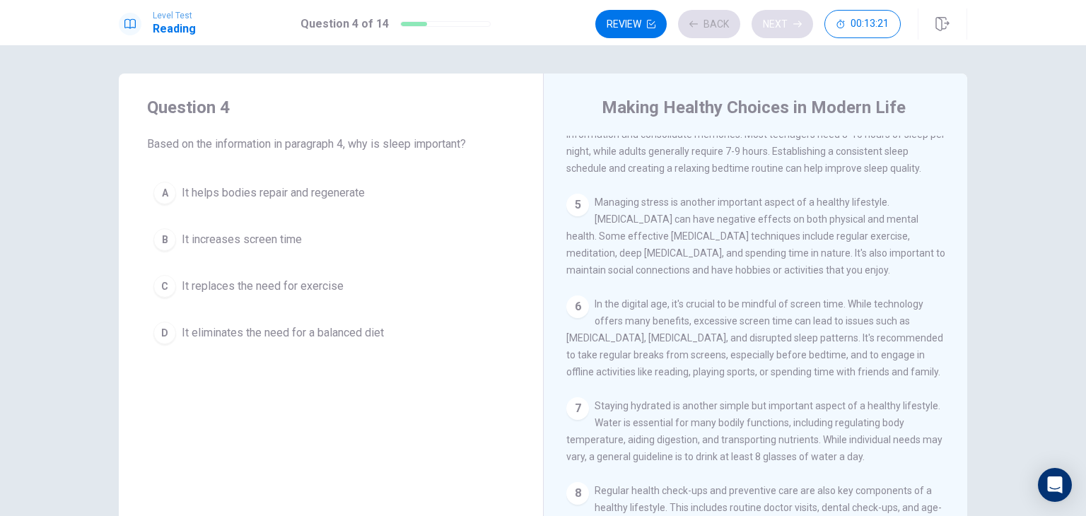
scroll to position [331, 0]
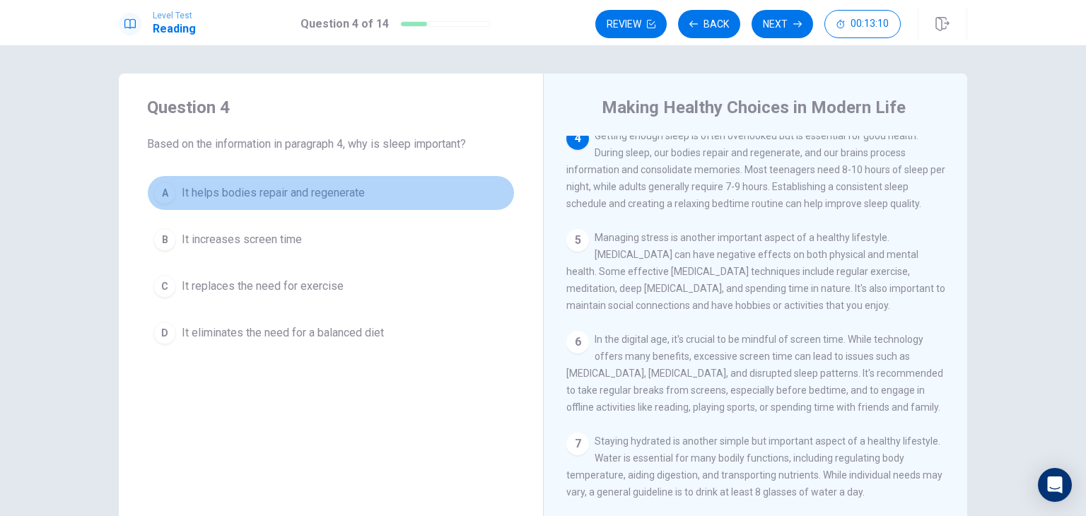
click at [344, 189] on span "It helps bodies repair and regenerate" at bounding box center [273, 193] width 183 height 17
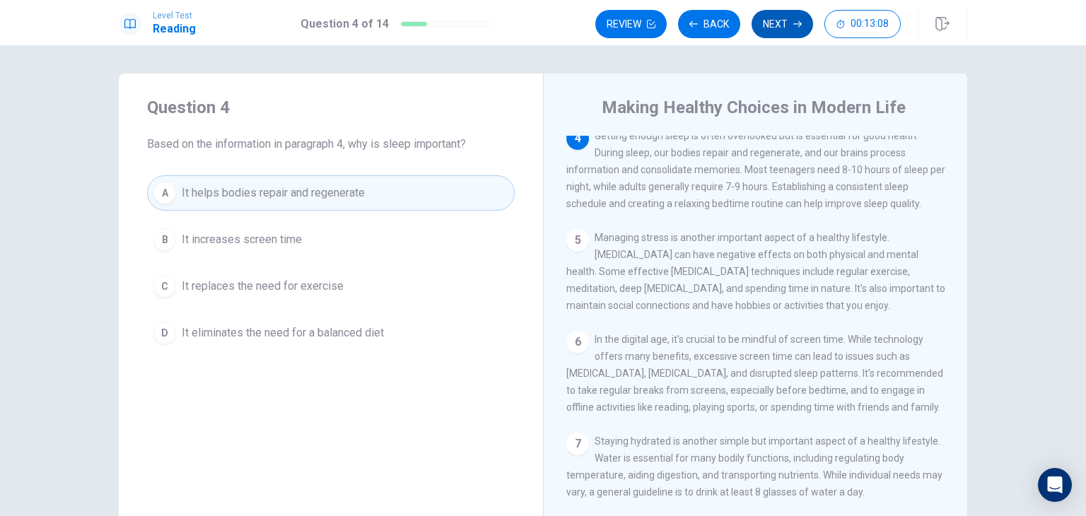
click at [778, 25] on button "Next" at bounding box center [783, 24] width 62 height 28
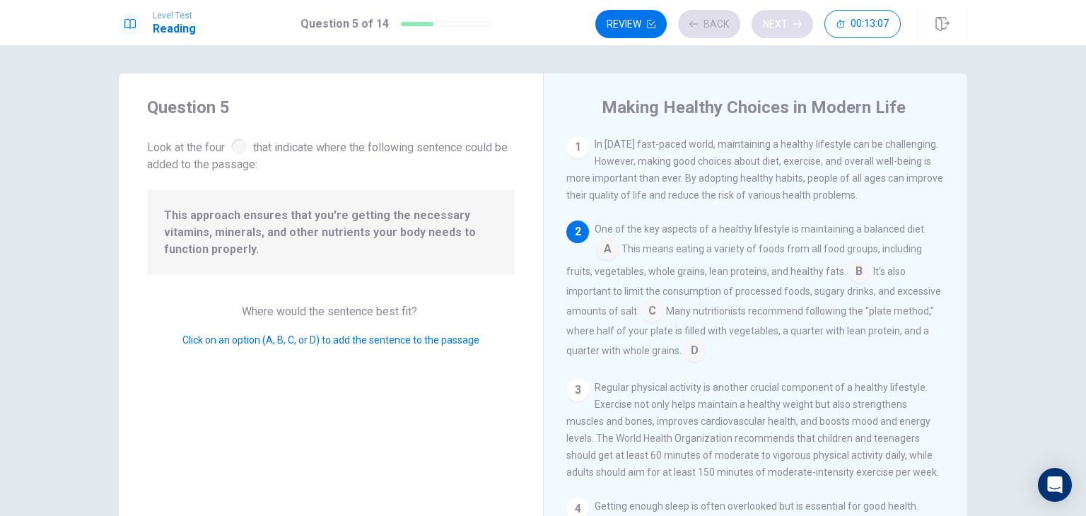
scroll to position [87, 0]
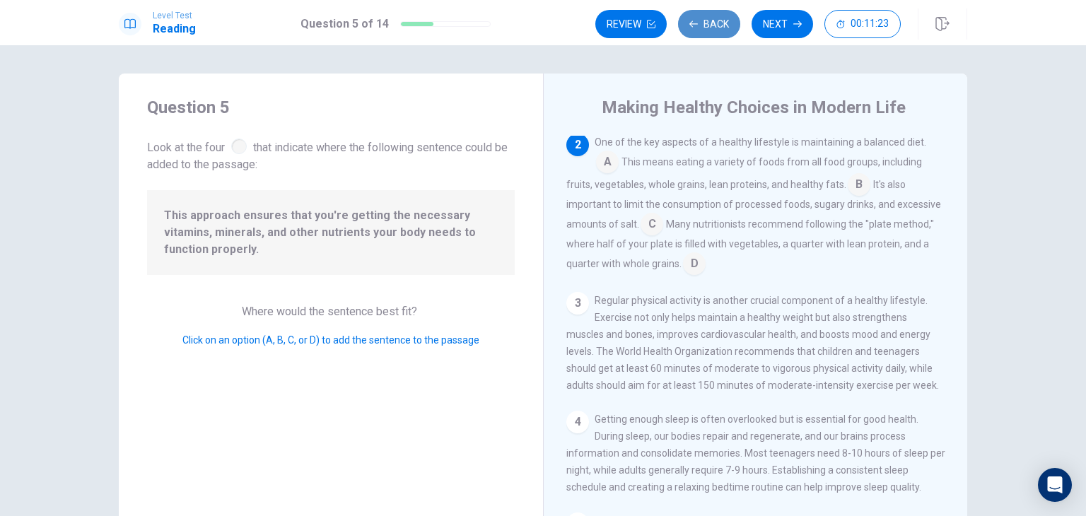
click at [704, 20] on button "Back" at bounding box center [709, 24] width 62 height 28
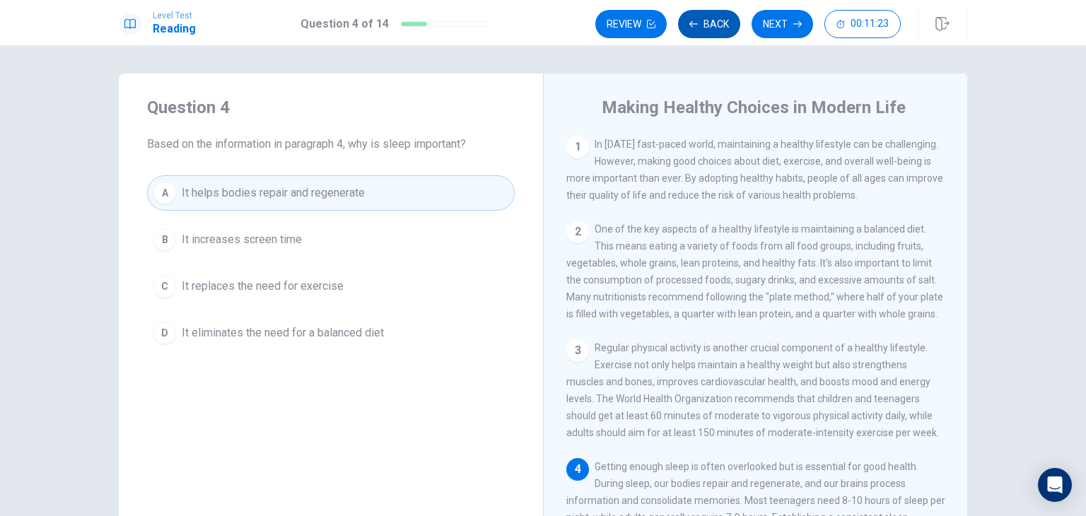
click at [704, 20] on button "Back" at bounding box center [709, 24] width 62 height 28
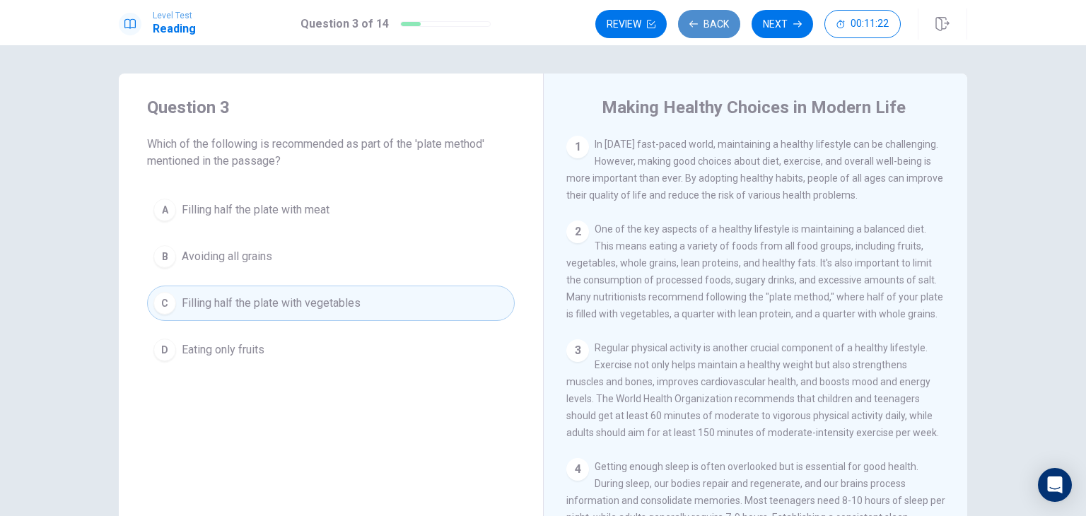
click at [704, 20] on button "Back" at bounding box center [709, 24] width 62 height 28
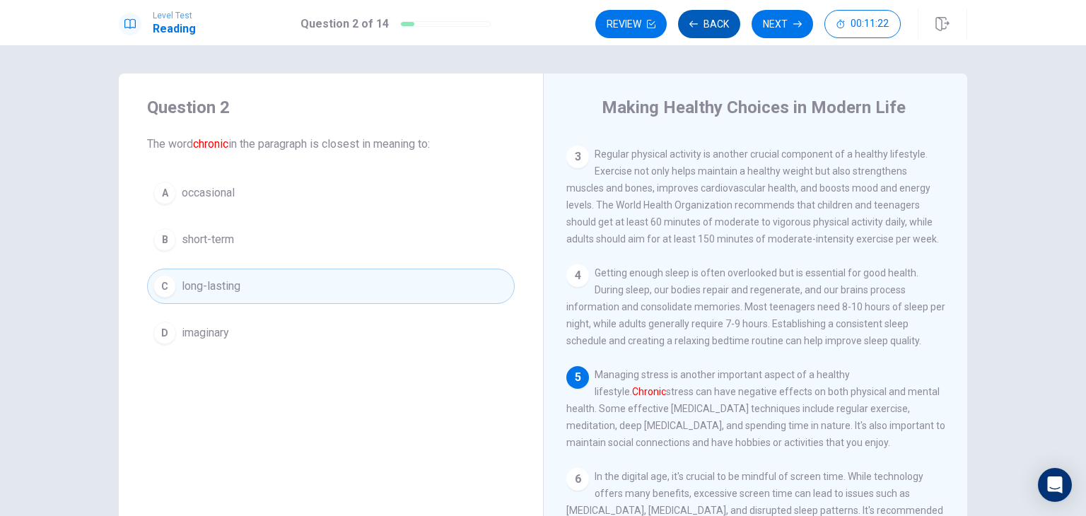
click at [704, 20] on button "Back" at bounding box center [709, 24] width 62 height 28
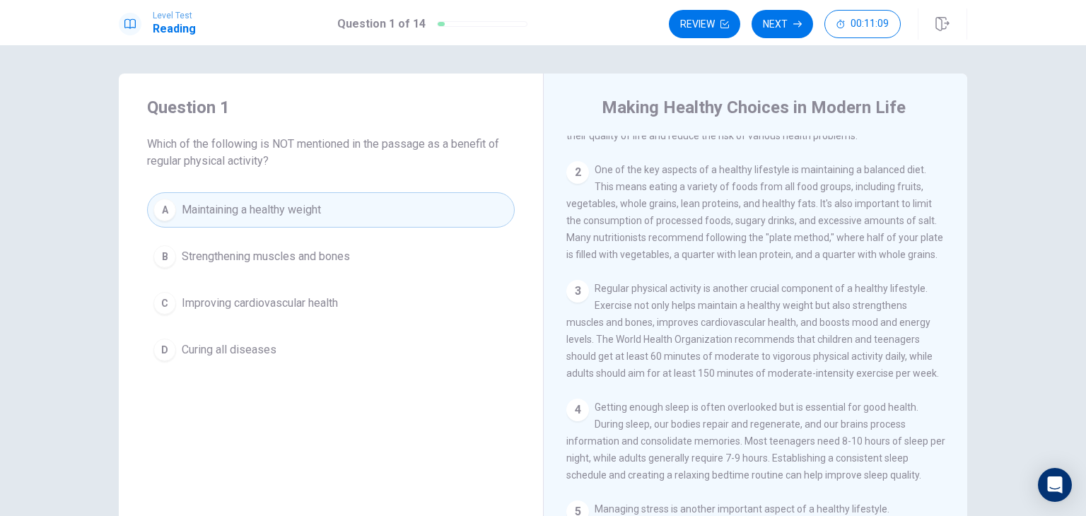
scroll to position [61, 0]
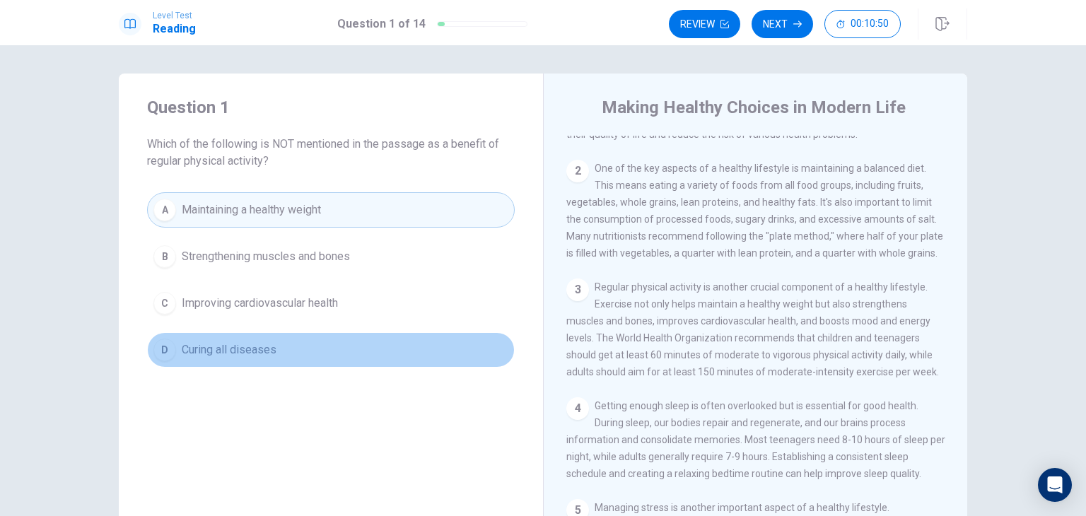
click at [263, 351] on span "Curing all diseases" at bounding box center [229, 349] width 95 height 17
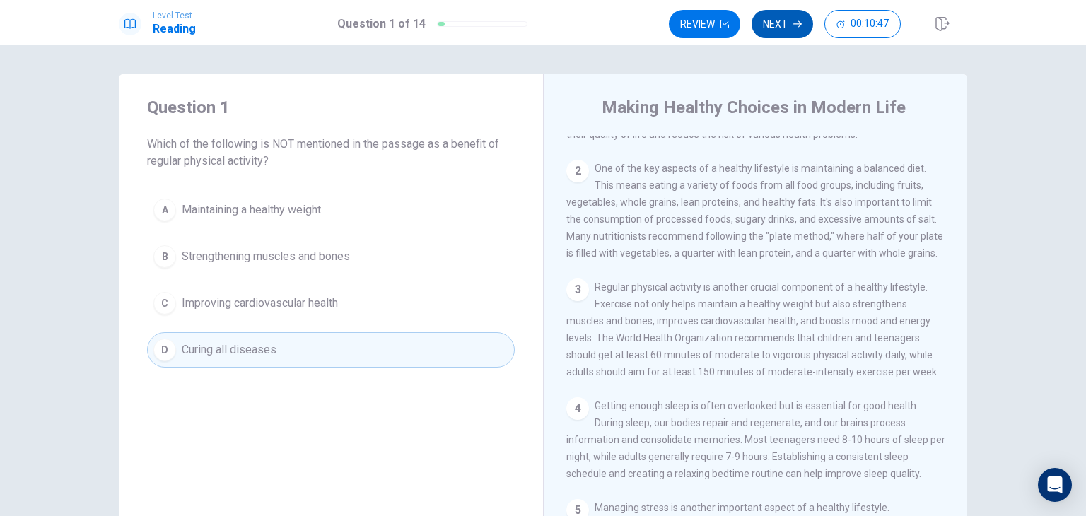
click at [774, 22] on button "Next" at bounding box center [783, 24] width 62 height 28
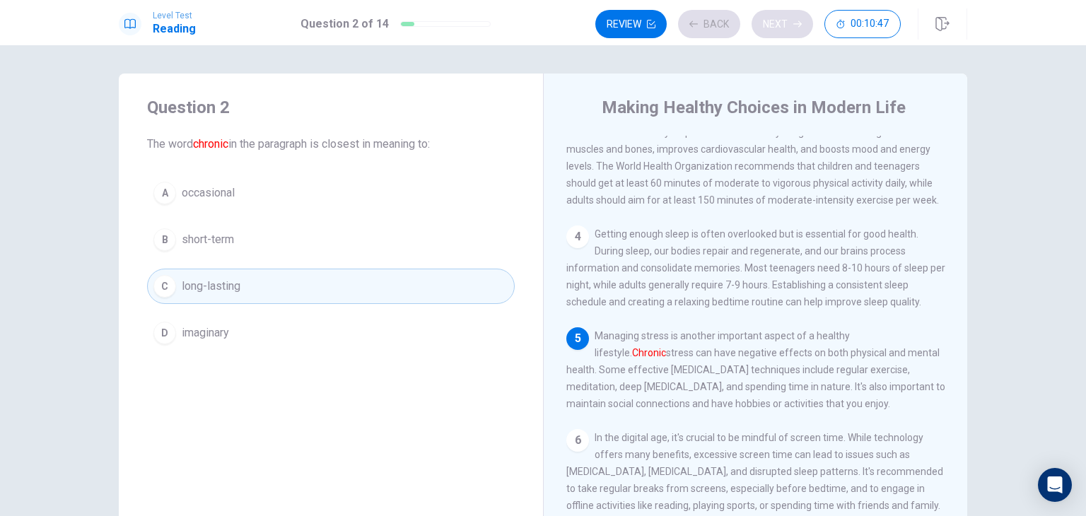
click at [774, 22] on div "Review Back Next 00:10:47" at bounding box center [747, 24] width 305 height 28
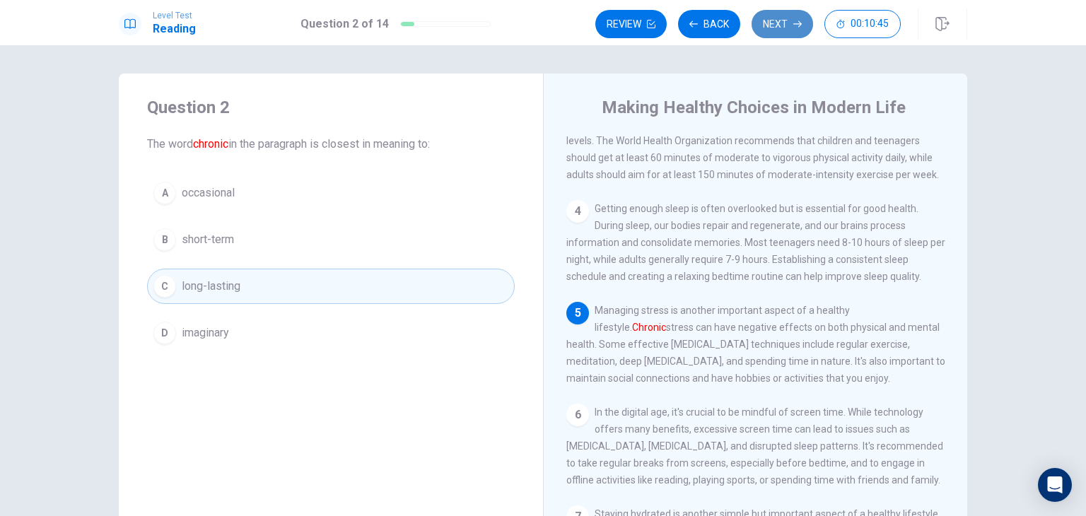
click at [774, 22] on button "Next" at bounding box center [783, 24] width 62 height 28
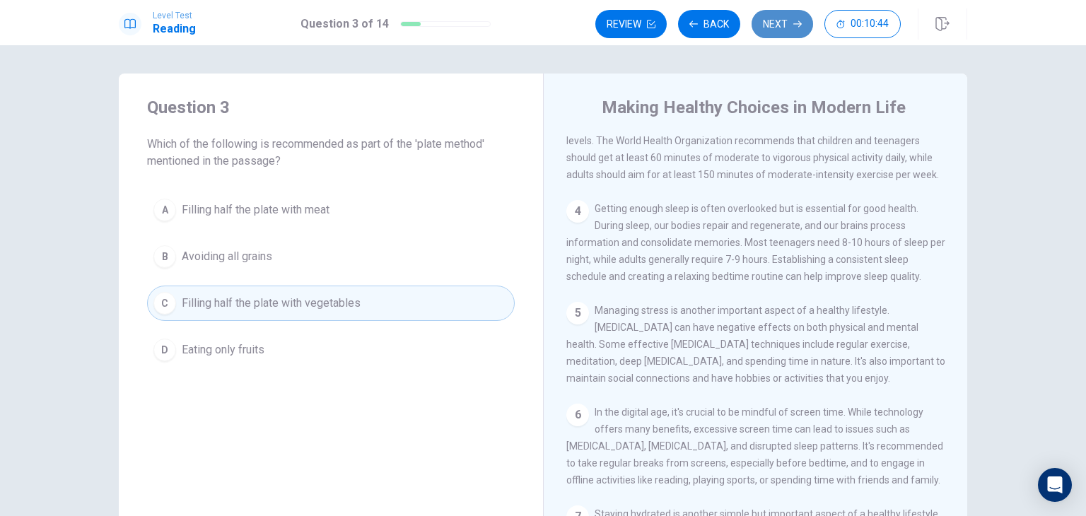
click at [774, 22] on button "Next" at bounding box center [783, 24] width 62 height 28
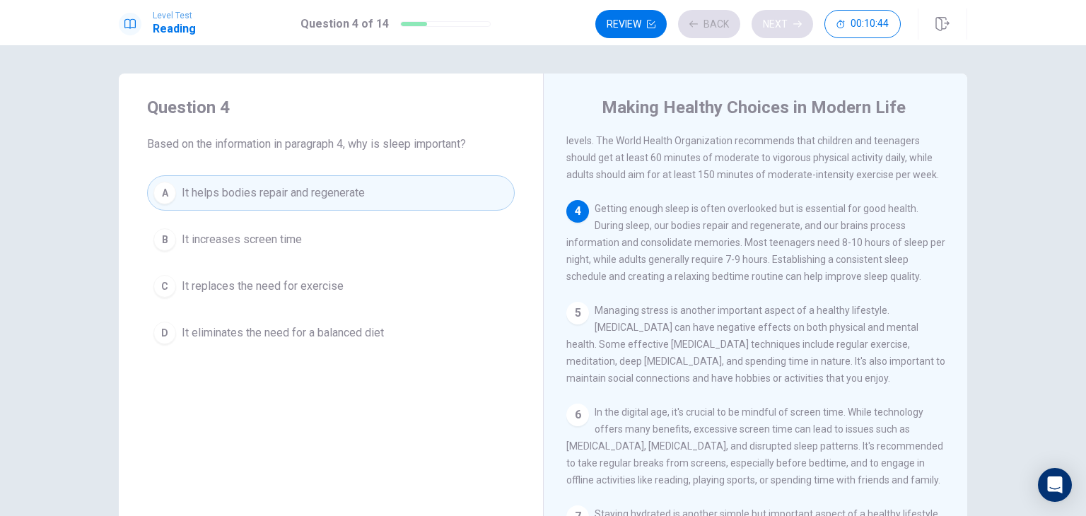
scroll to position [331, 0]
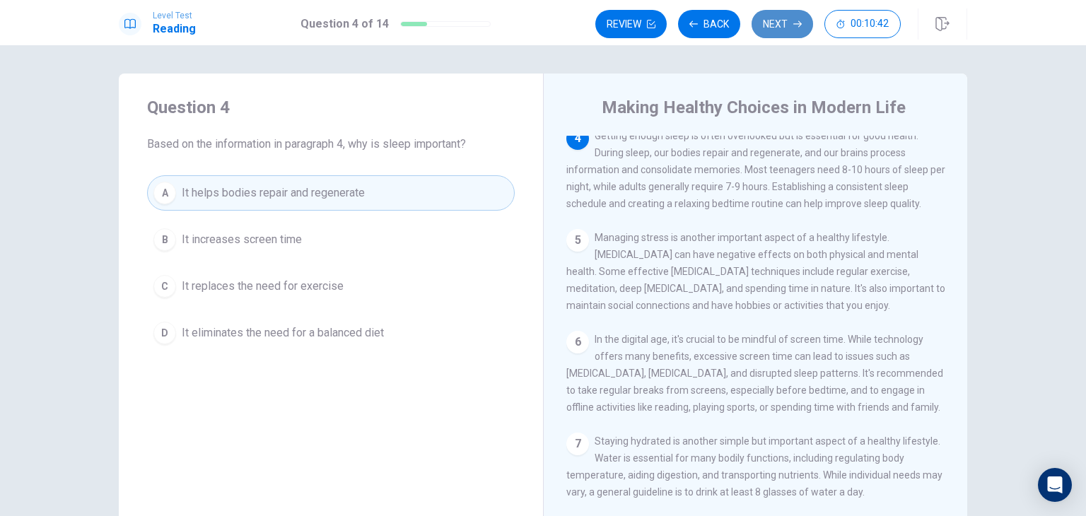
click at [774, 22] on button "Next" at bounding box center [783, 24] width 62 height 28
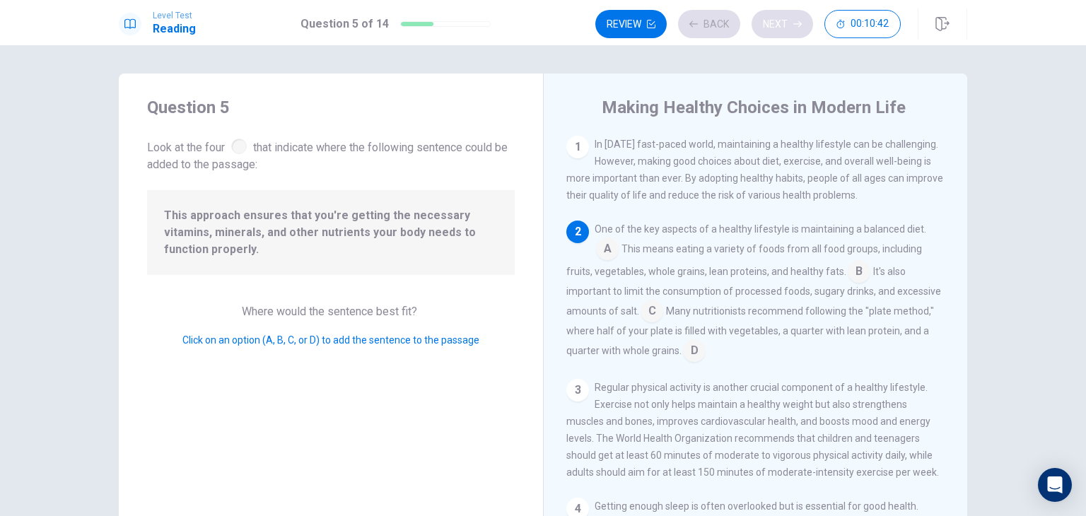
scroll to position [87, 0]
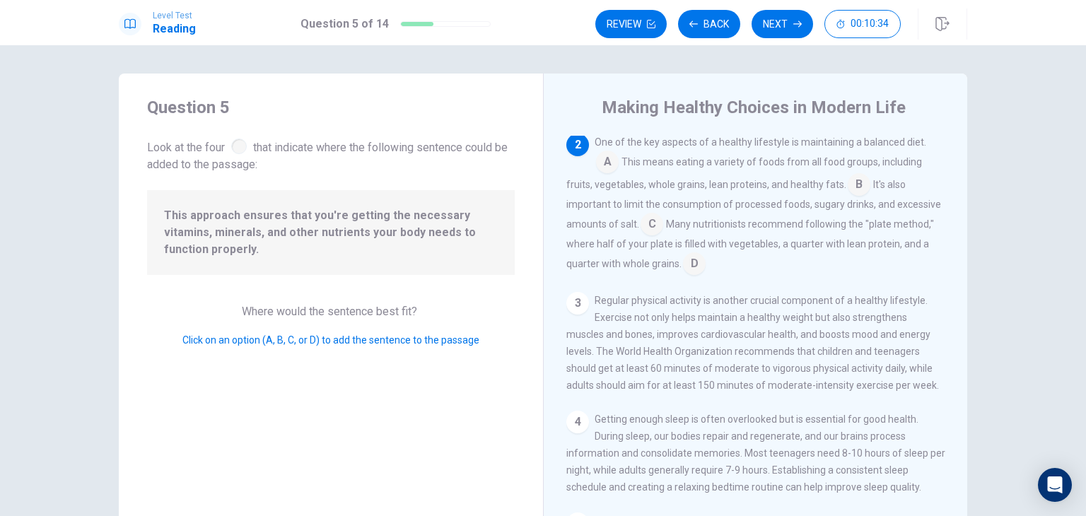
click at [848, 182] on input at bounding box center [859, 186] width 23 height 23
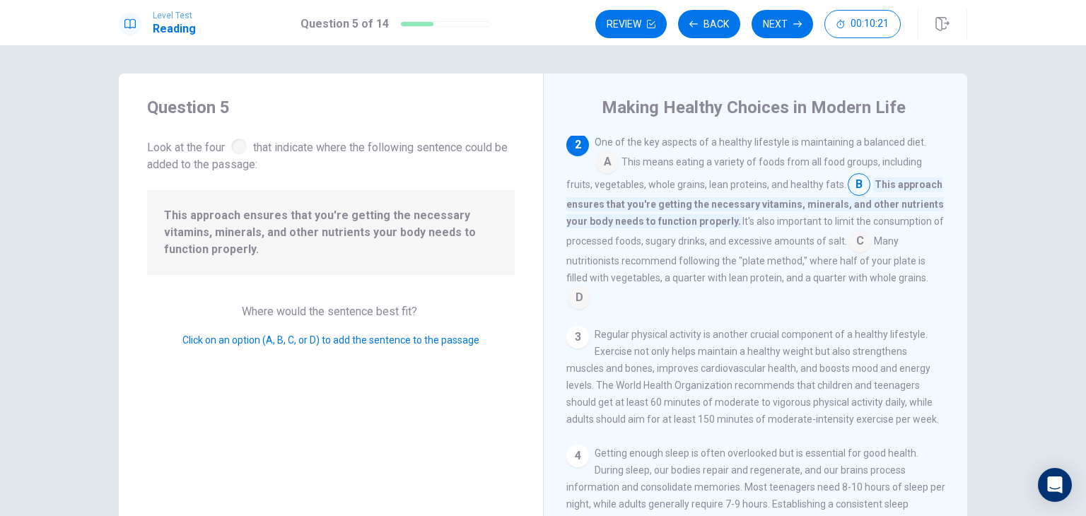
click at [609, 156] on input at bounding box center [607, 163] width 23 height 23
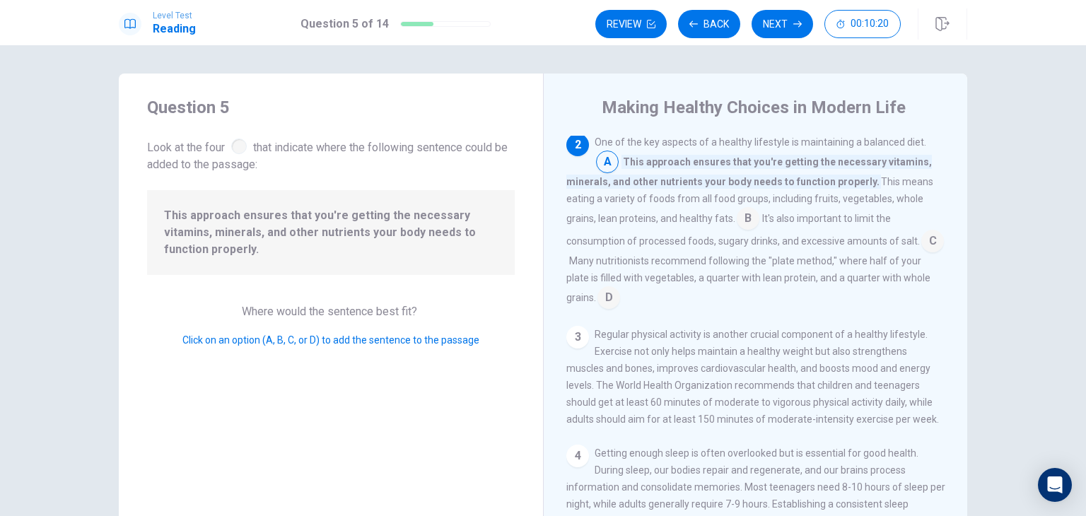
click at [609, 156] on input at bounding box center [607, 163] width 23 height 23
click at [778, 15] on button "Next" at bounding box center [783, 24] width 62 height 28
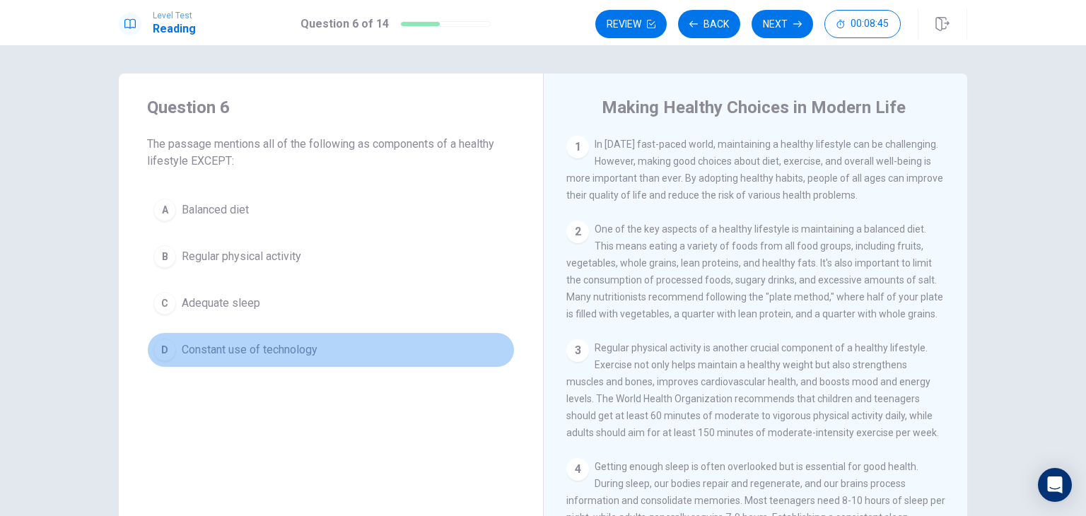
click at [276, 349] on span "Constant use of technology" at bounding box center [250, 349] width 136 height 17
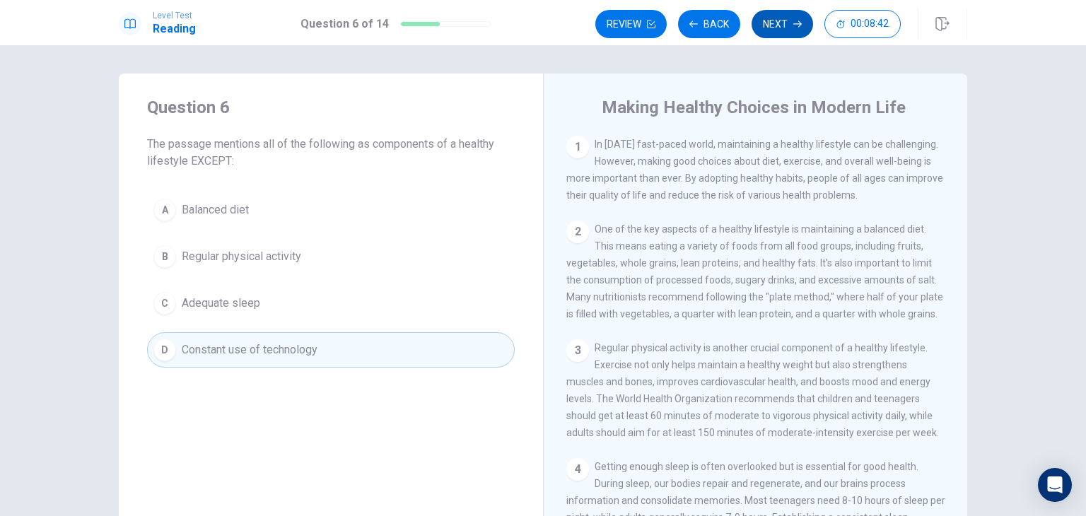
click at [776, 18] on button "Next" at bounding box center [783, 24] width 62 height 28
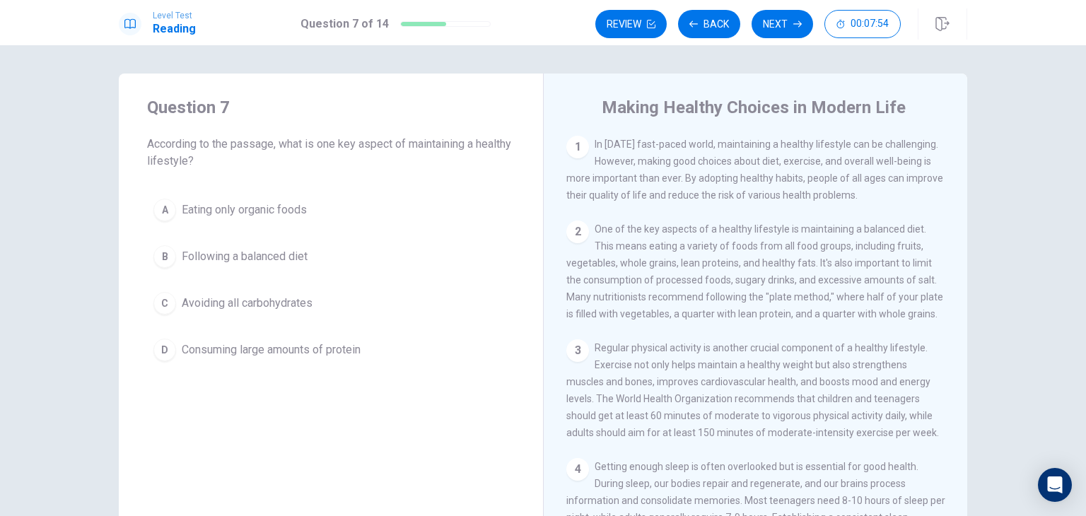
click at [303, 255] on span "Following a balanced diet" at bounding box center [245, 256] width 126 height 17
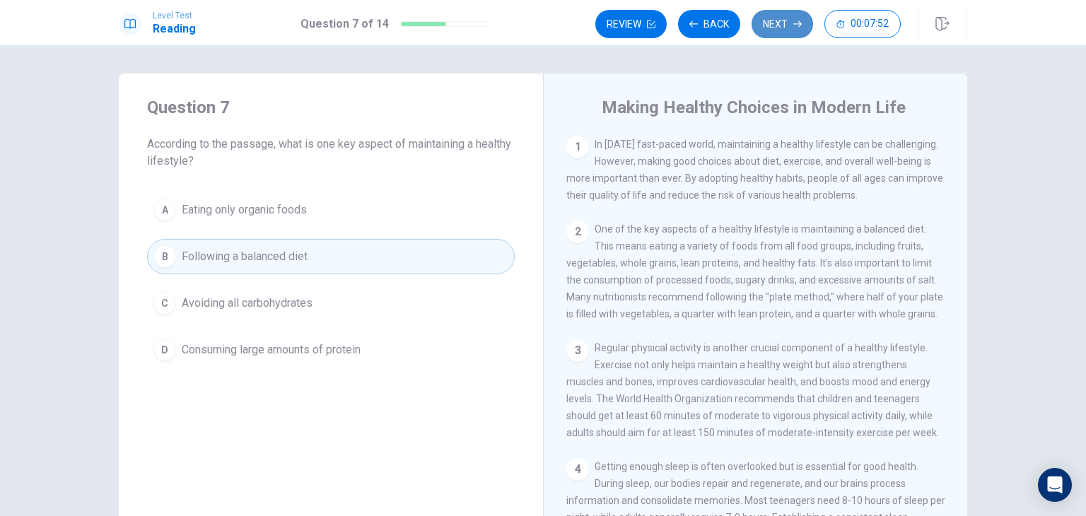
click at [776, 14] on button "Next" at bounding box center [783, 24] width 62 height 28
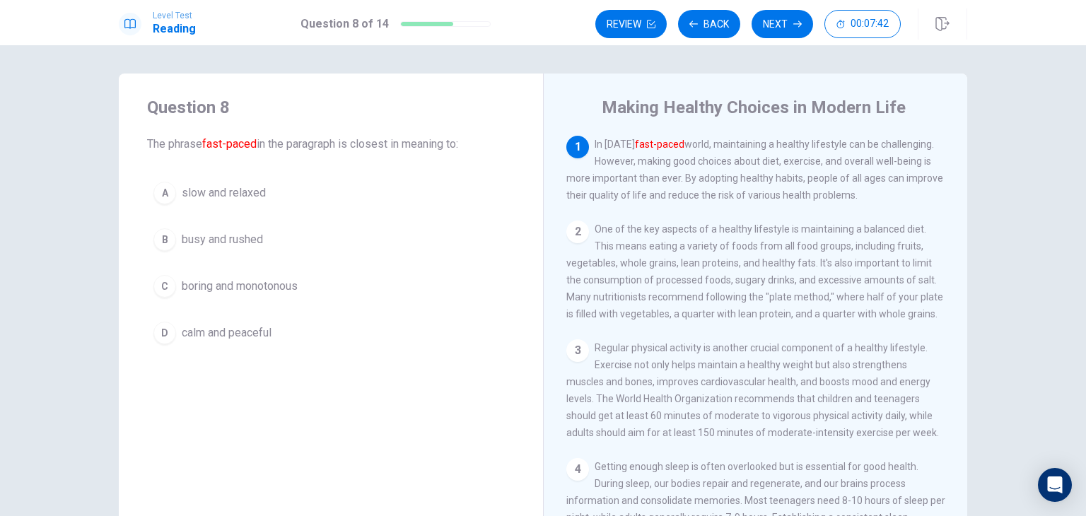
click at [327, 283] on button "C boring and monotonous" at bounding box center [331, 286] width 368 height 35
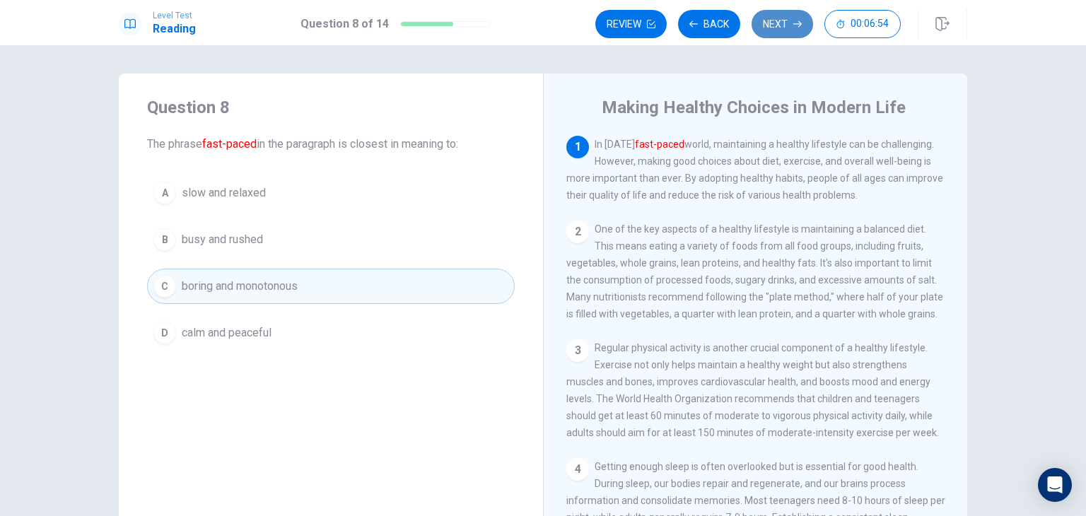
click at [787, 17] on button "Next" at bounding box center [783, 24] width 62 height 28
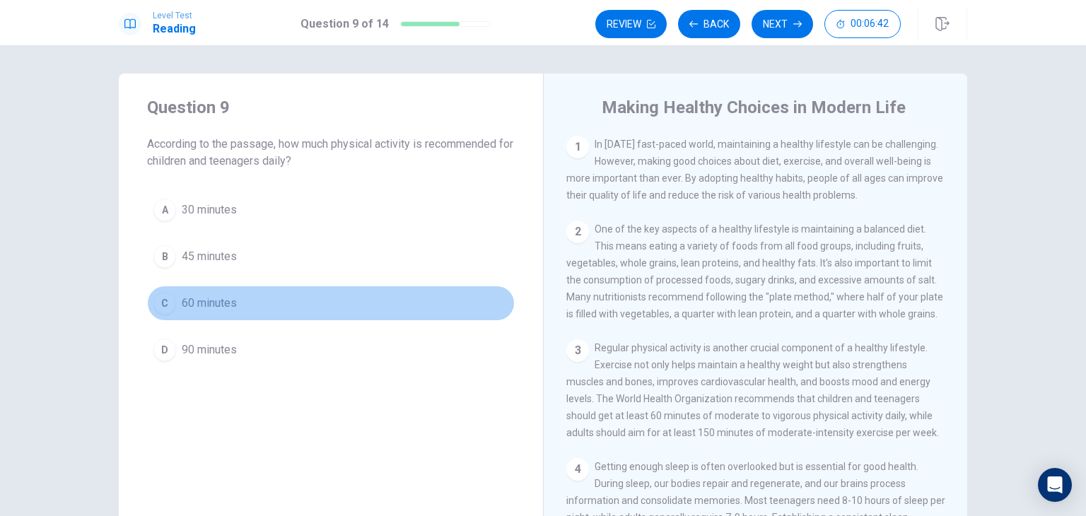
click at [211, 300] on span "60 minutes" at bounding box center [209, 303] width 55 height 17
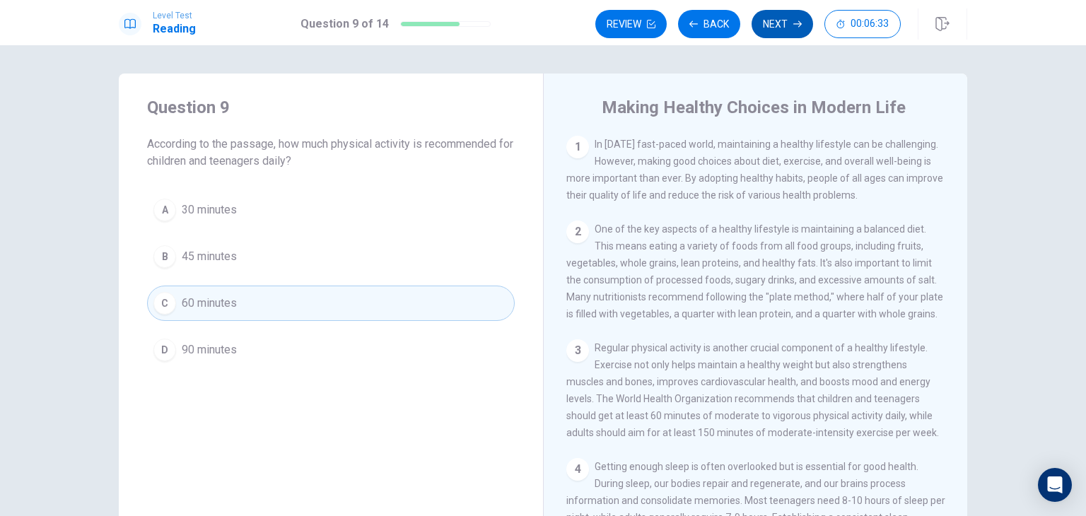
click at [784, 23] on button "Next" at bounding box center [783, 24] width 62 height 28
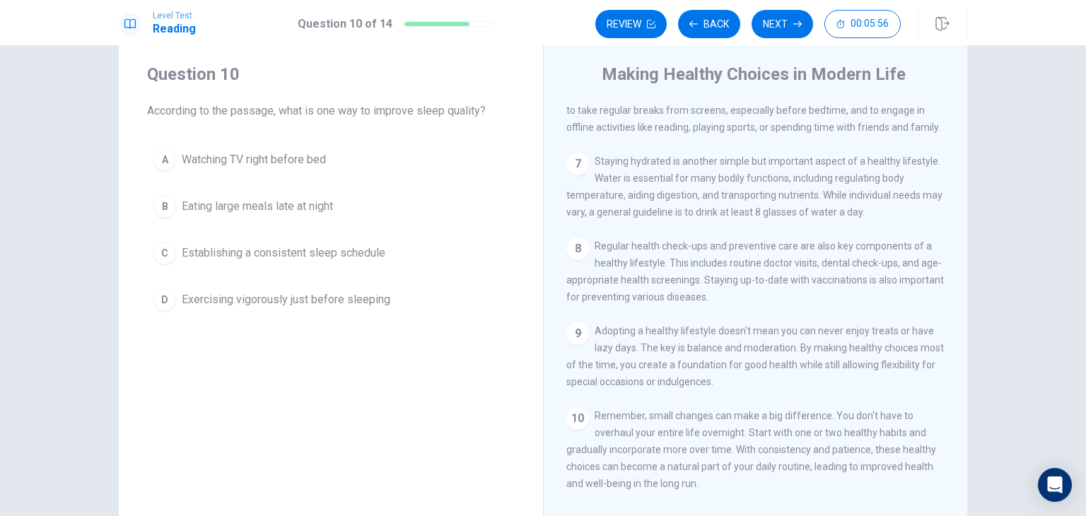
scroll to position [31, 0]
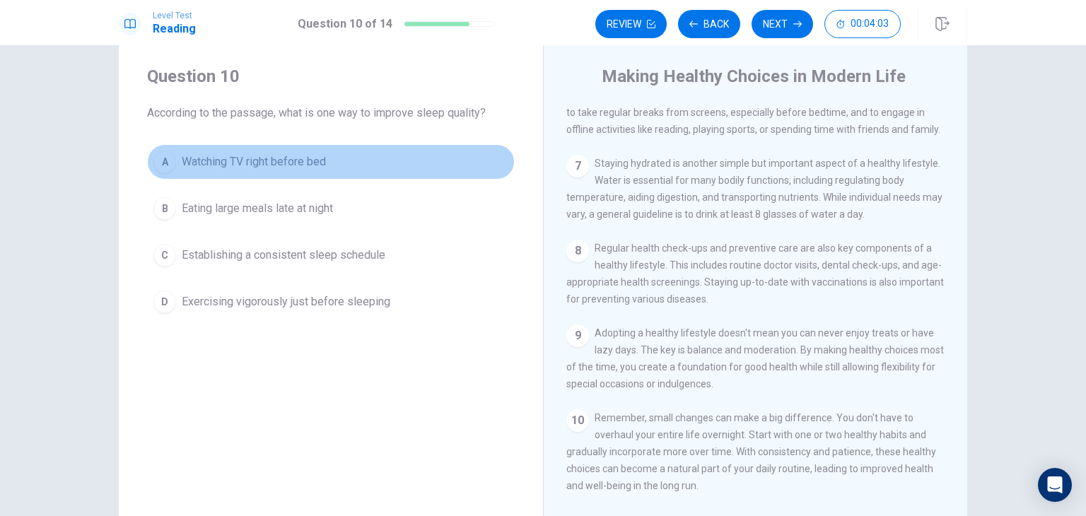
click at [283, 149] on button "A Watching TV right before bed" at bounding box center [331, 161] width 368 height 35
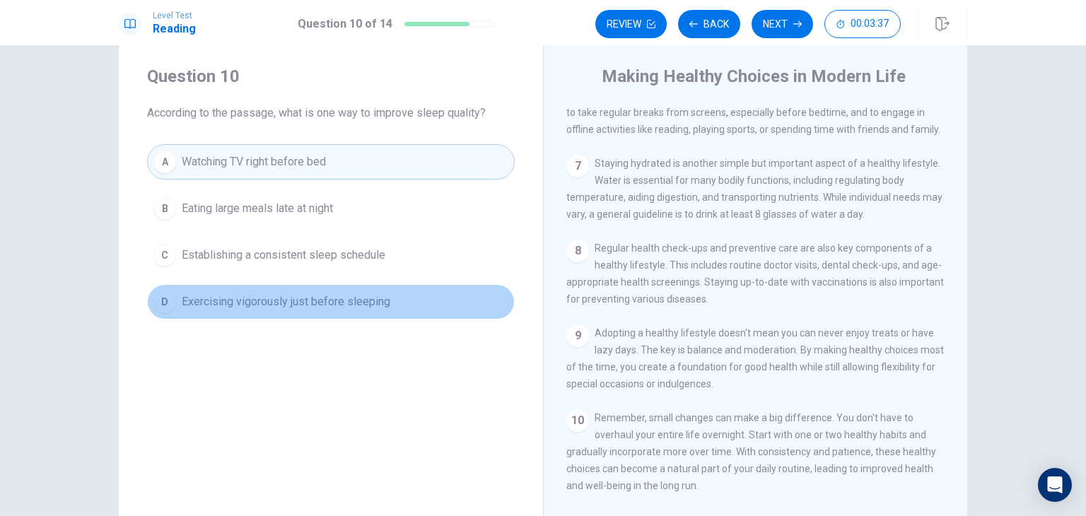
click at [325, 293] on span "Exercising vigorously just before sleeping" at bounding box center [286, 301] width 209 height 17
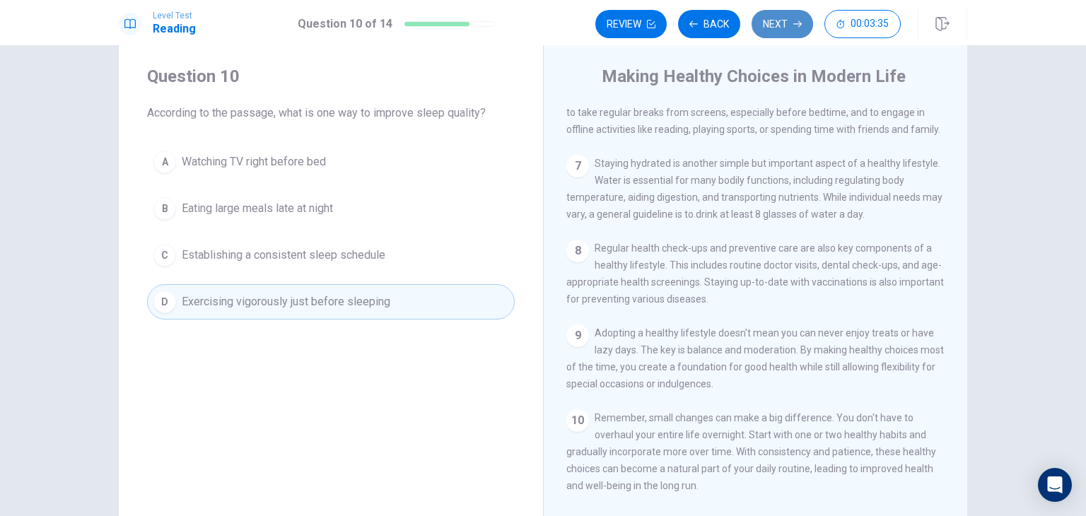
click at [786, 17] on button "Next" at bounding box center [783, 24] width 62 height 28
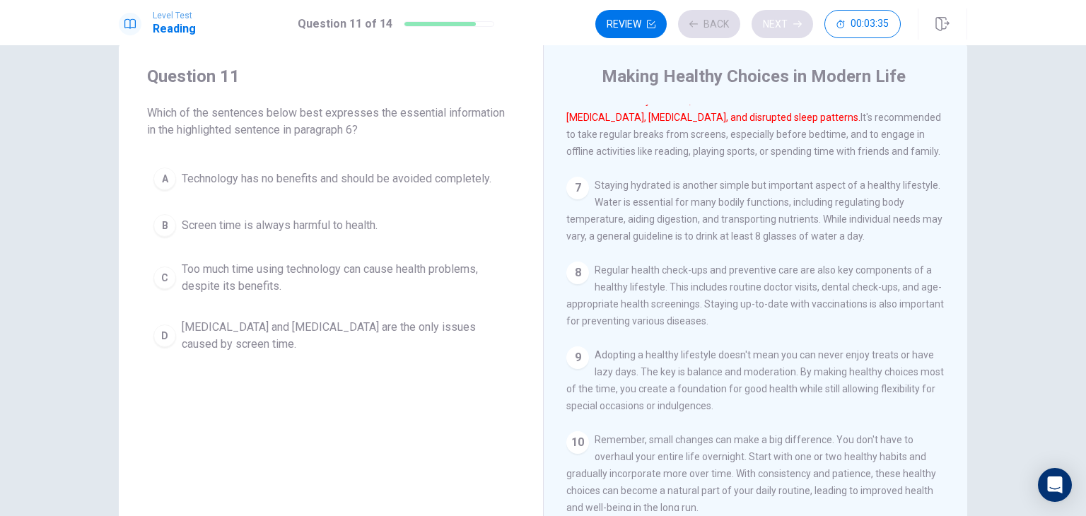
scroll to position [540, 0]
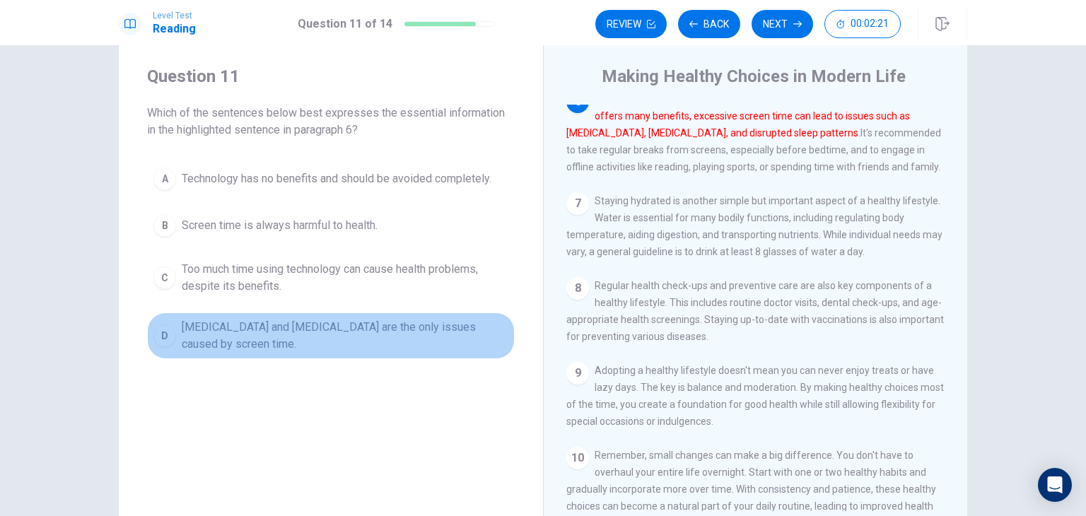
click at [421, 325] on span "Eye strain and poor posture are the only issues caused by screen time." at bounding box center [345, 336] width 327 height 34
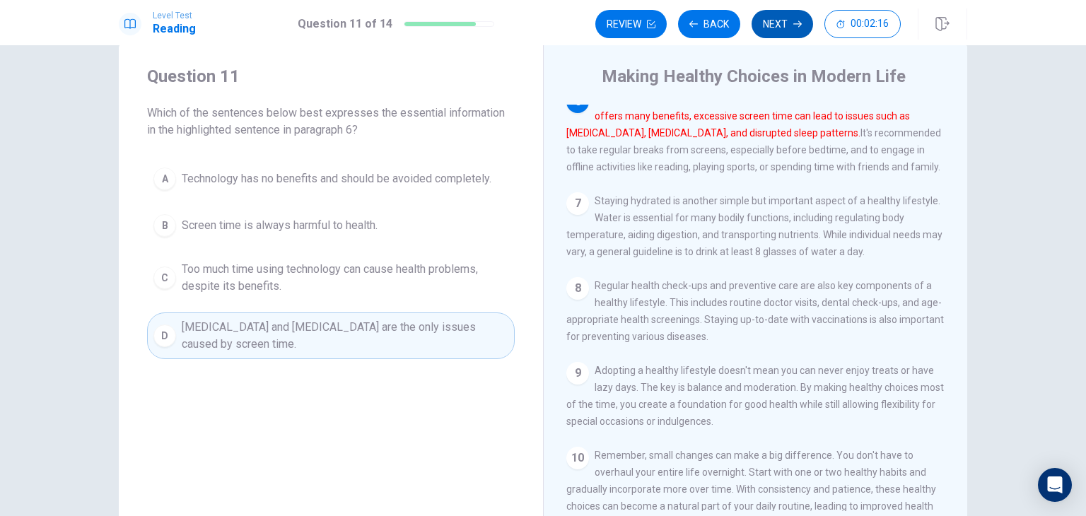
click at [798, 18] on button "Next" at bounding box center [783, 24] width 62 height 28
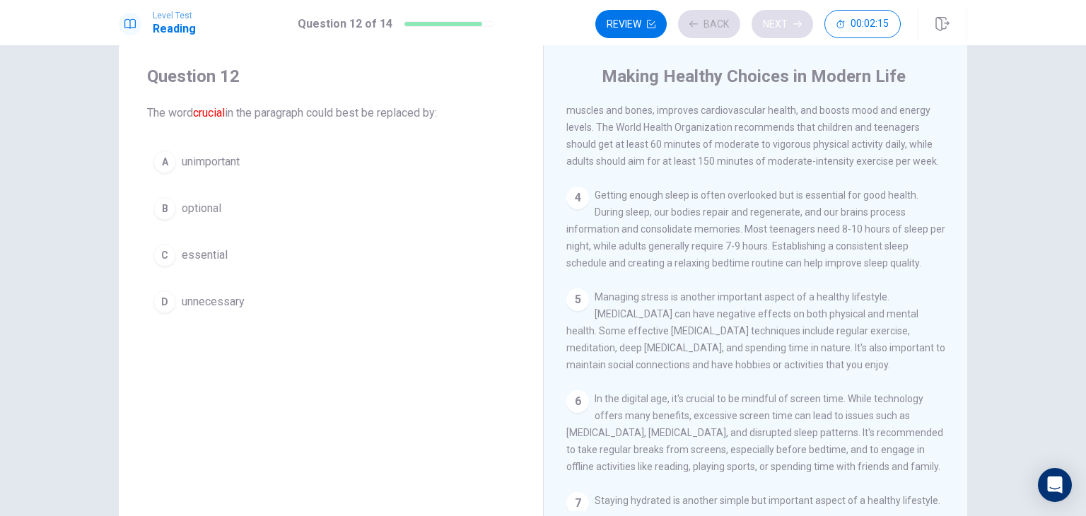
scroll to position [209, 0]
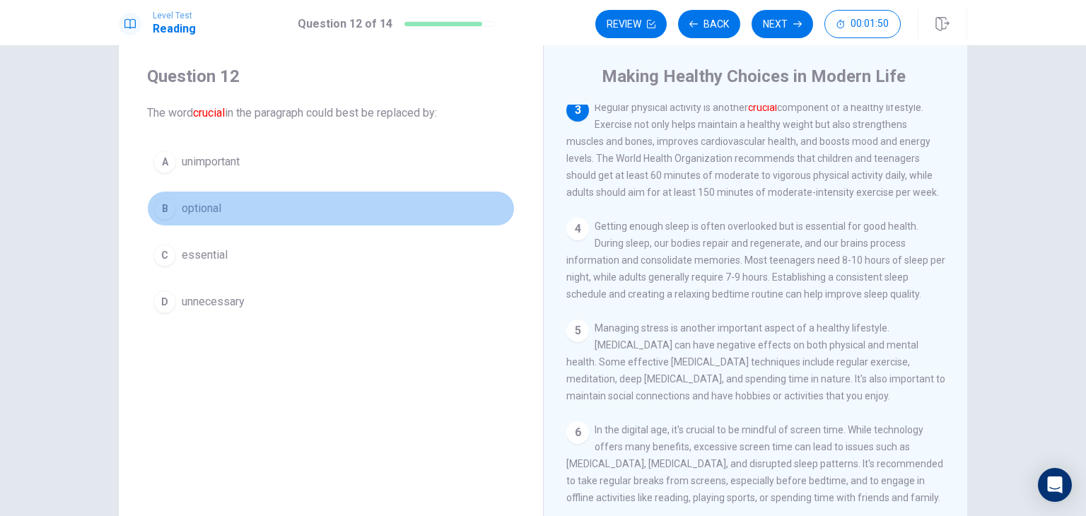
click at [197, 208] on span "optional" at bounding box center [202, 208] width 40 height 17
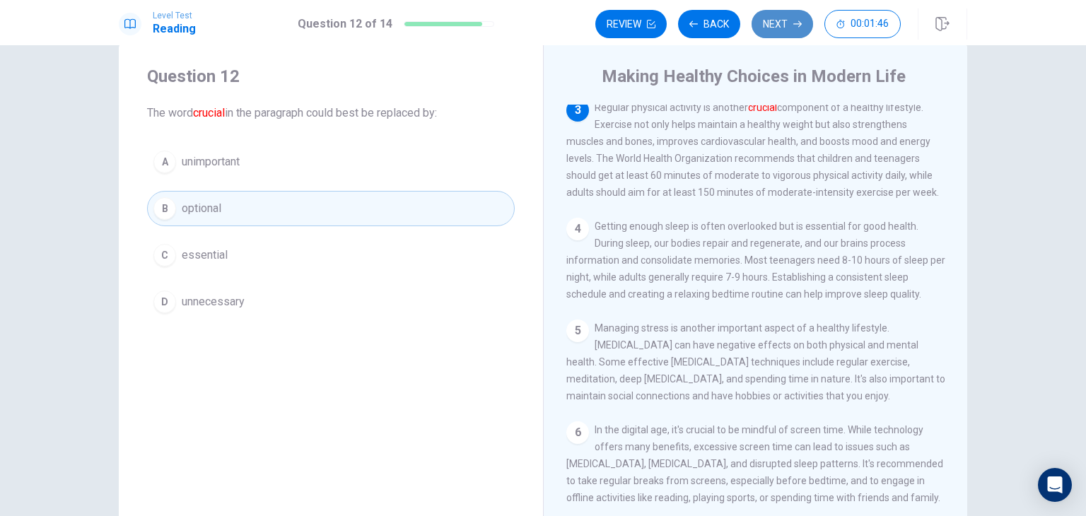
click at [779, 21] on button "Next" at bounding box center [783, 24] width 62 height 28
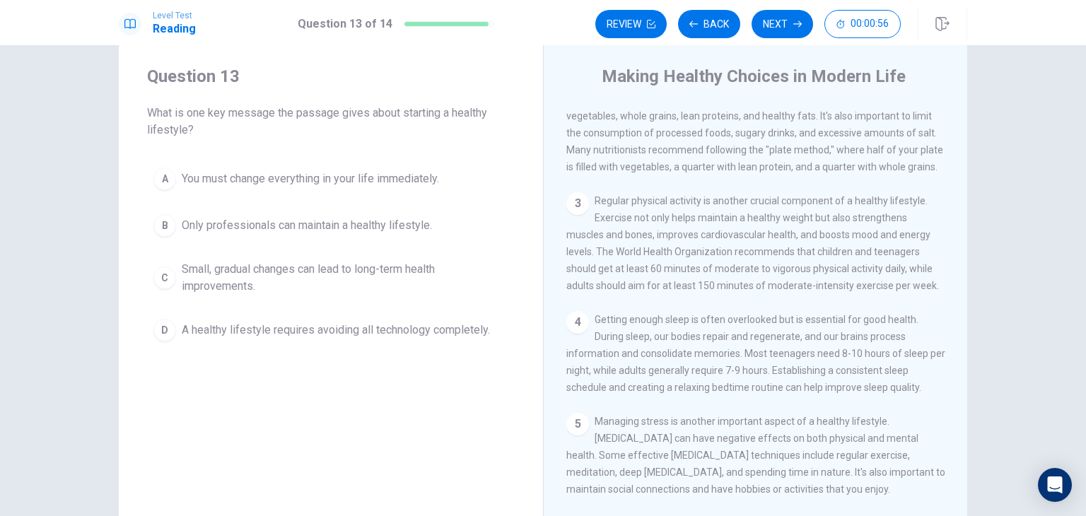
scroll to position [0, 0]
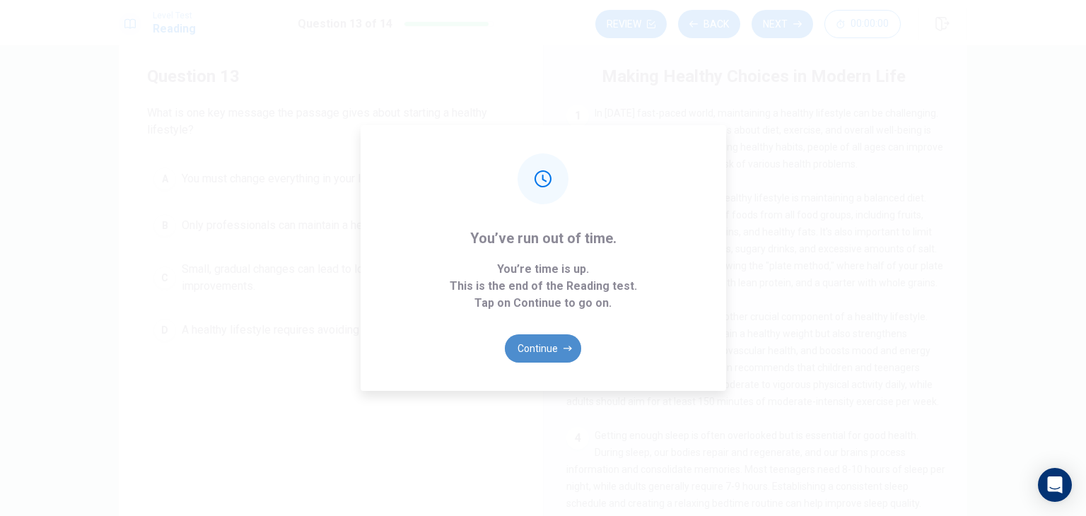
click at [553, 343] on button "Continue" at bounding box center [543, 348] width 76 height 28
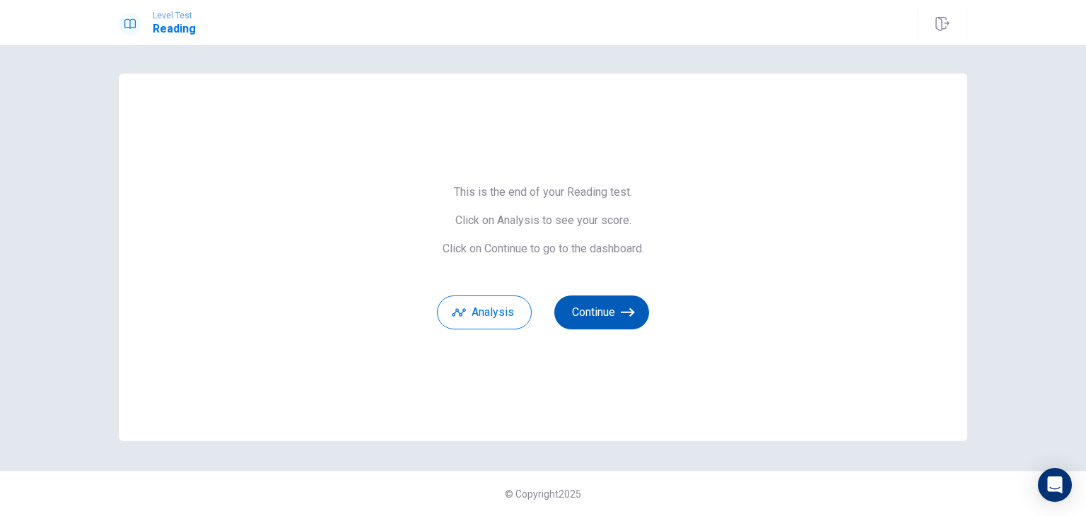
click at [600, 310] on button "Continue" at bounding box center [601, 313] width 95 height 34
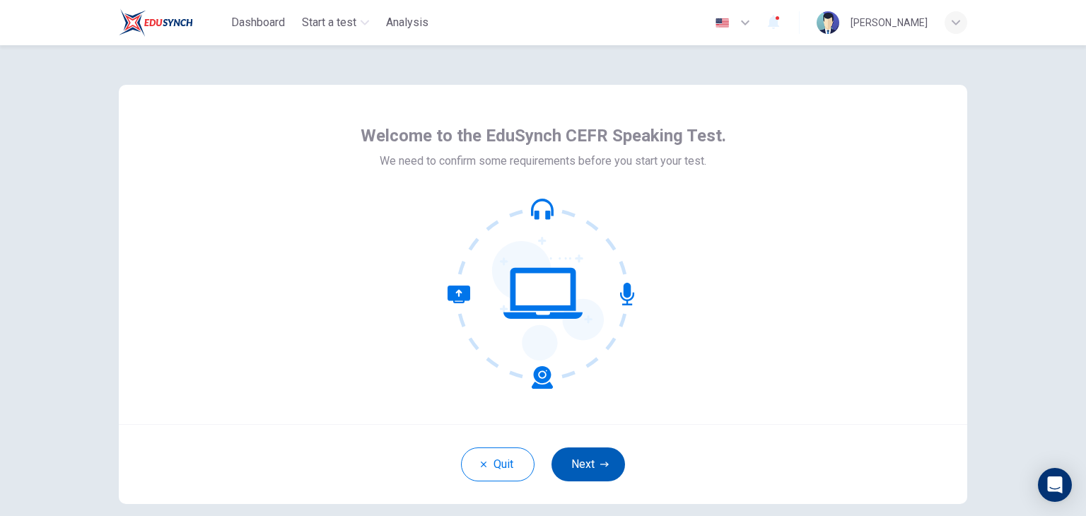
click at [588, 459] on button "Next" at bounding box center [588, 465] width 74 height 34
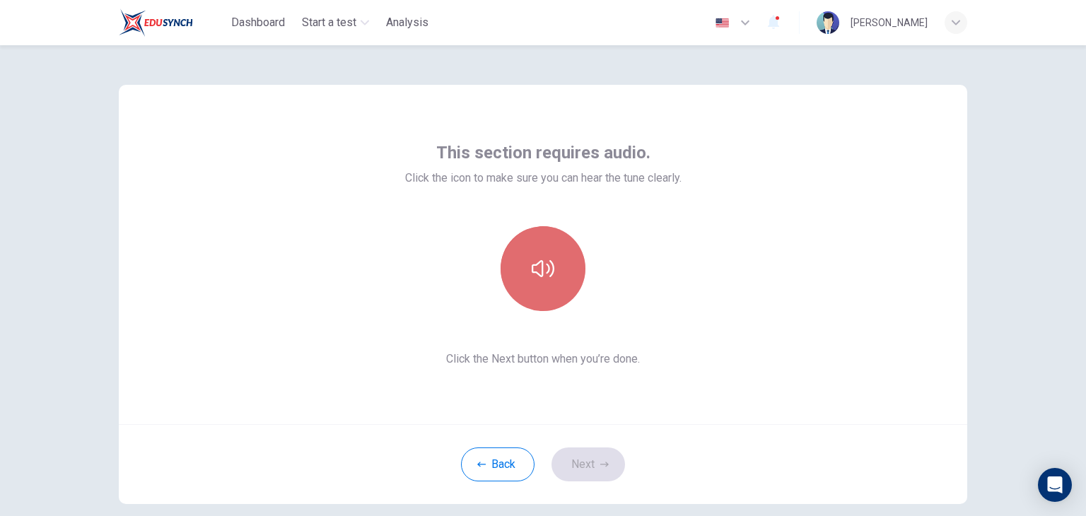
click at [541, 261] on icon "button" at bounding box center [543, 268] width 23 height 23
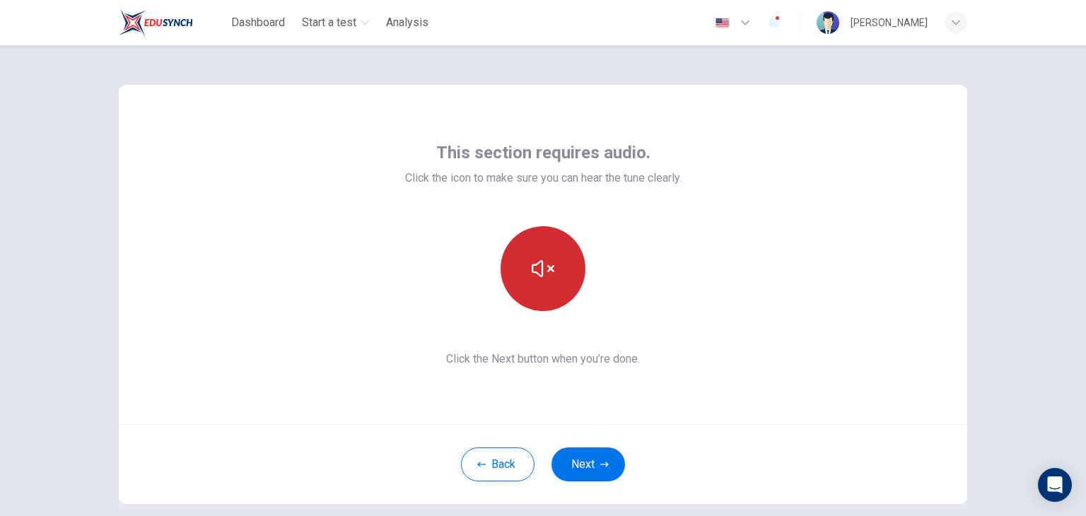
click at [542, 287] on button "button" at bounding box center [543, 268] width 85 height 85
click at [532, 262] on icon "button" at bounding box center [543, 268] width 23 height 23
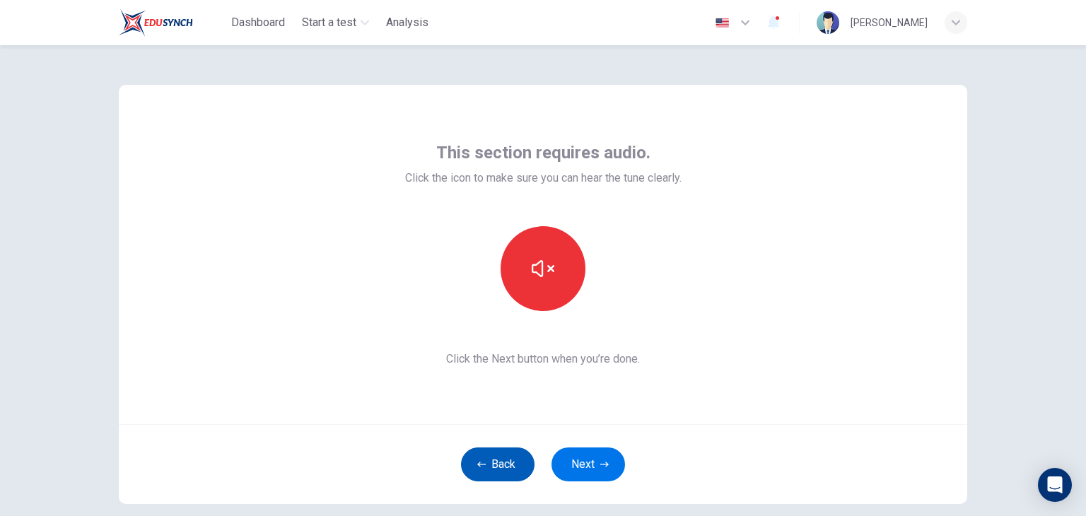
click at [498, 453] on button "Back" at bounding box center [498, 465] width 74 height 34
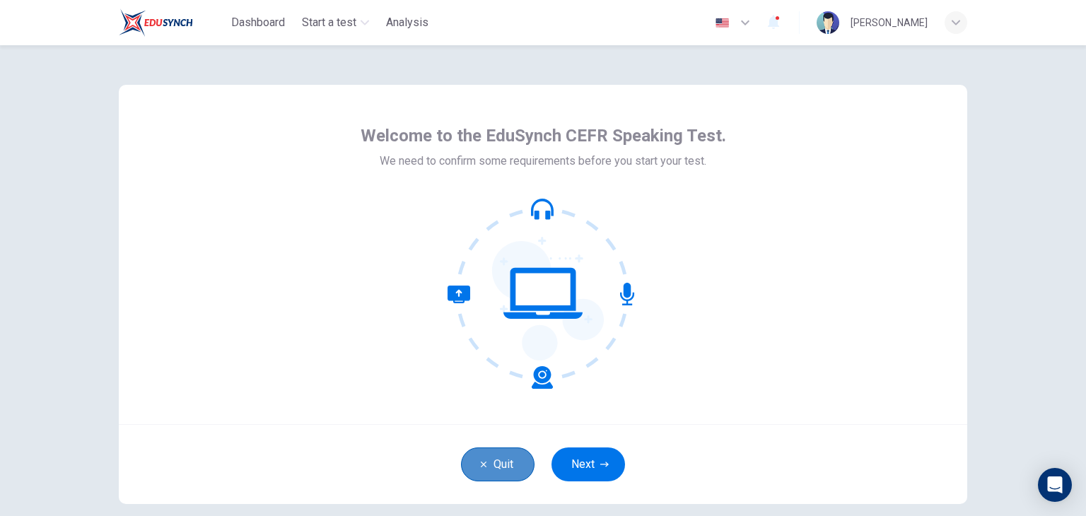
click at [498, 453] on button "Quit" at bounding box center [498, 465] width 74 height 34
